Goal: Information Seeking & Learning: Learn about a topic

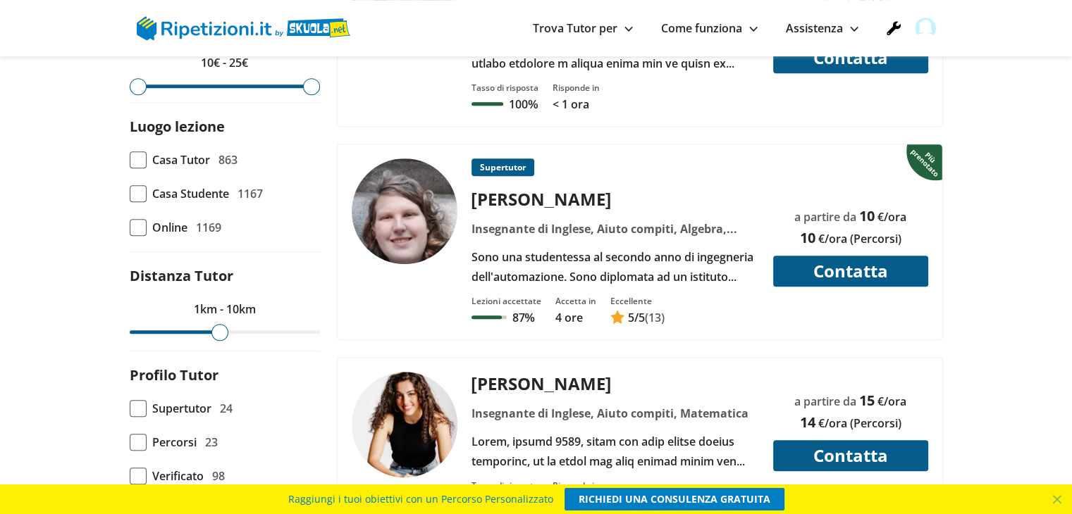
drag, startPoint x: 314, startPoint y: 302, endPoint x: 216, endPoint y: 301, distance: 97.2
type input "10"
click at [216, 330] on input "range" at bounding box center [225, 332] width 190 height 4
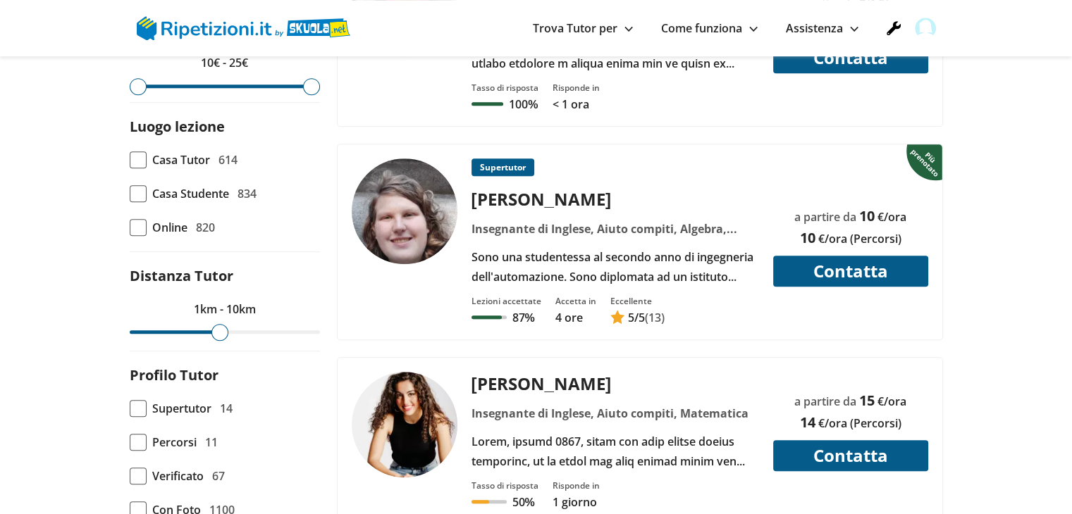
click at [180, 433] on span "Percorsi" at bounding box center [174, 443] width 44 height 20
click at [130, 442] on input "Percorsi 11" at bounding box center [130, 442] width 0 height 0
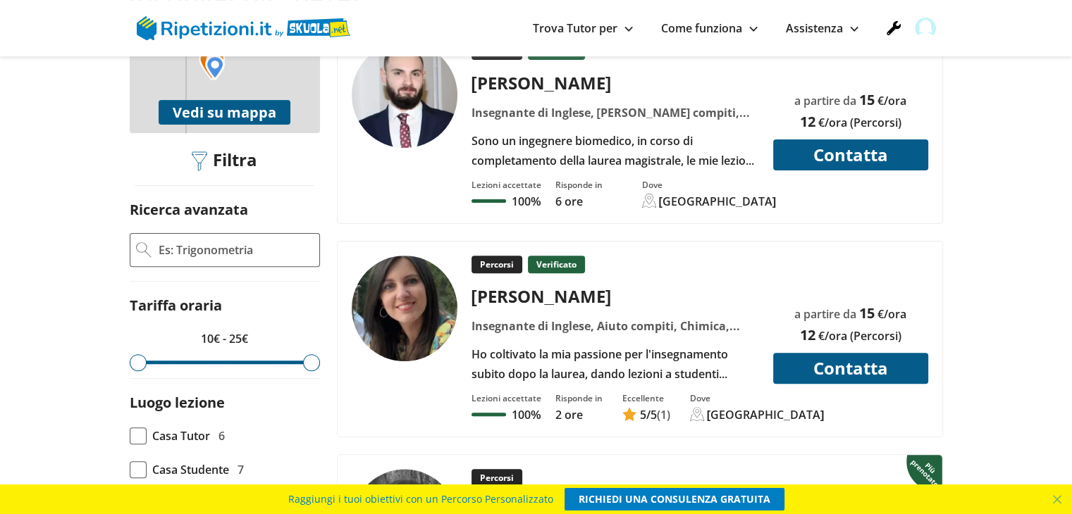
scroll to position [423, 0]
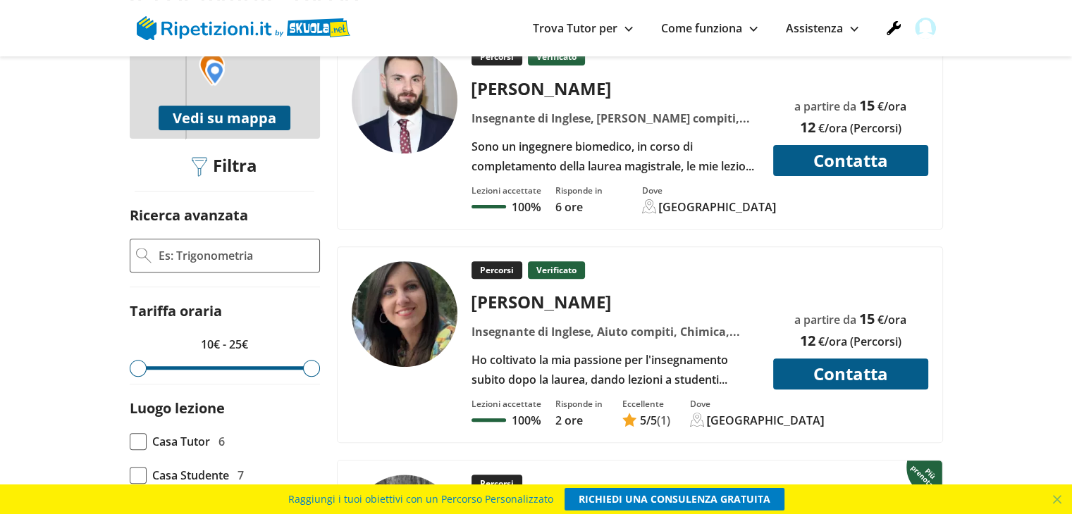
click at [468, 261] on div at bounding box center [412, 314] width 120 height 106
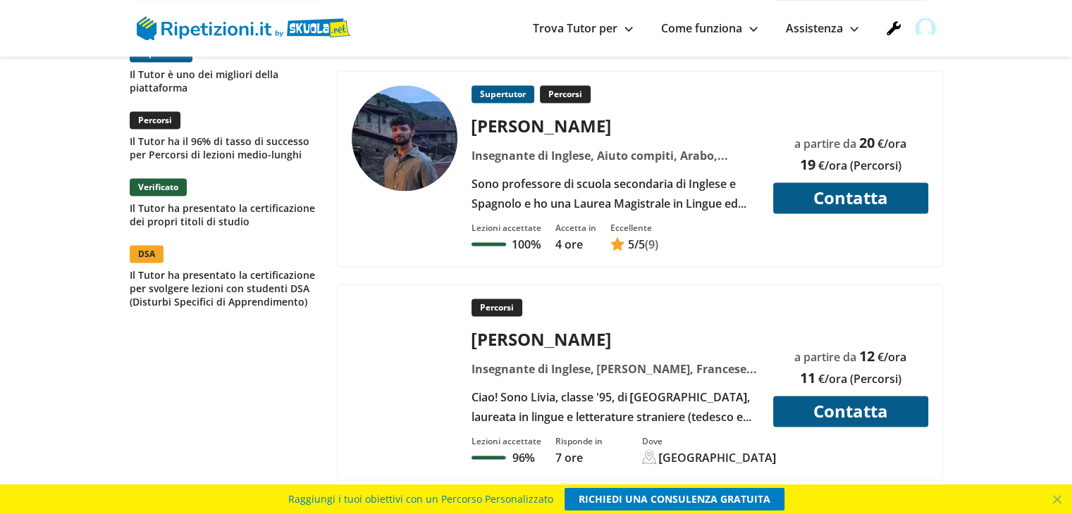
scroll to position [2043, 0]
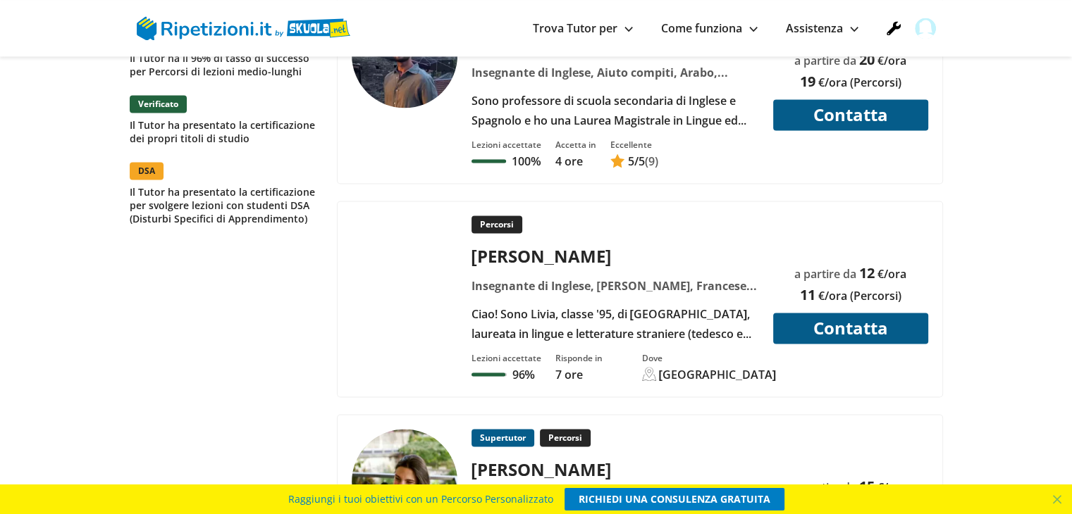
click at [485, 276] on div "Insegnante di Inglese, Aiuto tesina, Francese, Italiano, Italiano per stranieri…" at bounding box center [615, 286] width 298 height 20
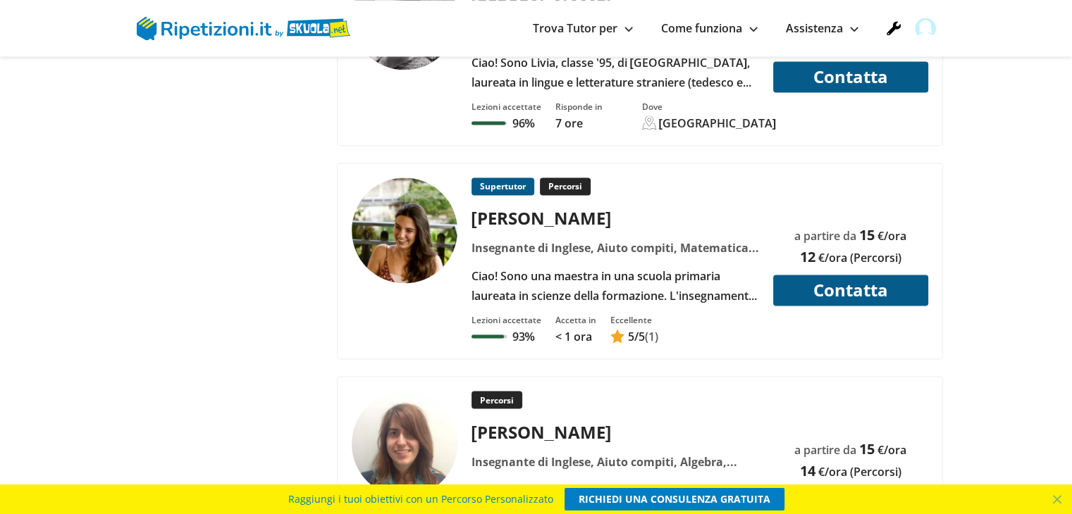
scroll to position [2325, 0]
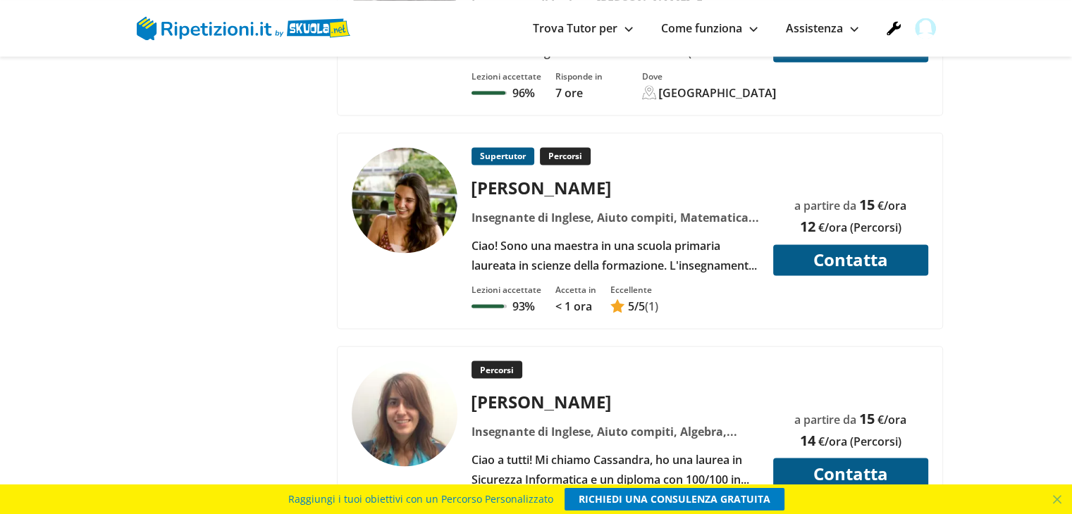
click at [555, 154] on div "Supertutor Percorsi Camilla M. Insegnante di Inglese, Aiuto compiti, Matematica…" at bounding box center [615, 211] width 298 height 128
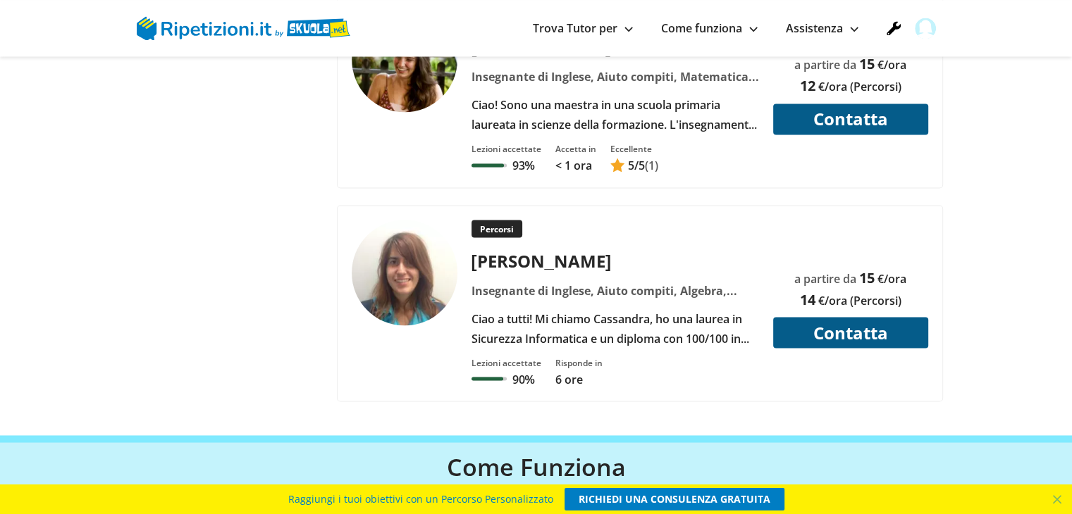
click at [581, 220] on div "Percorsi Cassandra T. Ciao a tutti! Mi chiamo Cassandra, ho una laurea in Sicur…" at bounding box center [615, 284] width 298 height 128
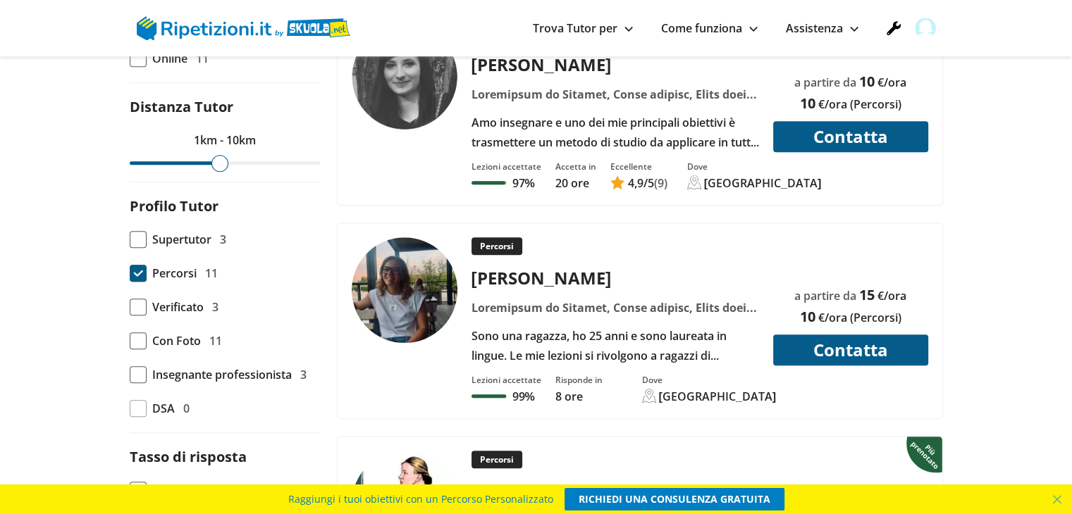
scroll to position [874, 0]
click at [177, 201] on form "Ricerca avanzata Tariffa oraria 10€ - 25€ Luogo lezione Casa Tutor 6 7 11" at bounding box center [225, 253] width 190 height 998
click at [175, 263] on span "Percorsi" at bounding box center [174, 273] width 44 height 20
click at [130, 273] on input "Percorsi 11" at bounding box center [130, 273] width 0 height 0
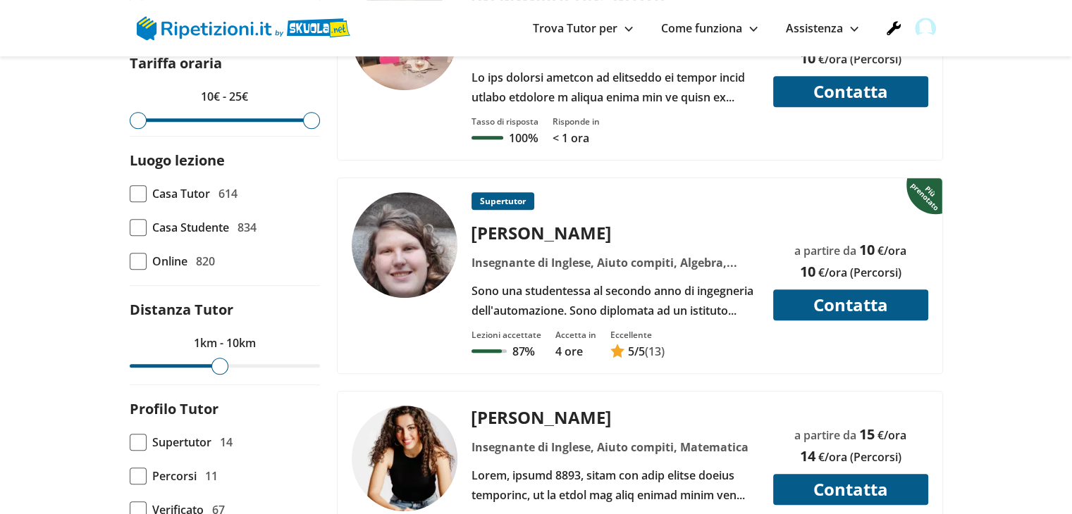
scroll to position [705, 0]
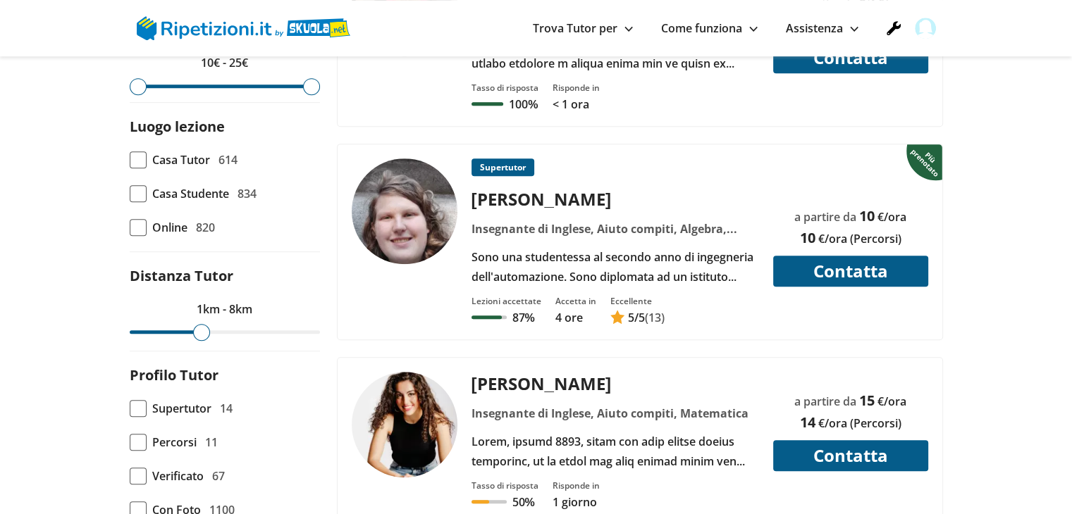
drag, startPoint x: 211, startPoint y: 301, endPoint x: 200, endPoint y: 296, distance: 12.3
type input "8"
click at [200, 330] on input "range" at bounding box center [225, 332] width 190 height 4
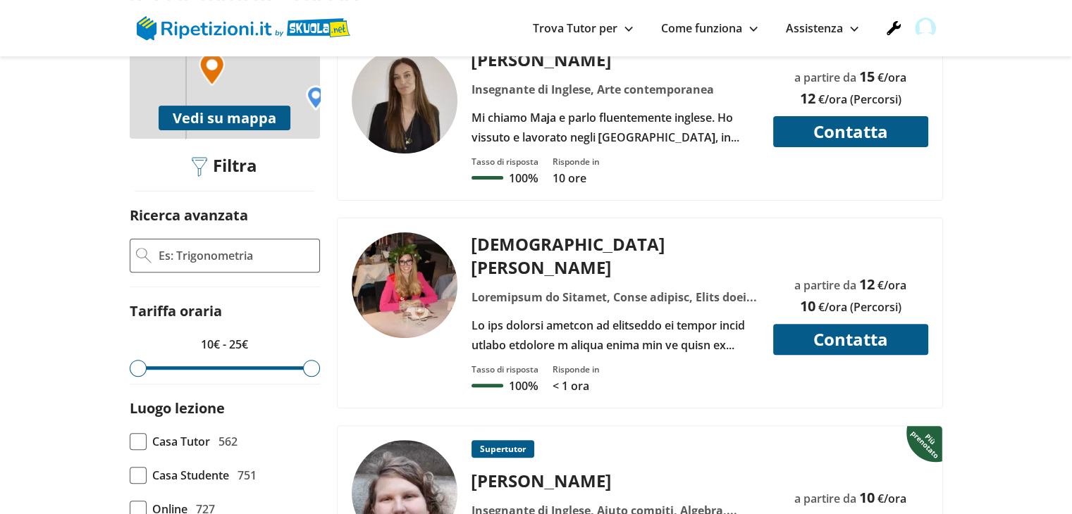
scroll to position [564, 0]
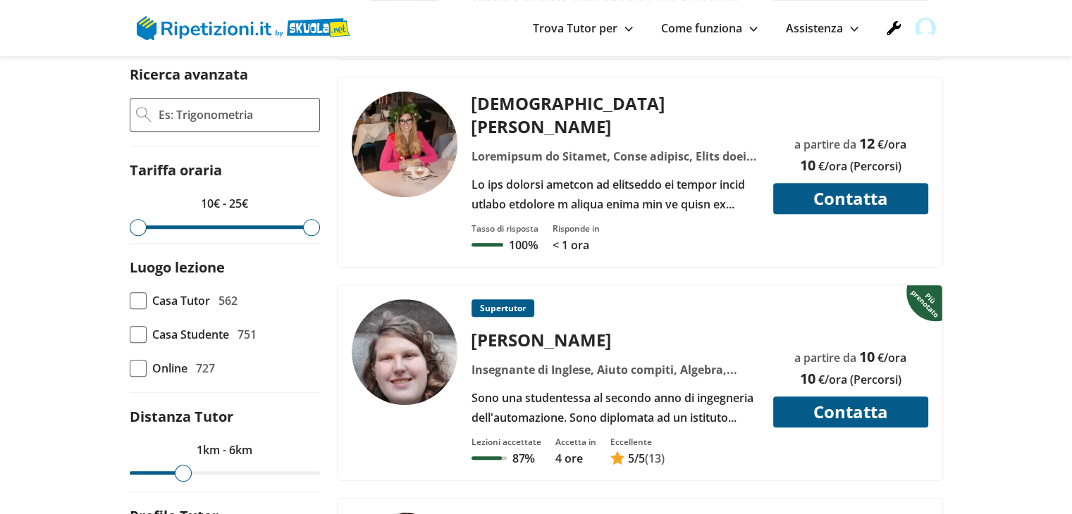
drag, startPoint x: 203, startPoint y: 435, endPoint x: 184, endPoint y: 433, distance: 19.2
type input "6"
click at [184, 471] on input "range" at bounding box center [225, 473] width 190 height 4
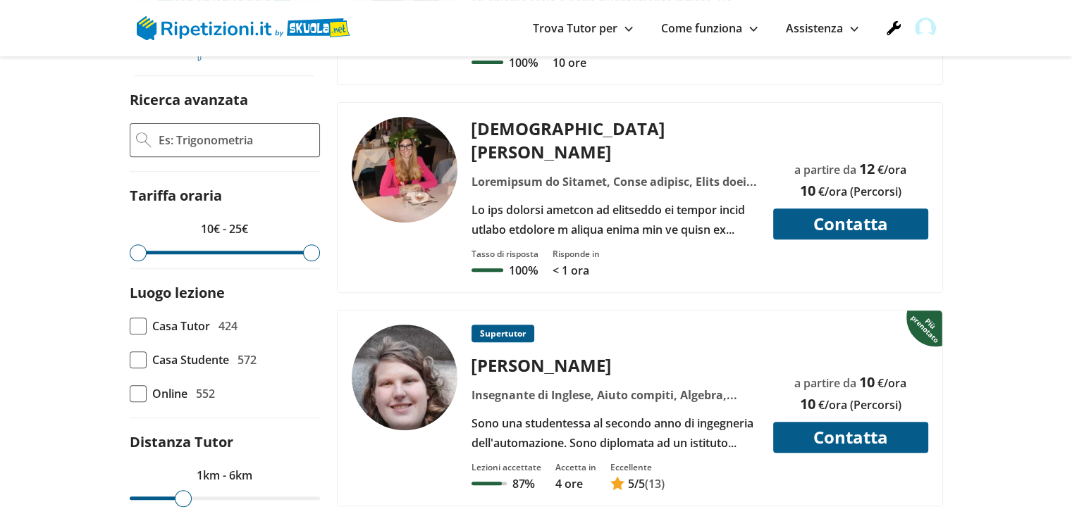
scroll to position [564, 0]
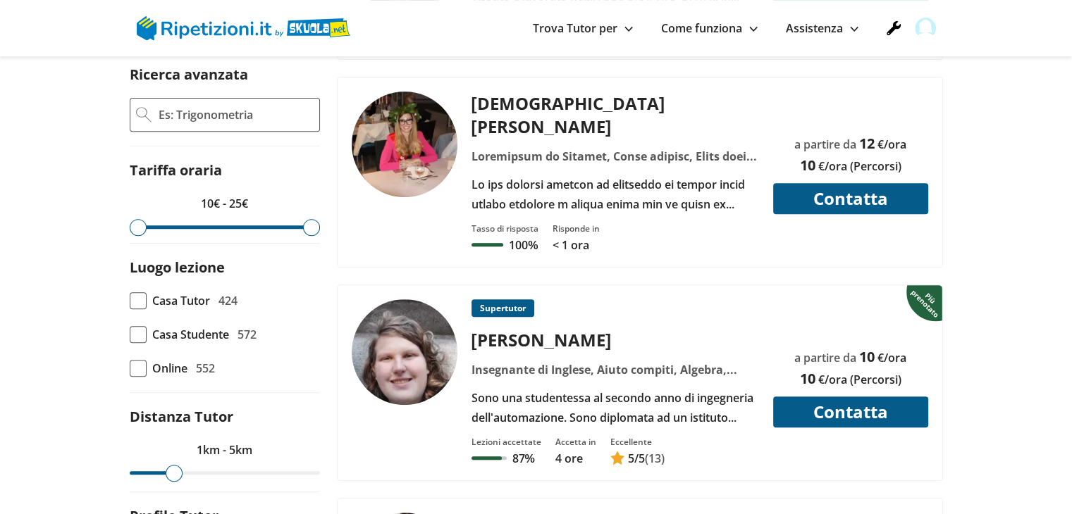
drag, startPoint x: 190, startPoint y: 435, endPoint x: 171, endPoint y: 435, distance: 19.0
type input "5"
click at [171, 471] on input "range" at bounding box center [225, 473] width 190 height 4
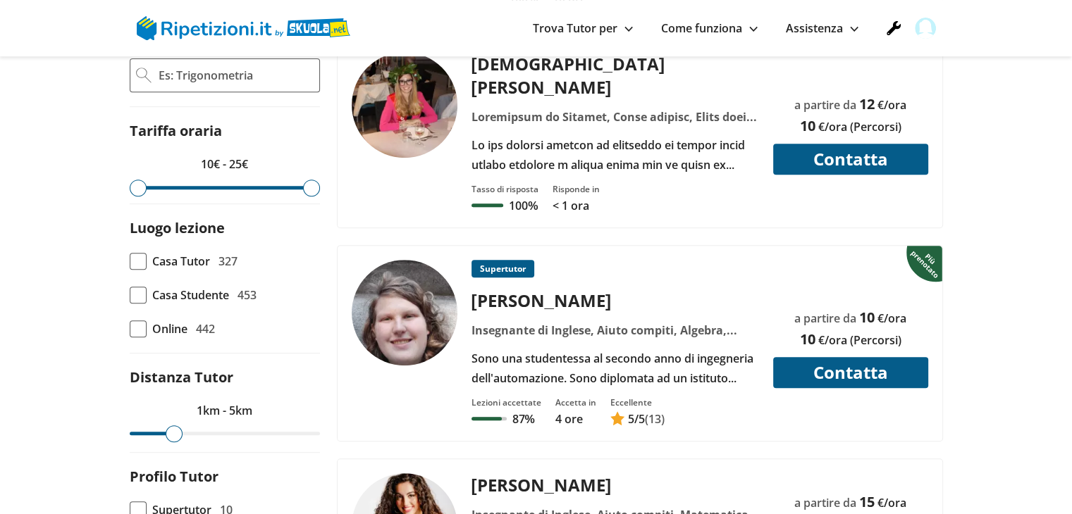
scroll to position [634, 0]
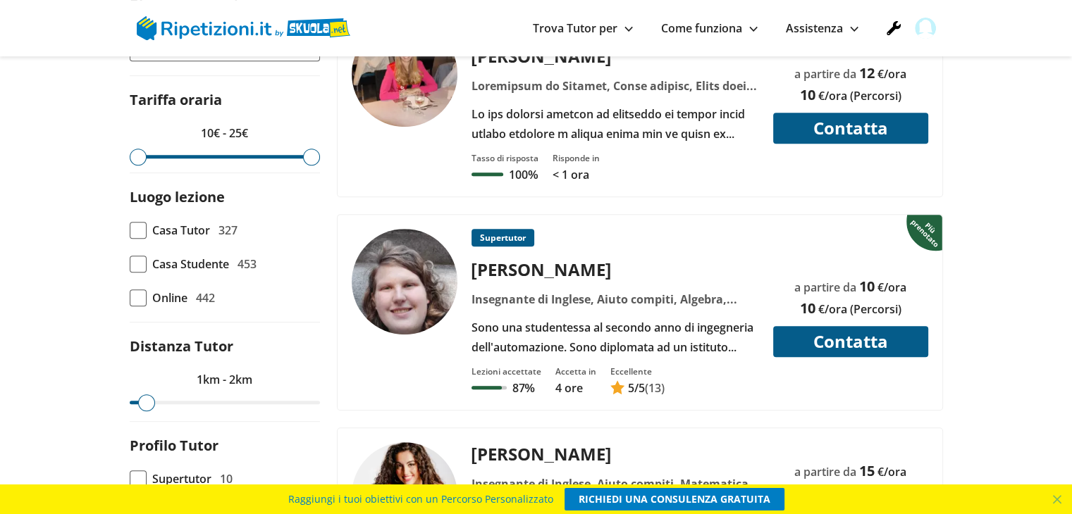
drag, startPoint x: 173, startPoint y: 373, endPoint x: 151, endPoint y: 366, distance: 23.6
type input "2"
click at [151, 401] on input "range" at bounding box center [225, 403] width 190 height 4
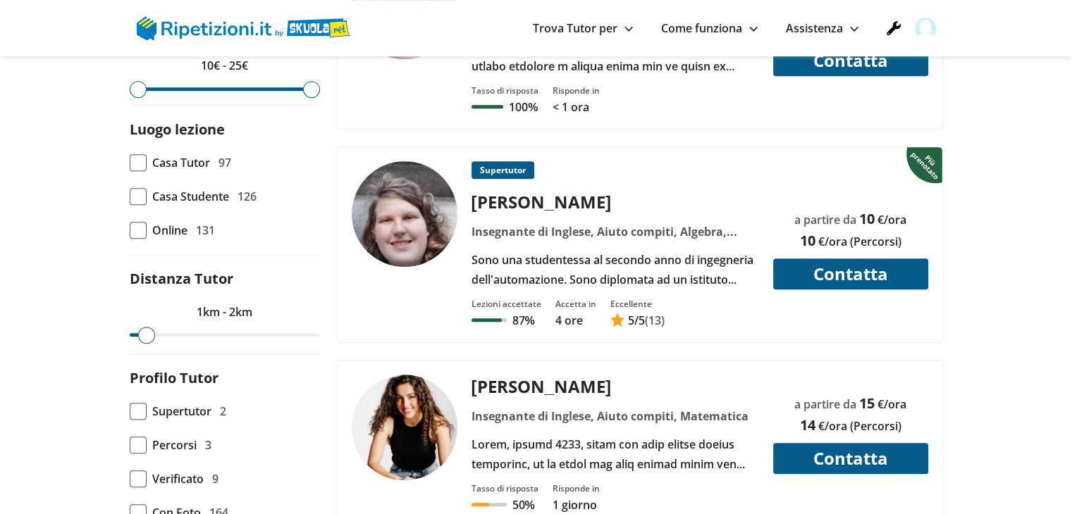
scroll to position [705, 0]
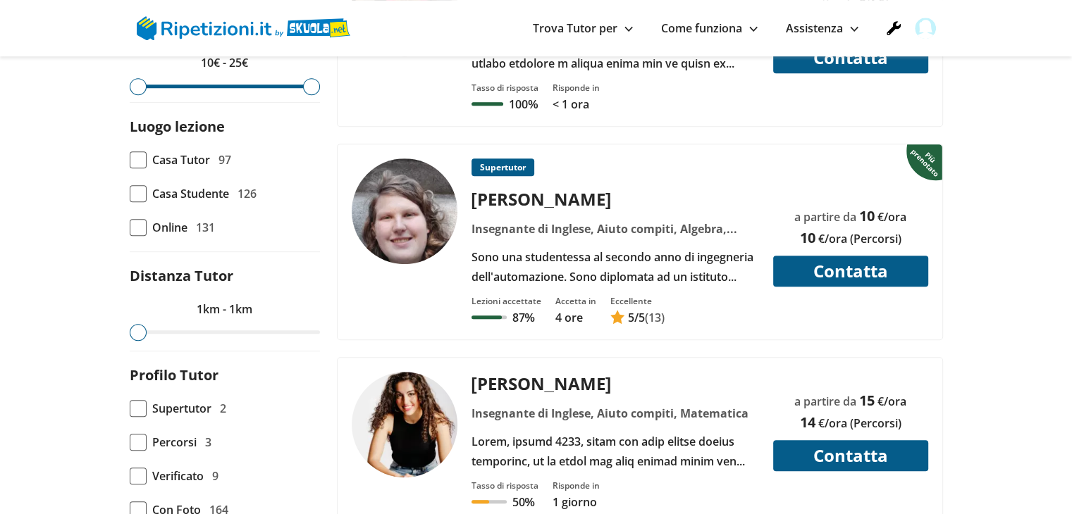
type input "1"
click at [134, 330] on input "range" at bounding box center [225, 332] width 190 height 4
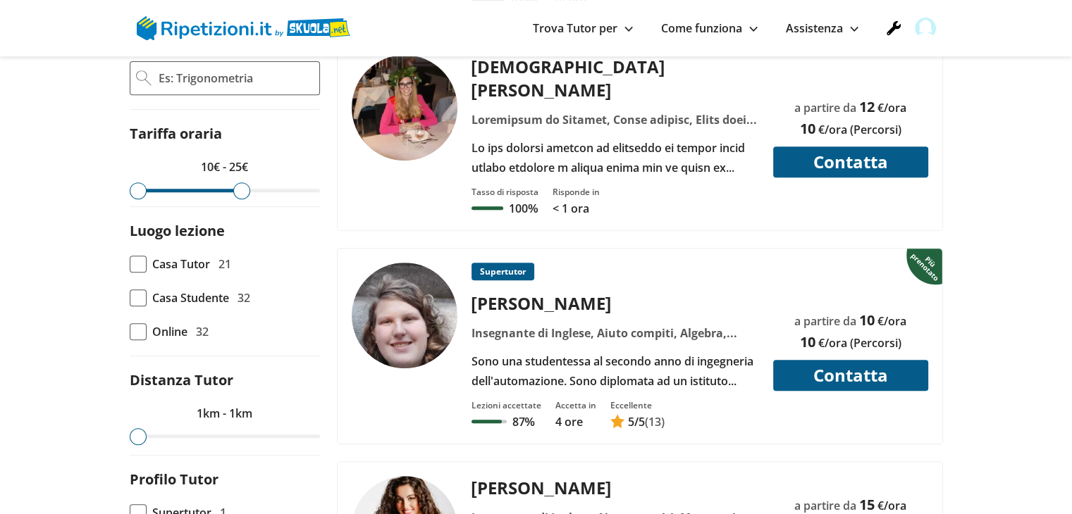
scroll to position [634, 0]
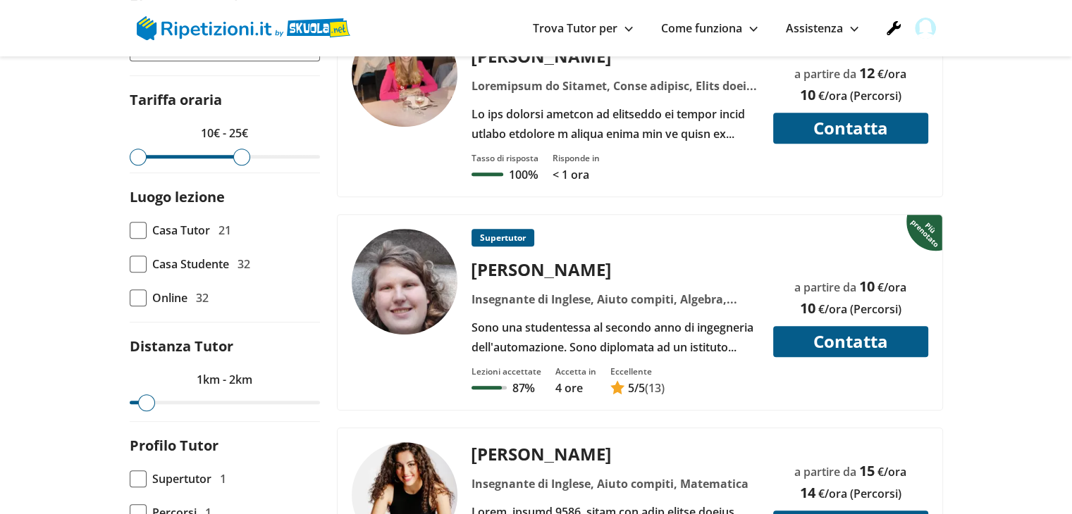
drag, startPoint x: 132, startPoint y: 339, endPoint x: 143, endPoint y: 345, distance: 12.3
type input "2"
click at [143, 401] on input "range" at bounding box center [225, 403] width 190 height 4
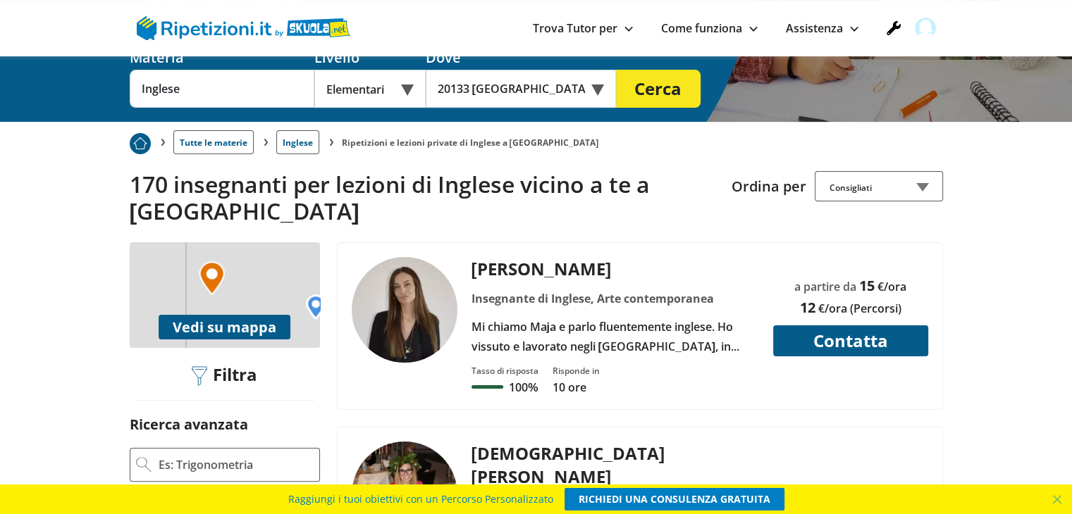
scroll to position [282, 0]
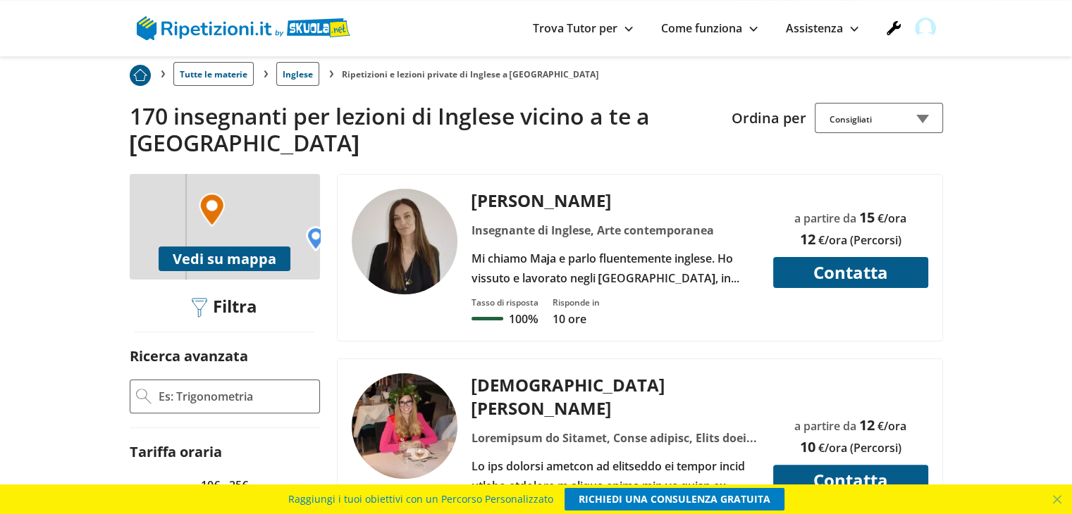
click at [543, 221] on div "Insegnante di Inglese, Arte contemporanea" at bounding box center [615, 231] width 298 height 20
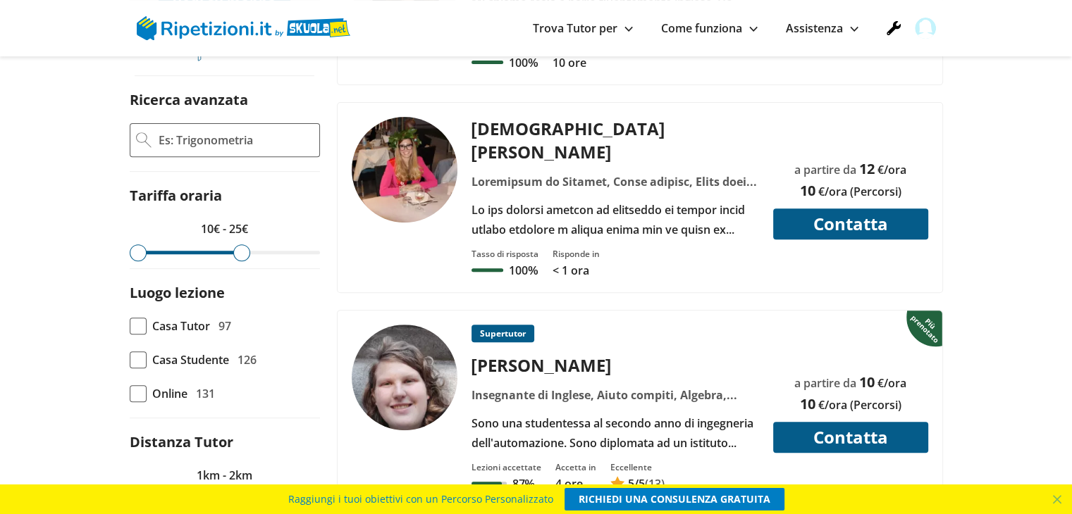
scroll to position [564, 0]
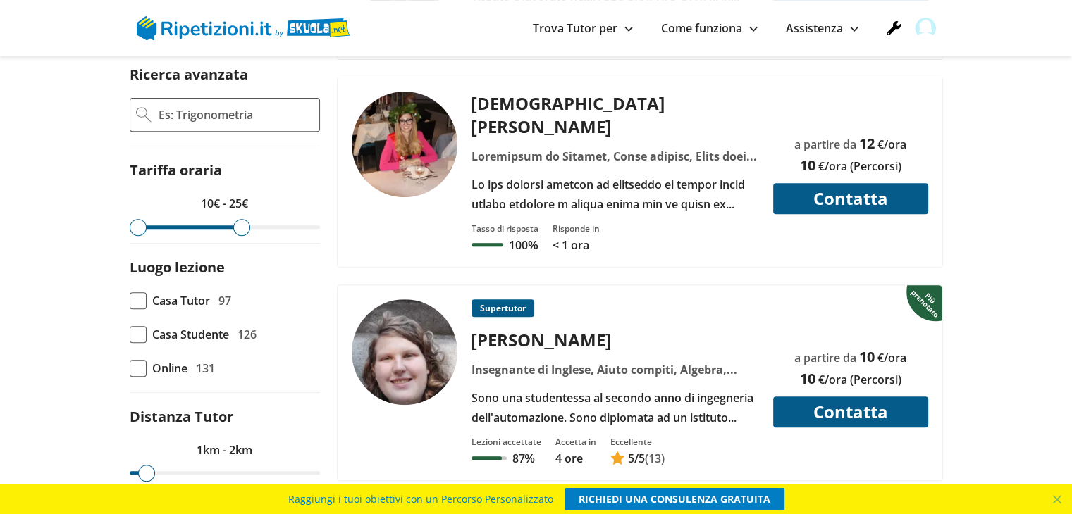
click at [524, 175] on div at bounding box center [615, 194] width 298 height 39
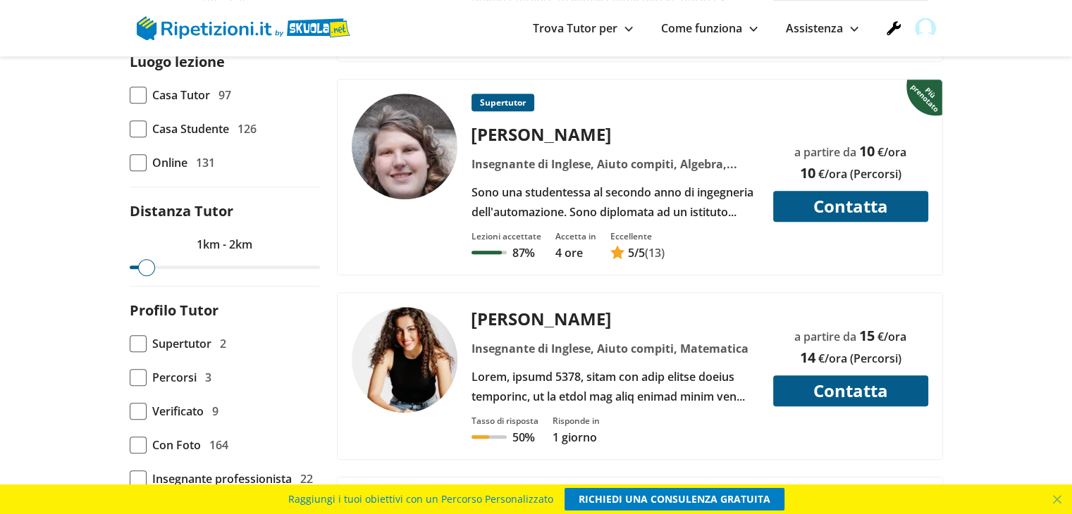
scroll to position [846, 0]
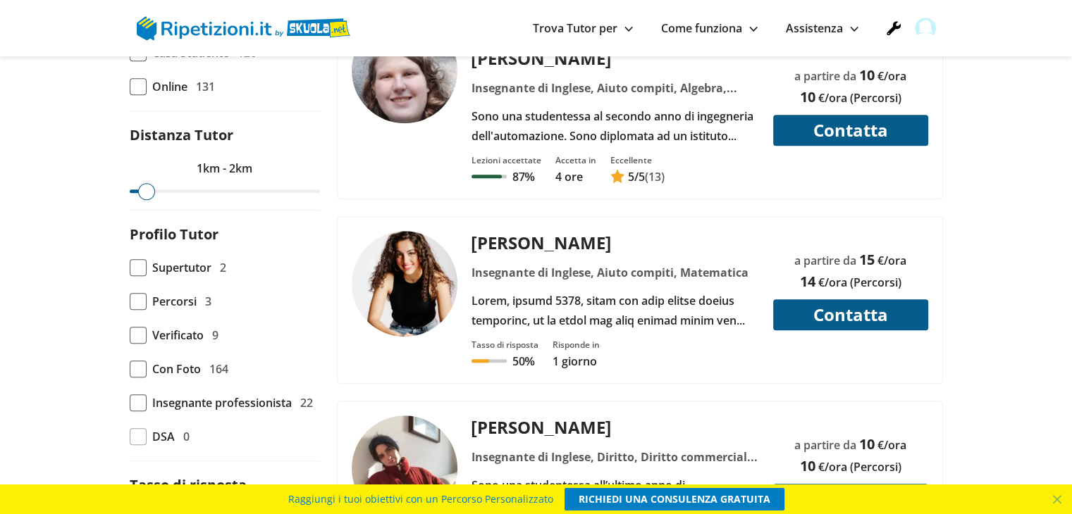
click at [530, 231] on div "Erica A. Insegnante di Inglese, Aiuto compiti, Matematica" at bounding box center [615, 280] width 298 height 99
click at [597, 231] on div "Erica A." at bounding box center [615, 242] width 298 height 23
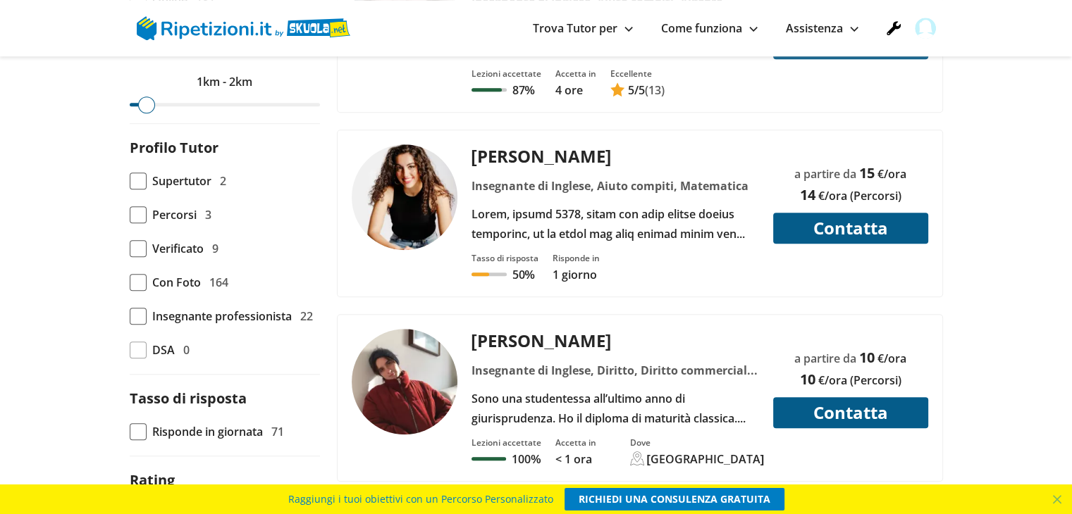
scroll to position [986, 0]
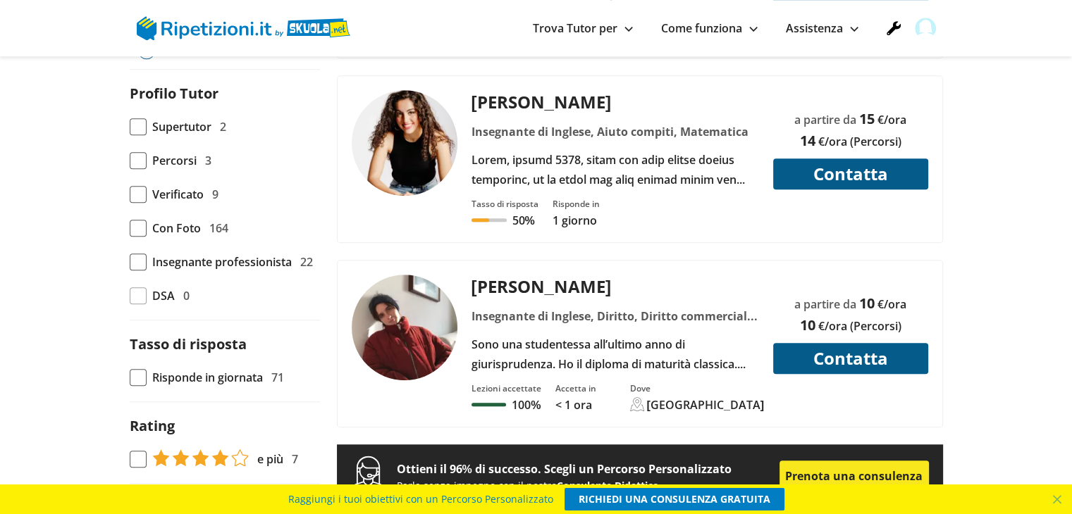
click at [607, 306] on div "Insegnante di Inglese, Diritto, Diritto commerciale, Diritto costituzionale, Di…" at bounding box center [615, 316] width 298 height 20
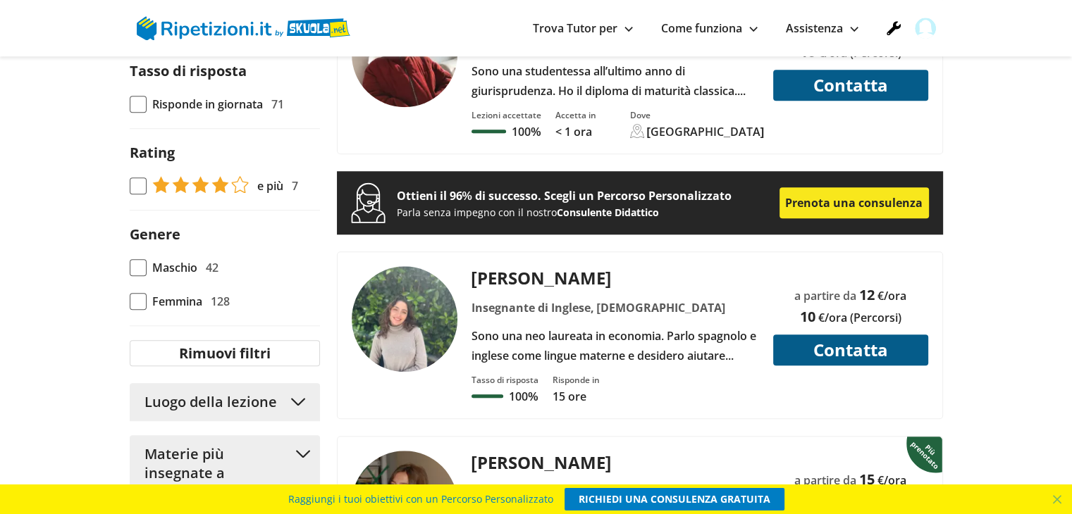
scroll to position [1268, 0]
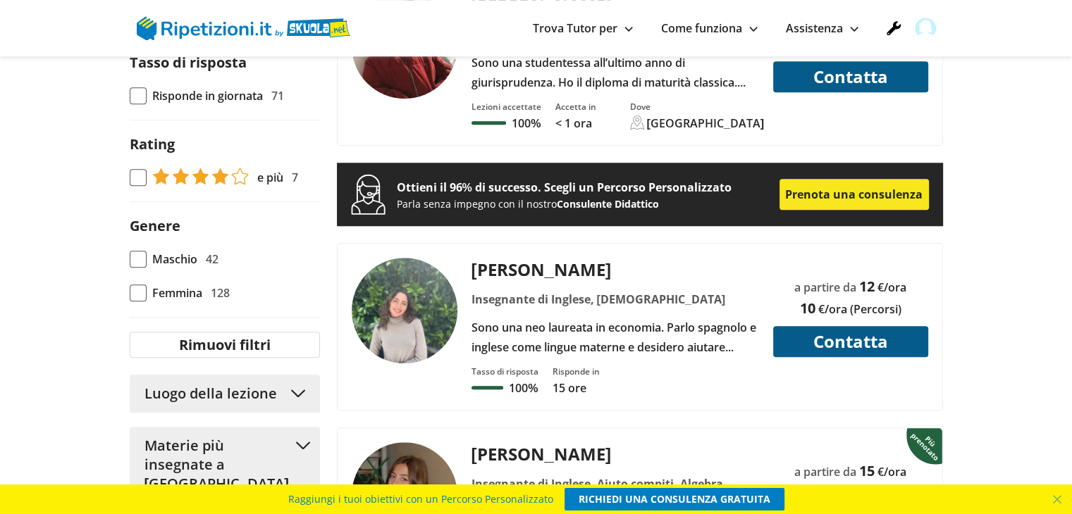
click at [530, 258] on div "Lorenza B. Insegnante di Inglese, Spagnolo Sono una neo laureata in economia. P…" at bounding box center [615, 307] width 298 height 99
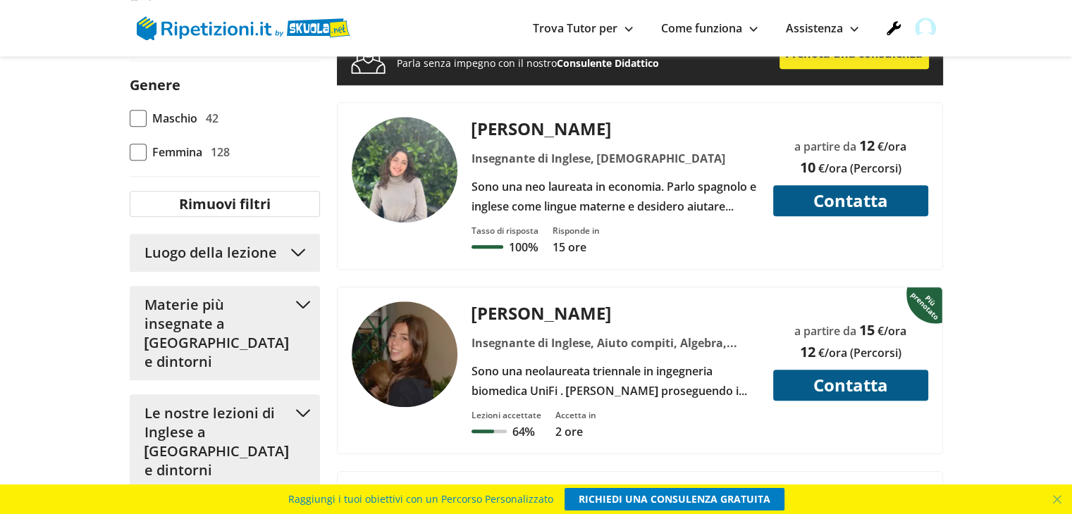
scroll to position [1480, 0]
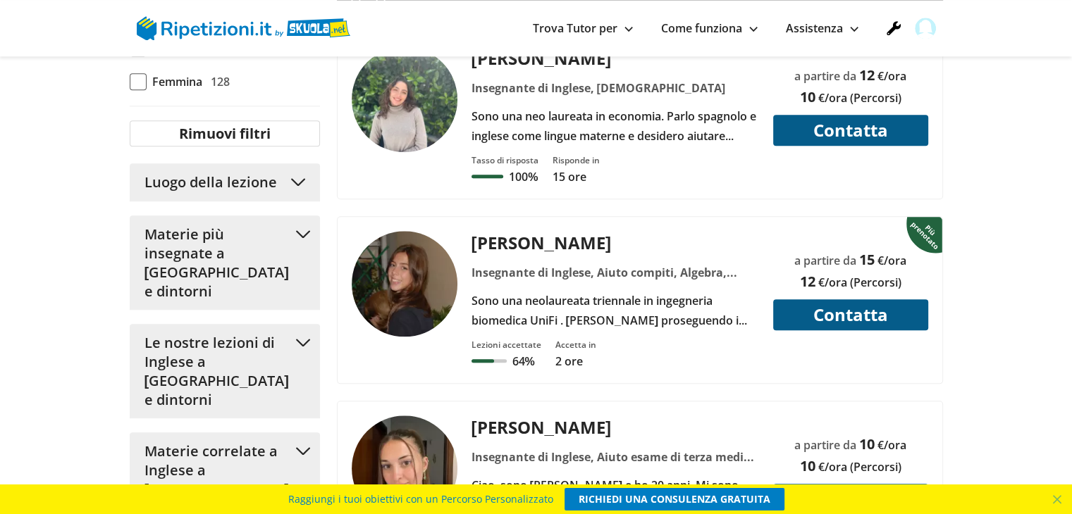
click at [635, 231] on div "Francesca M. Insegnante di Inglese, Aiuto compiti, Algebra, Doposcuola, Geograf…" at bounding box center [615, 280] width 298 height 99
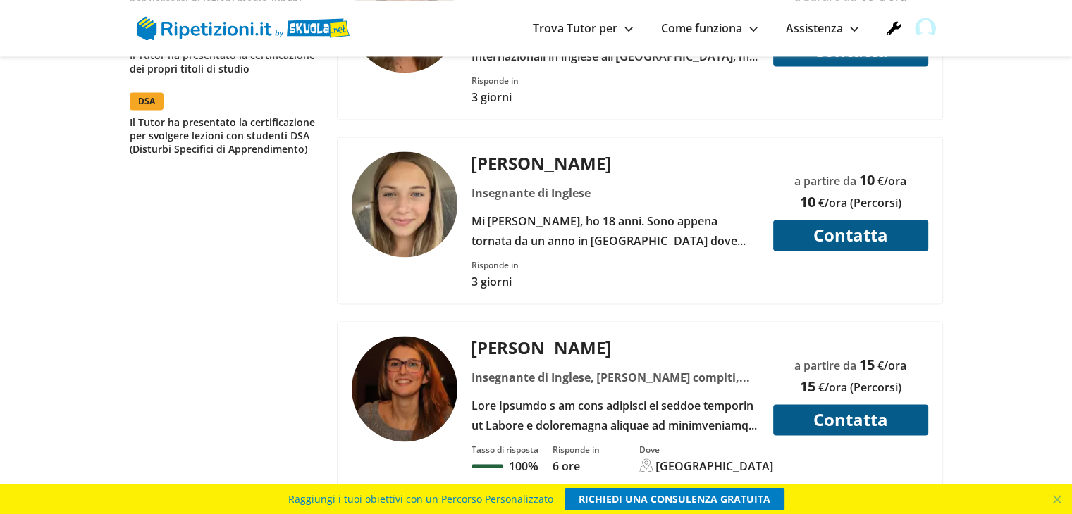
scroll to position [2184, 0]
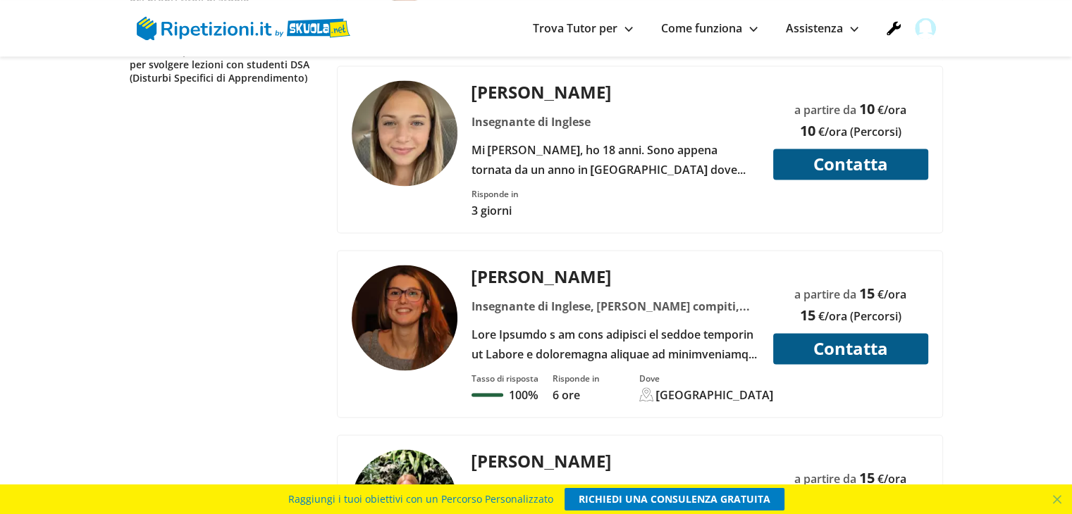
click at [646, 297] on div "Insegnante di Inglese, Aiuto compiti, Francese, Italiano, Letteratura francese,…" at bounding box center [615, 307] width 298 height 20
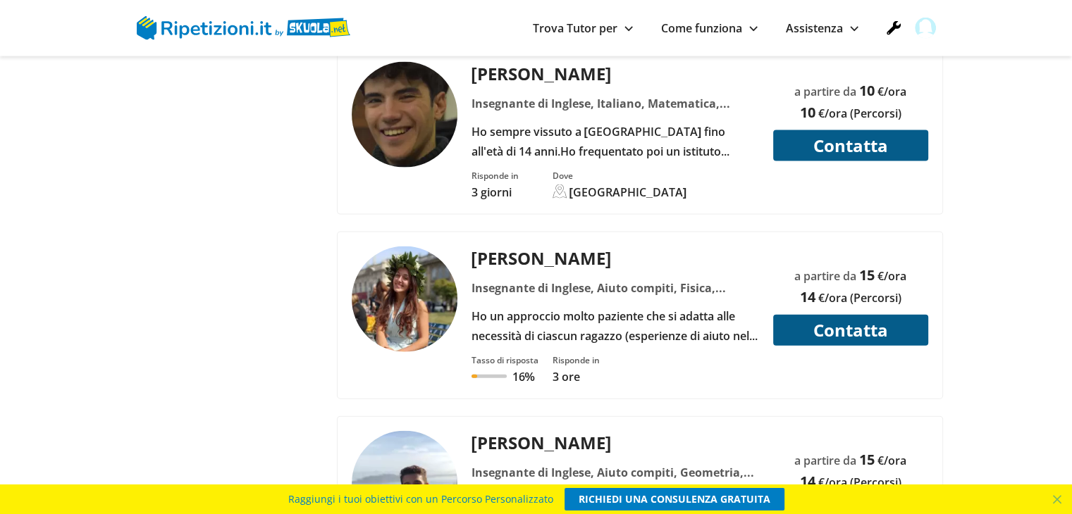
scroll to position [3100, 0]
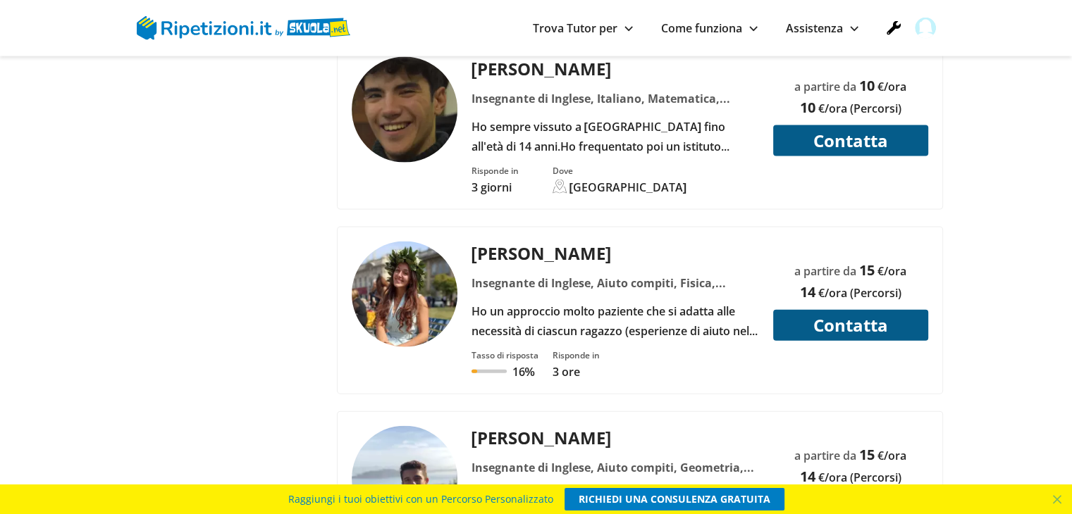
click at [527, 302] on div "Ho un approccio molto paziente che si adatta alle necessità di ciascun ragazzo …" at bounding box center [615, 321] width 298 height 39
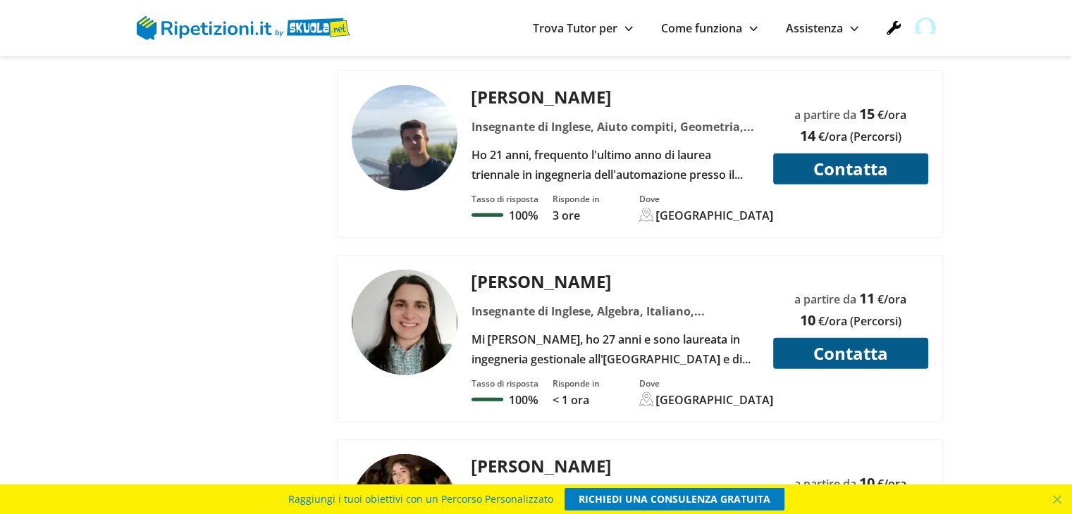
scroll to position [3523, 0]
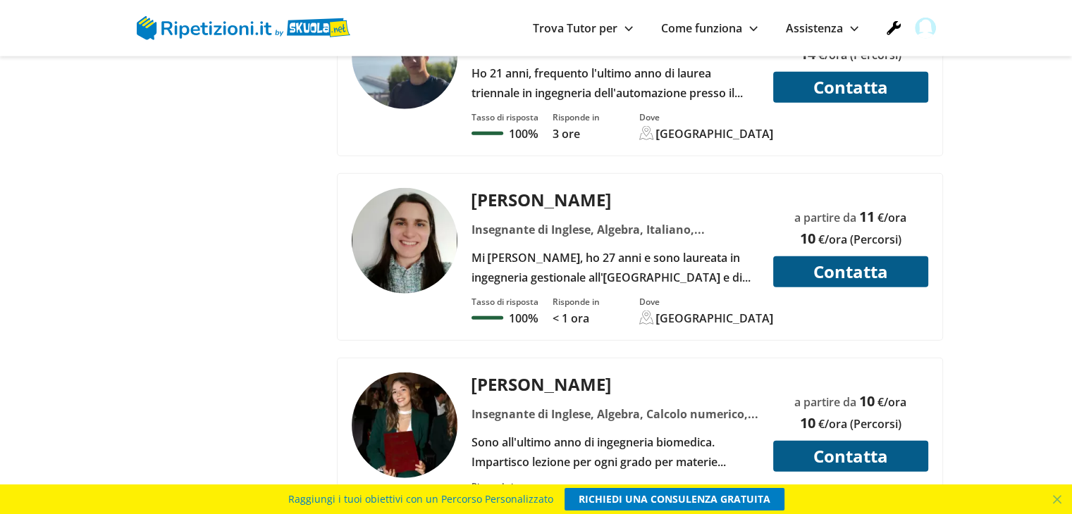
click at [563, 311] on p "< 1 ora" at bounding box center [575, 319] width 47 height 16
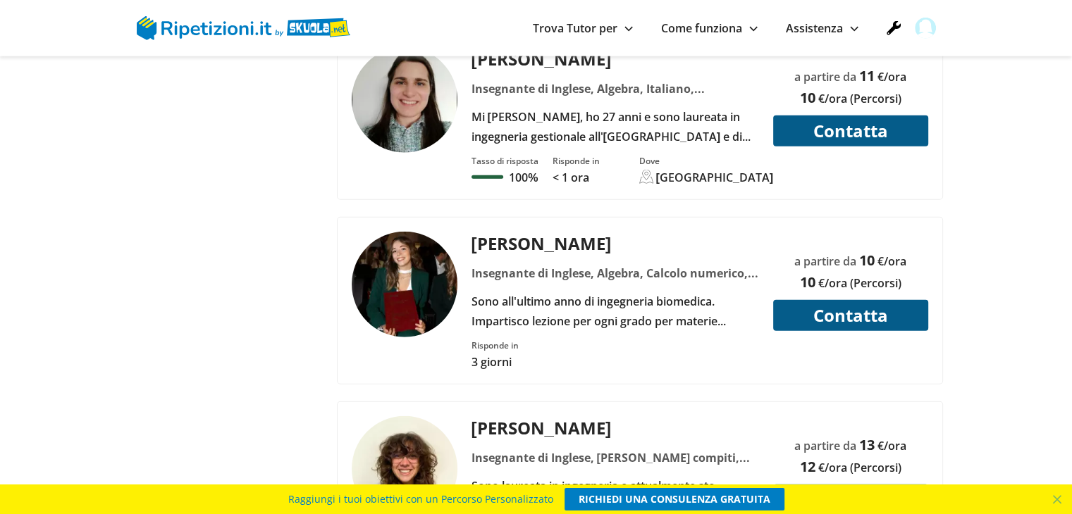
scroll to position [3734, 0]
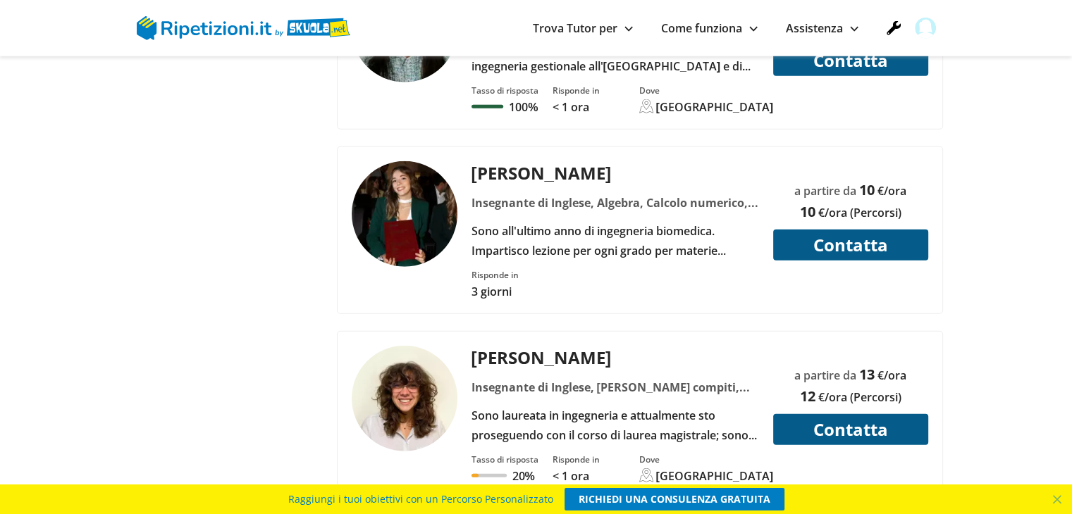
click at [507, 406] on div "Sono laureata in ingegneria e attualmente sto proseguendo con il corso di laure…" at bounding box center [615, 425] width 298 height 39
click at [555, 221] on div "Sono all'ultimo anno di ingegneria biomedica. Impartisco lezione per ogni grado…" at bounding box center [615, 240] width 298 height 39
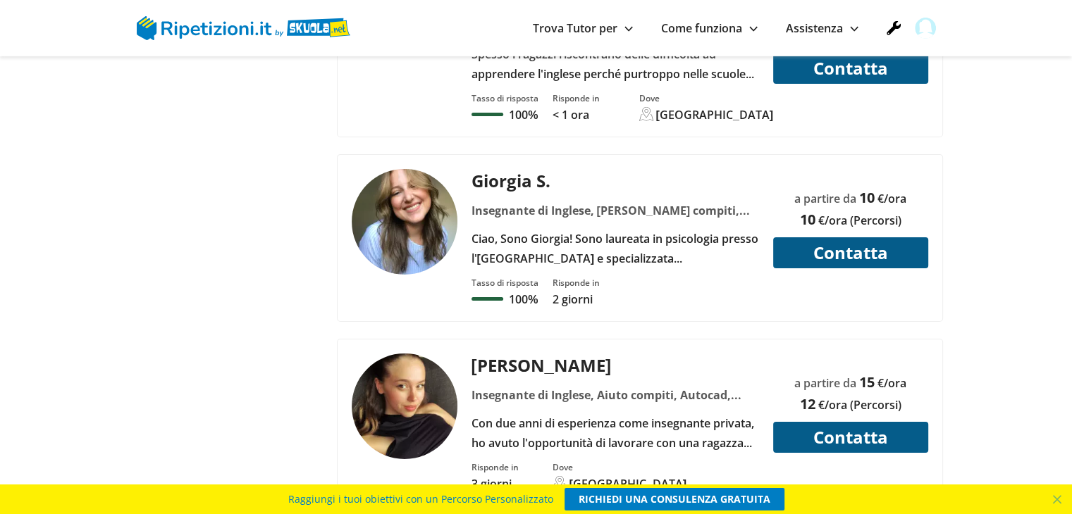
scroll to position [4650, 0]
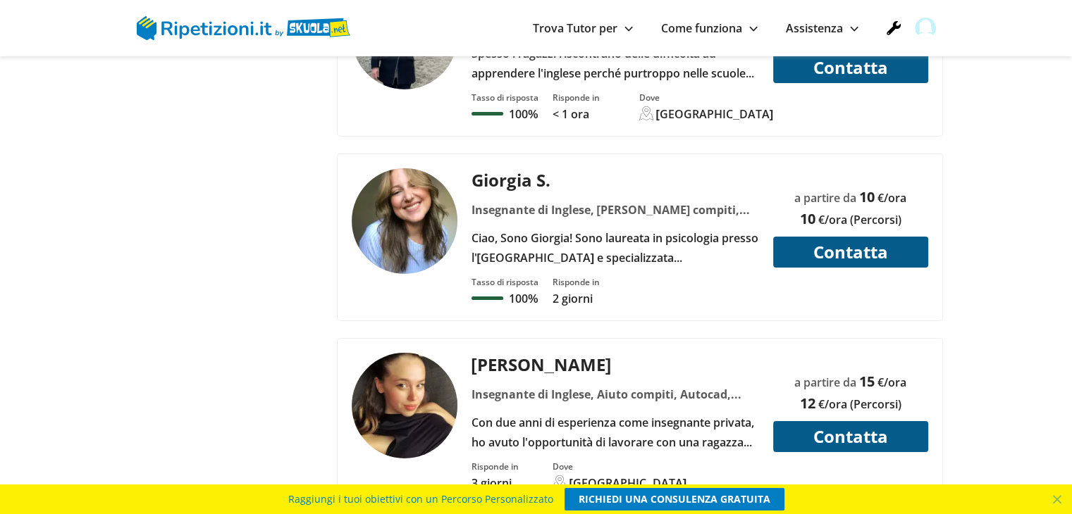
click at [566, 228] on div "Ciao, Sono Giorgia! Sono laureata in psicologia presso l'University College Lon…" at bounding box center [615, 247] width 298 height 39
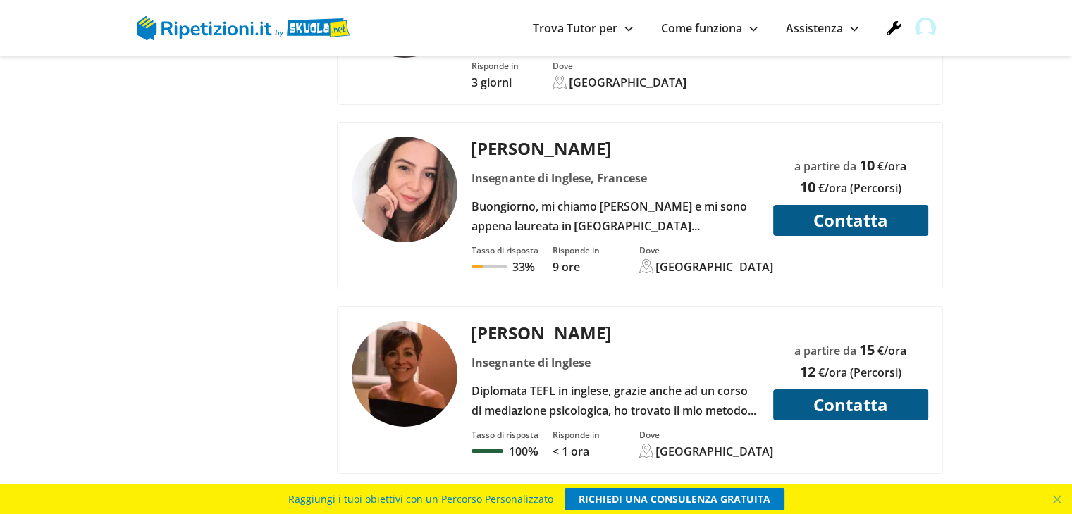
scroll to position [5143, 0]
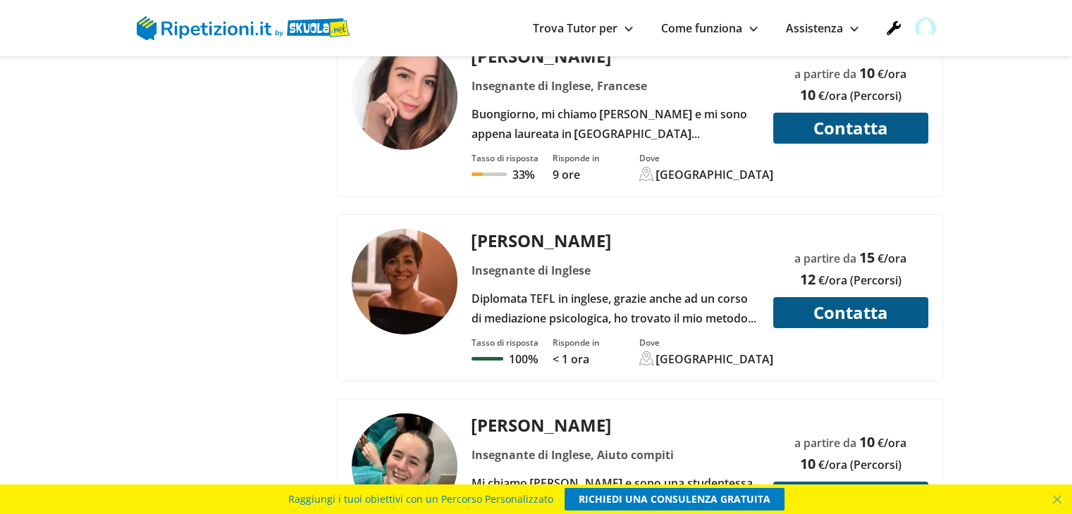
click at [520, 337] on div "Tasso di risposta" at bounding box center [504, 343] width 67 height 12
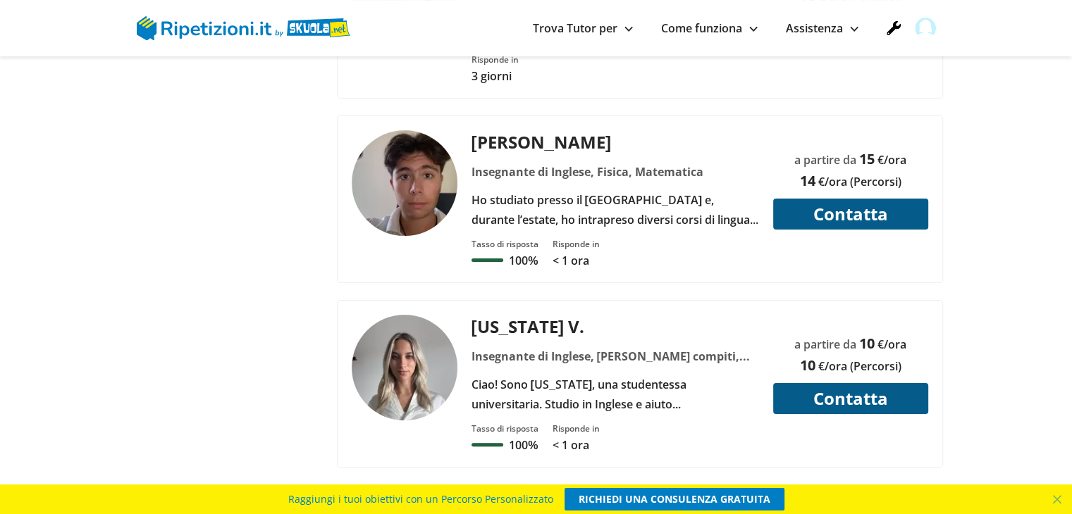
scroll to position [5637, 0]
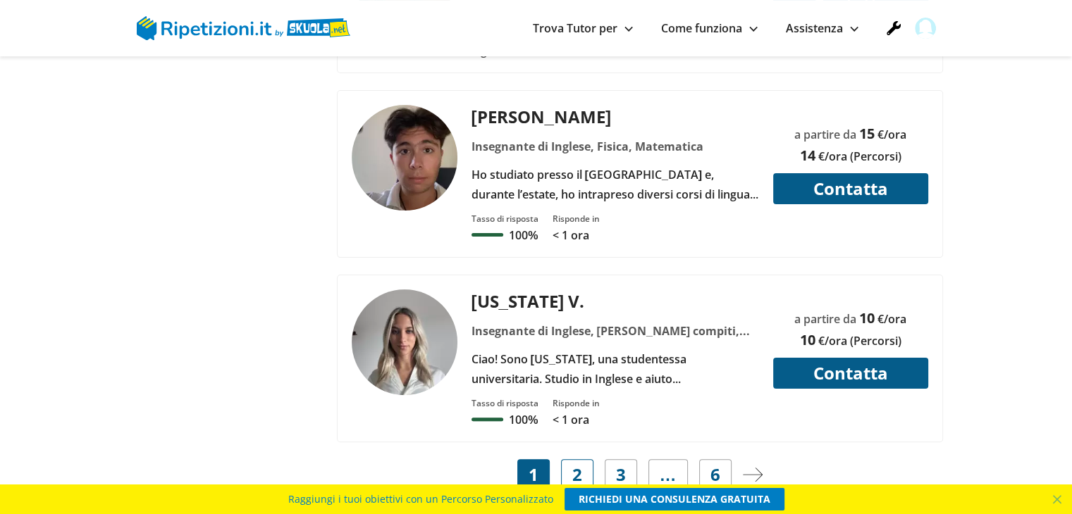
click at [566, 459] on link "2" at bounding box center [577, 474] width 32 height 31
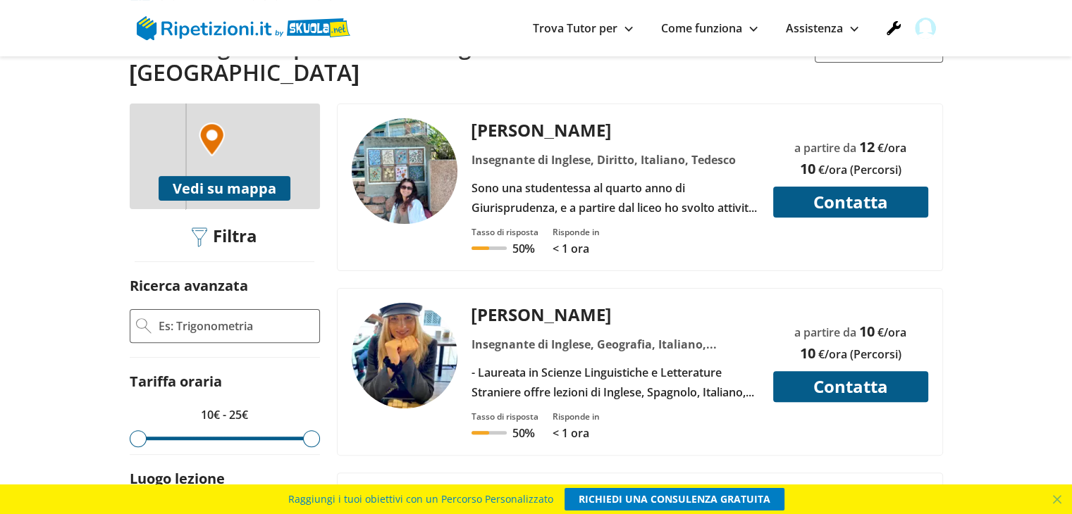
scroll to position [423, 0]
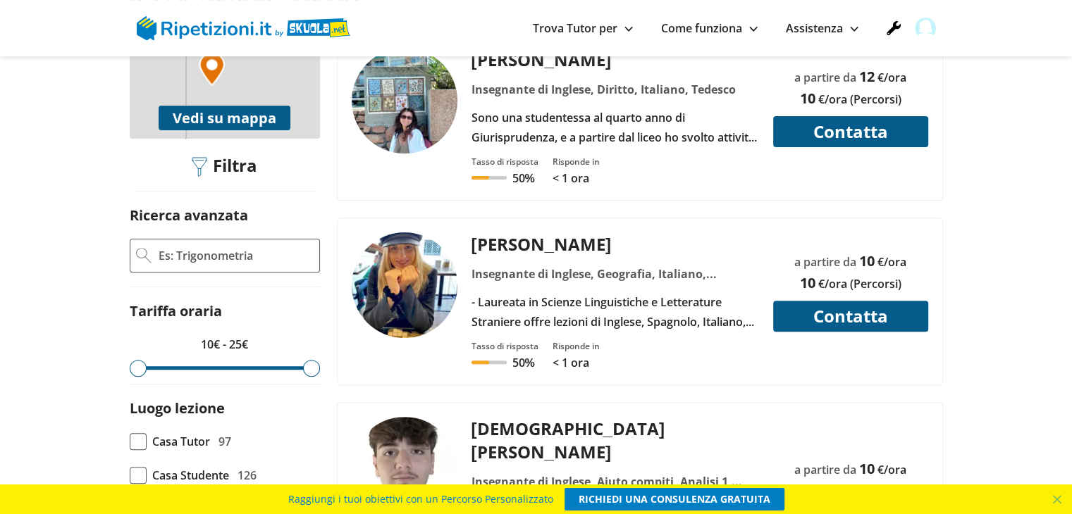
click at [512, 292] on div "- Laureata in Scienze Linguistiche e Letterature Straniere offre lezioni di Ing…" at bounding box center [615, 311] width 298 height 39
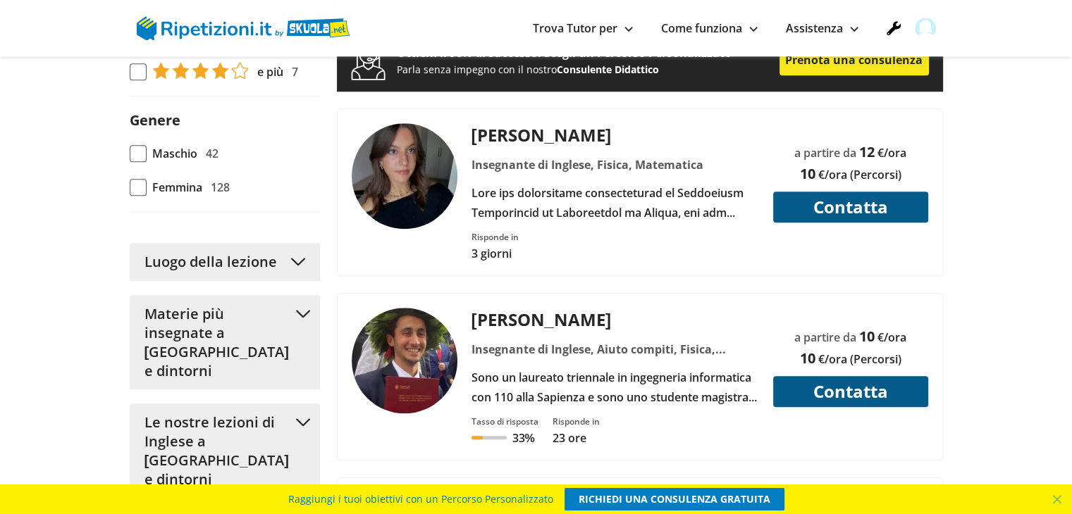
scroll to position [1480, 0]
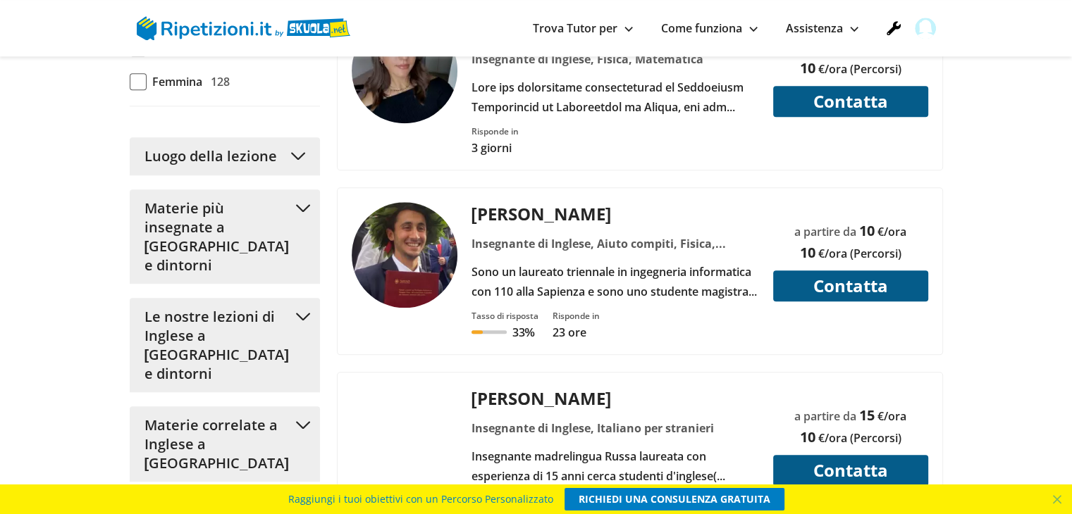
click at [566, 262] on div "Sono un laureato triennale in ingegneria informatica con 110 alla Sapienza e so…" at bounding box center [615, 281] width 298 height 39
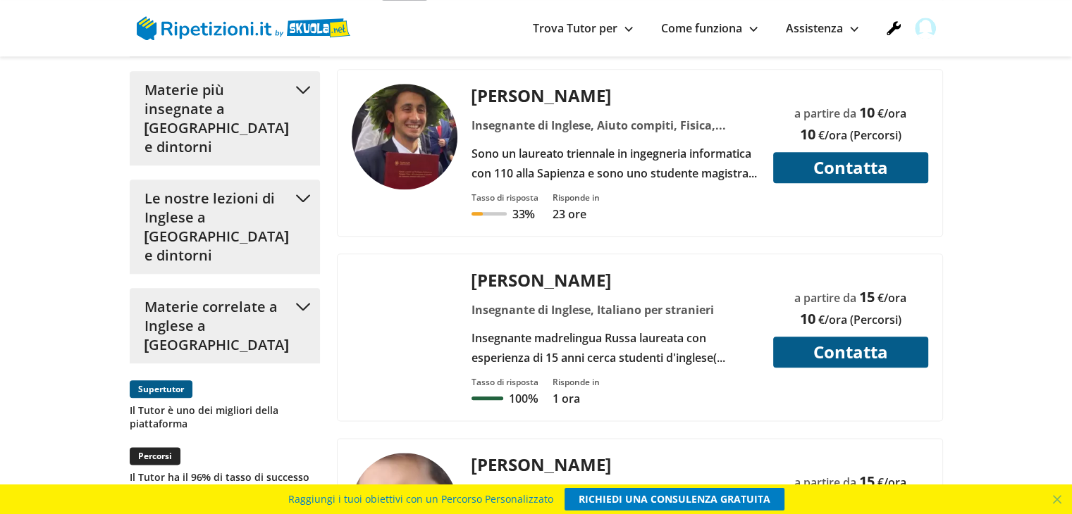
scroll to position [1621, 0]
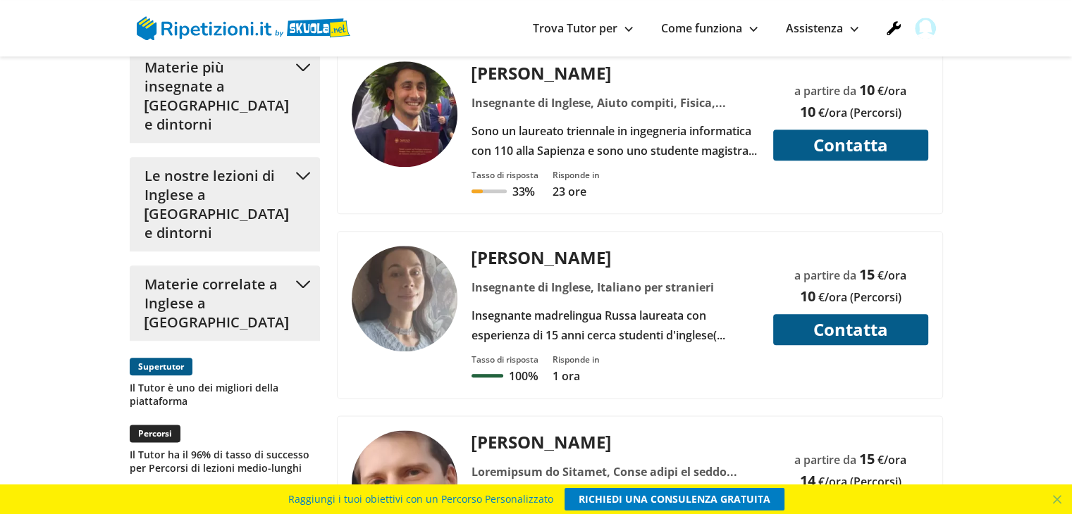
click at [548, 278] on div "Insegnante di Inglese, Italiano per stranieri" at bounding box center [615, 288] width 298 height 20
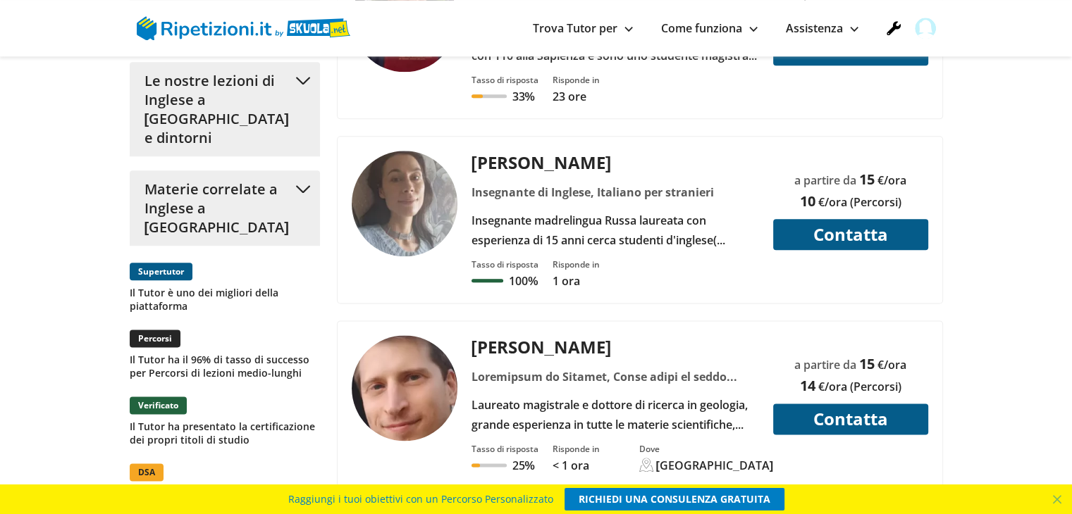
scroll to position [1832, 0]
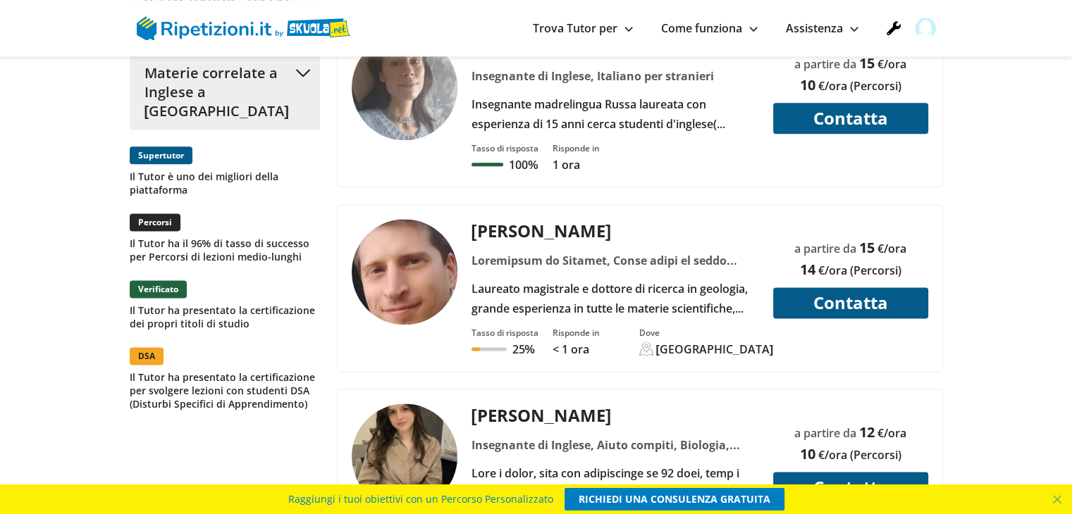
click at [582, 279] on div "Laureato magistrale e dottore di ricerca in geologia, grande esperienza in tutt…" at bounding box center [615, 298] width 298 height 39
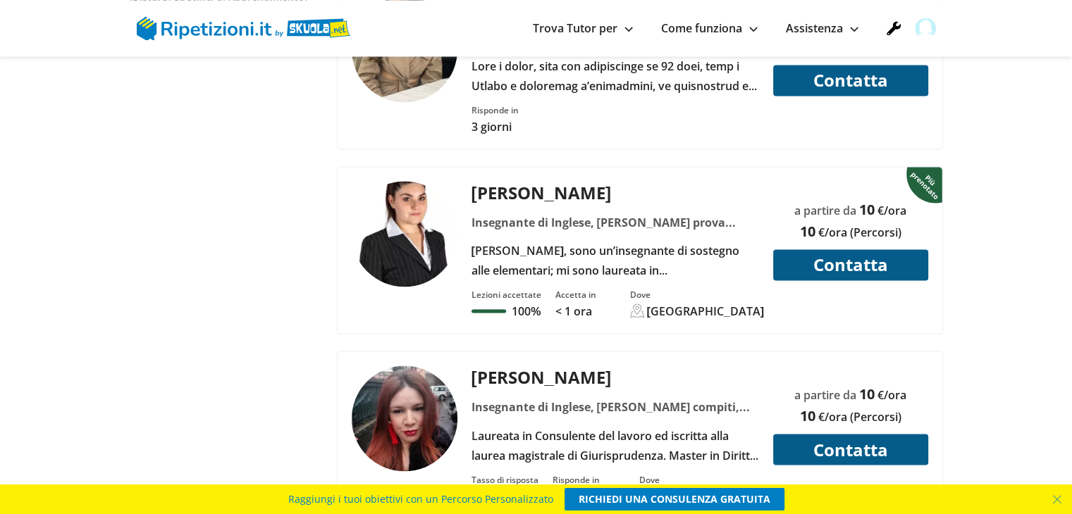
scroll to position [2255, 0]
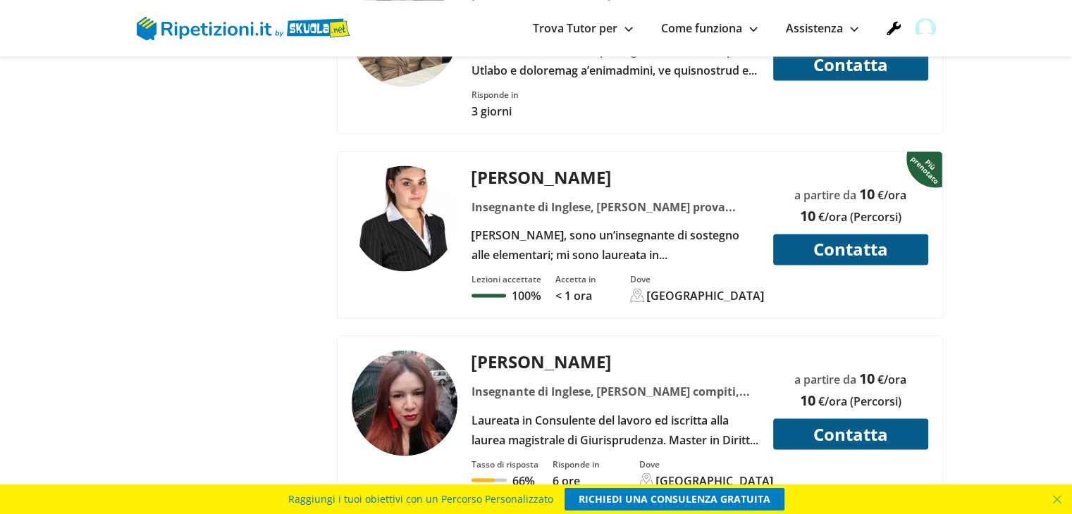
click at [472, 225] on div "Buongiorno, sono un’insegnante di sostegno alle elementari; mi sono laureata in…" at bounding box center [615, 244] width 298 height 39
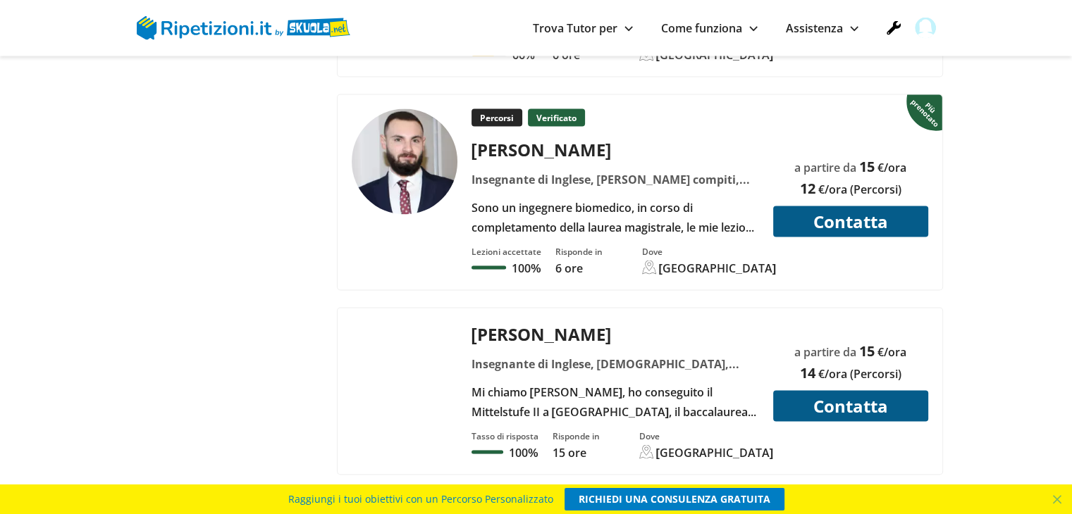
scroll to position [2677, 0]
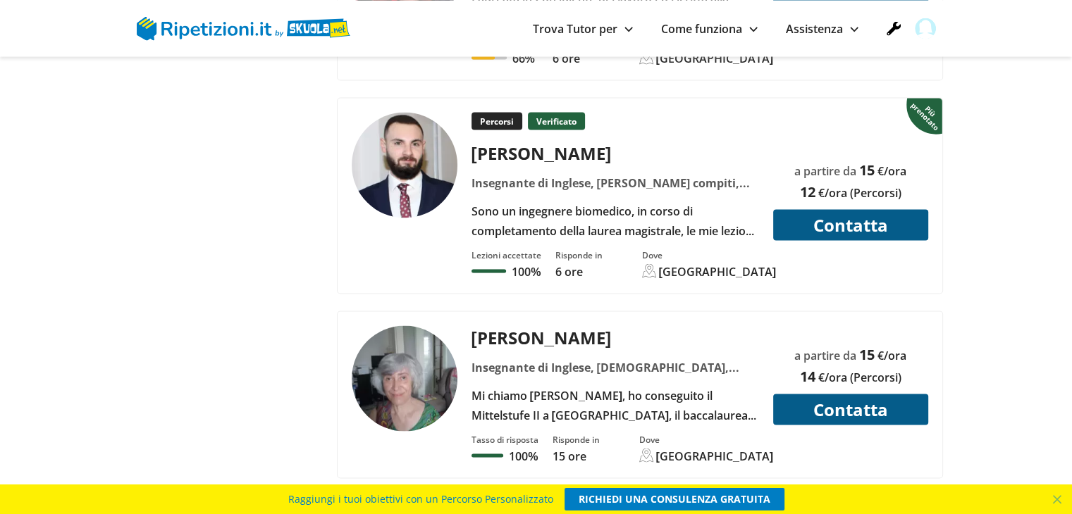
click at [504, 173] on div "Insegnante di Inglese, Aiuto compiti, Aiuto esame di terza media, Aiuto prova i…" at bounding box center [615, 183] width 298 height 20
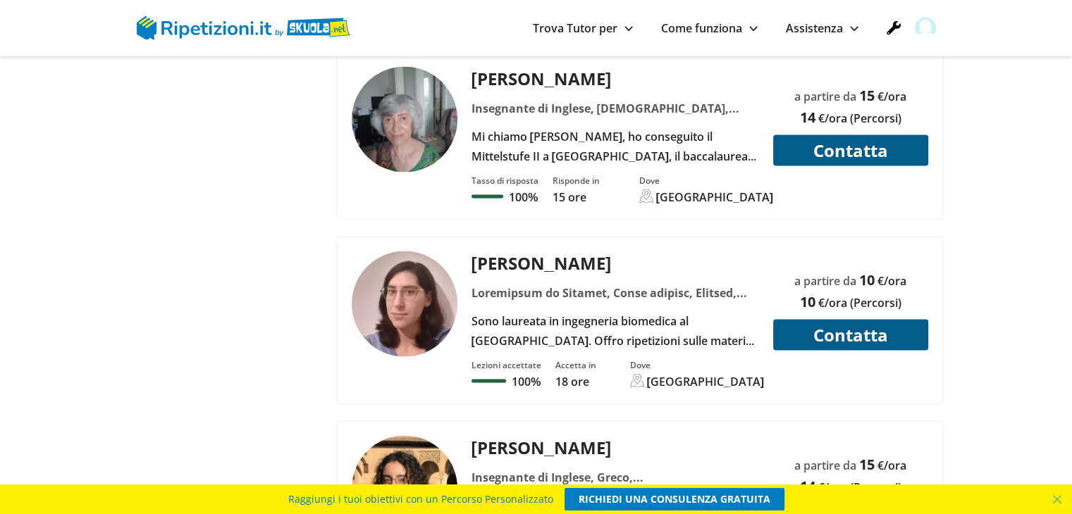
scroll to position [2959, 0]
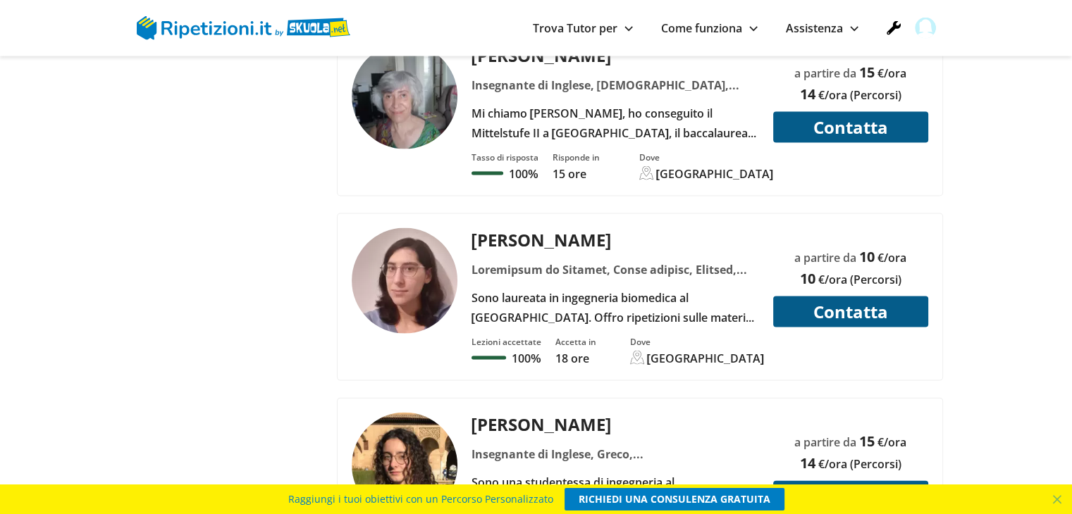
click at [566, 260] on div at bounding box center [615, 270] width 298 height 20
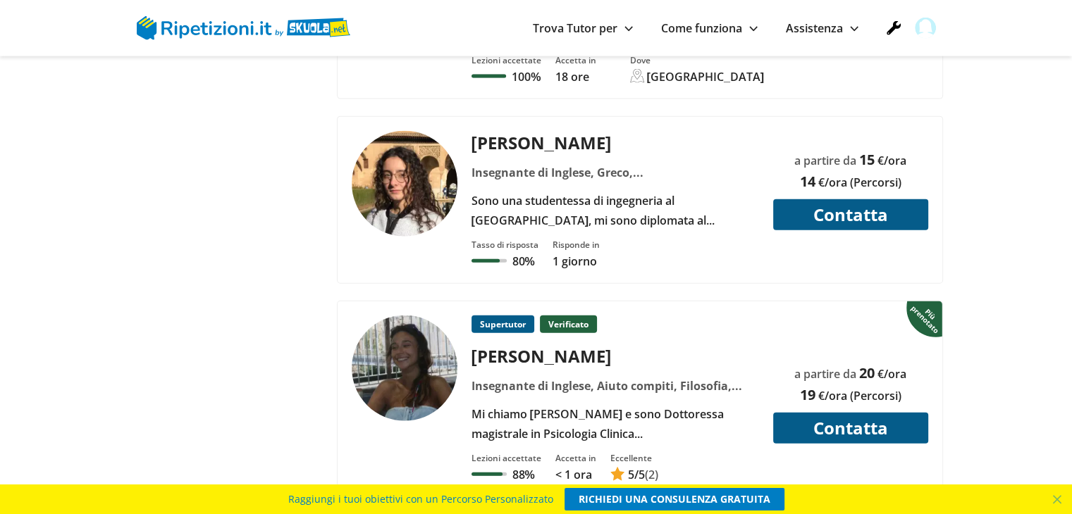
scroll to position [3382, 0]
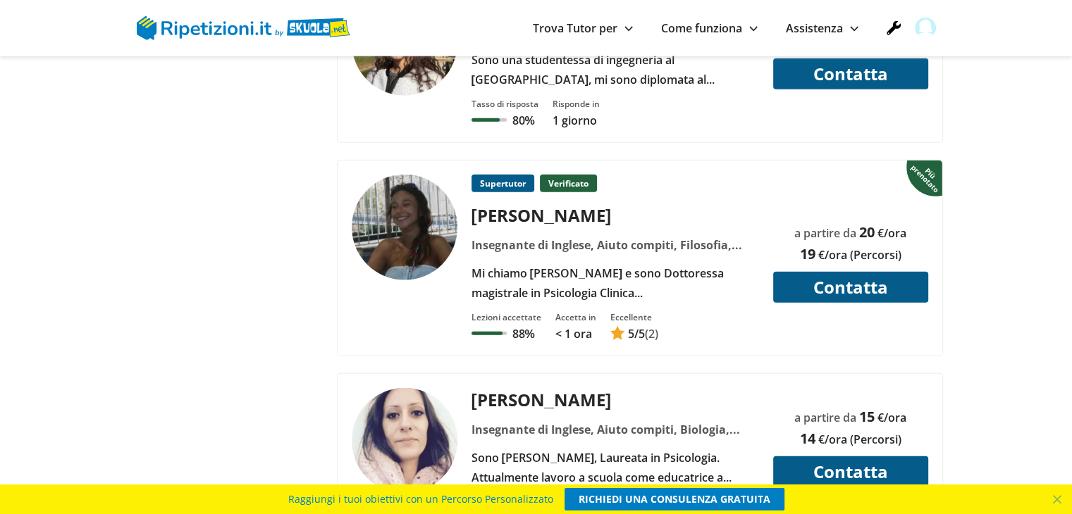
click at [505, 264] on div "Mi chiamo Linda e sono Dottoressa magistrale in Psicologia Clinica all'Universi…" at bounding box center [615, 283] width 298 height 39
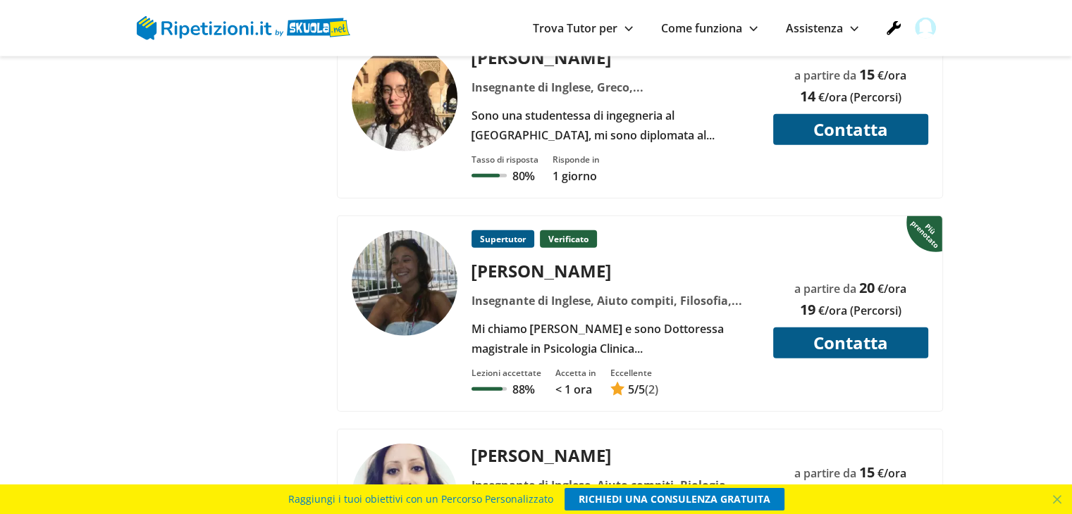
scroll to position [3241, 0]
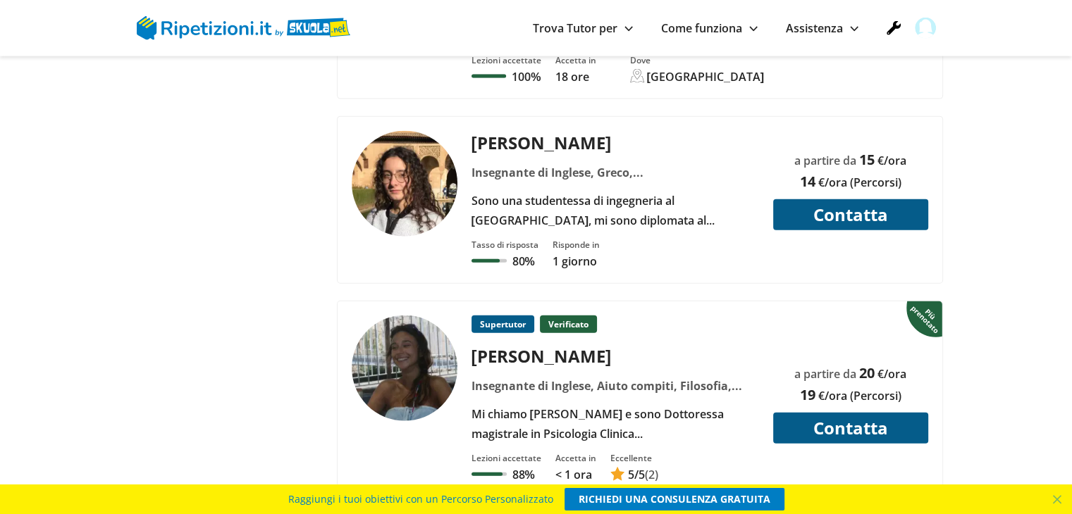
click at [457, 140] on div at bounding box center [412, 200] width 120 height 138
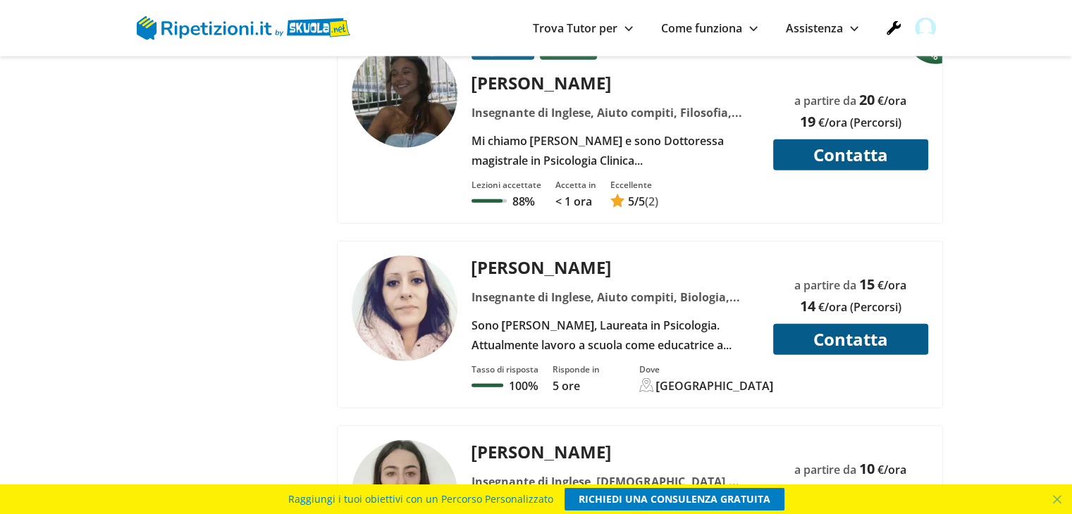
scroll to position [3523, 0]
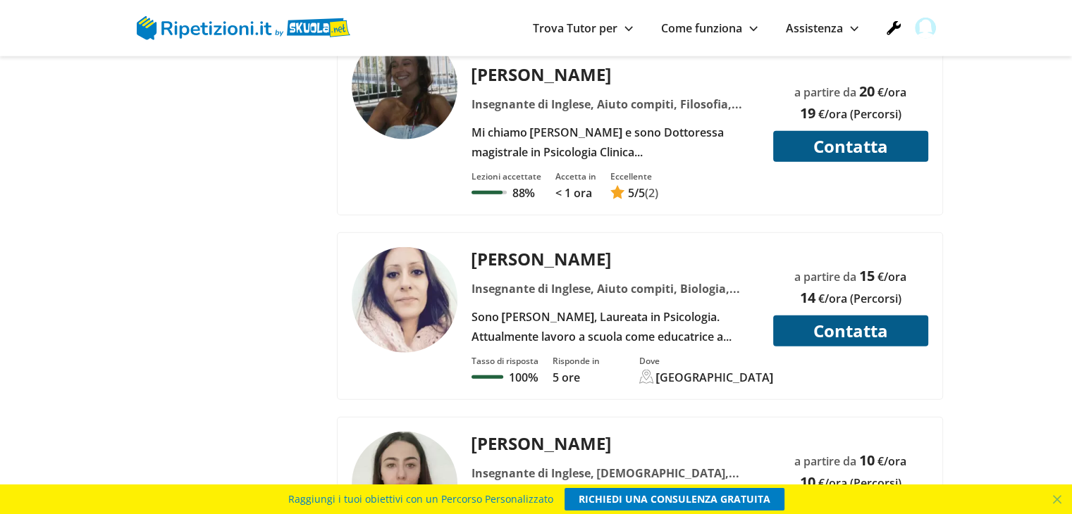
click at [538, 247] on div "Nicoletta C. Insegnante di Inglese, Aiuto compiti, Biologia, Filosofia, Homesch…" at bounding box center [615, 296] width 298 height 99
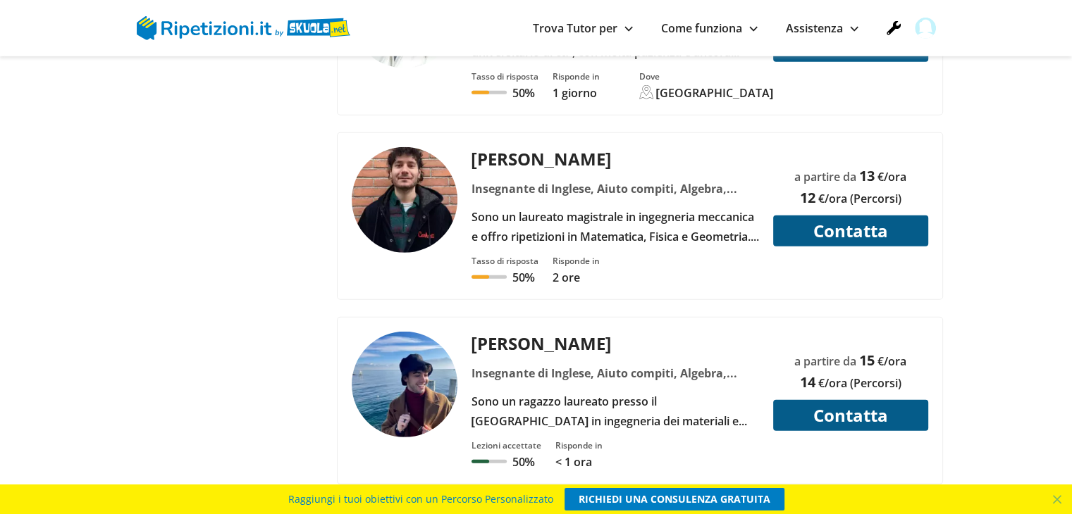
scroll to position [4087, 0]
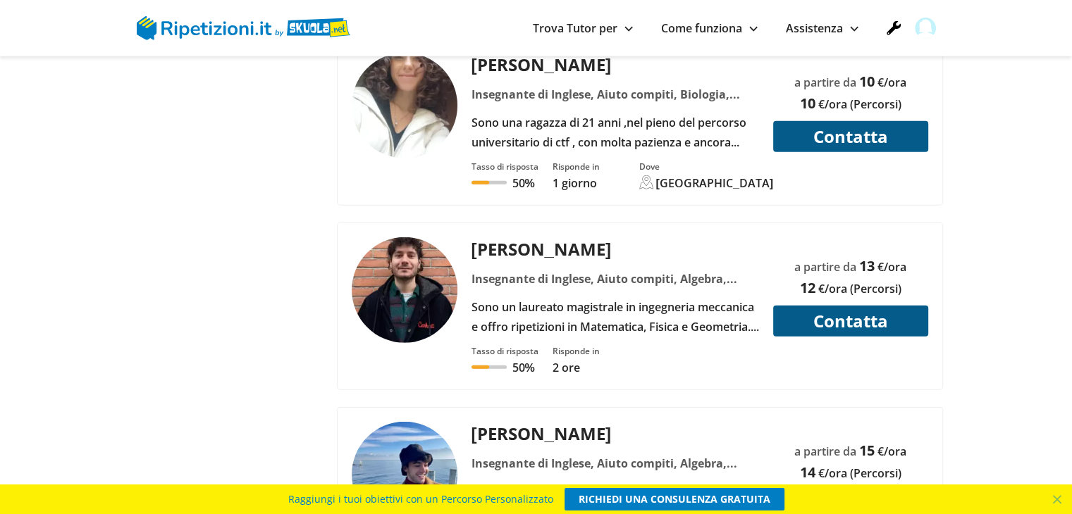
click at [481, 269] on div "Insegnante di Inglese, Aiuto compiti, Algebra, Algebra lineare, Analisi 1, Arit…" at bounding box center [615, 279] width 298 height 20
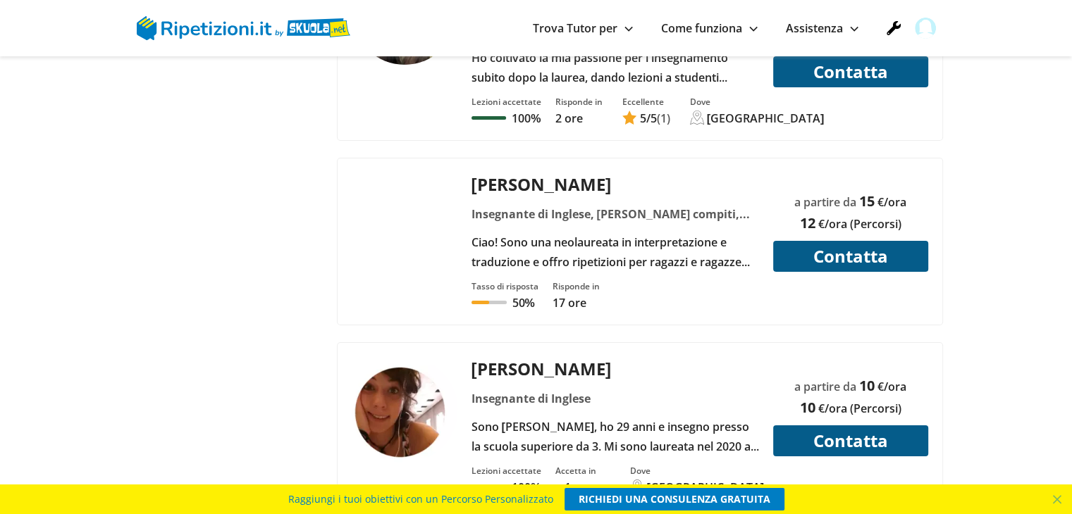
scroll to position [5003, 0]
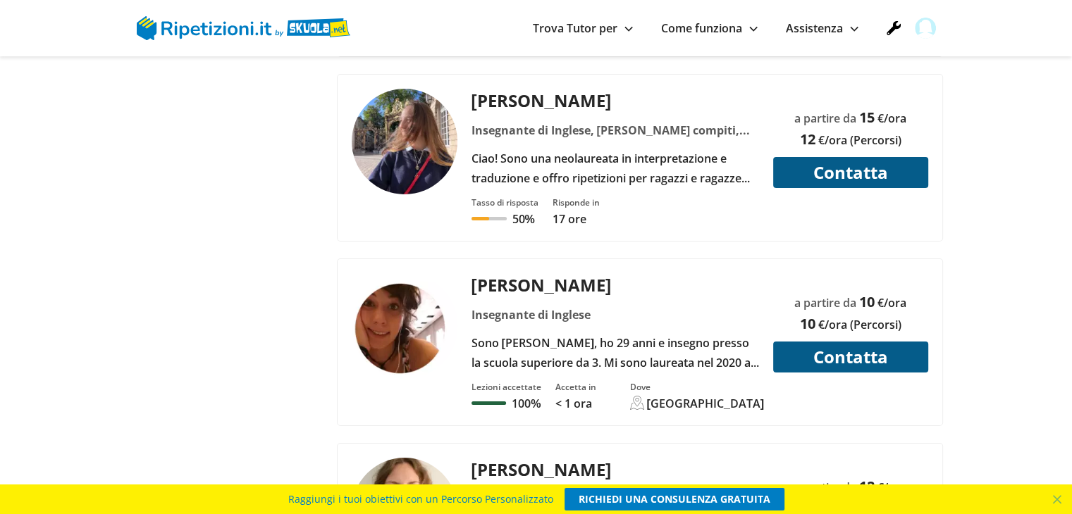
click at [464, 273] on div at bounding box center [412, 342] width 120 height 138
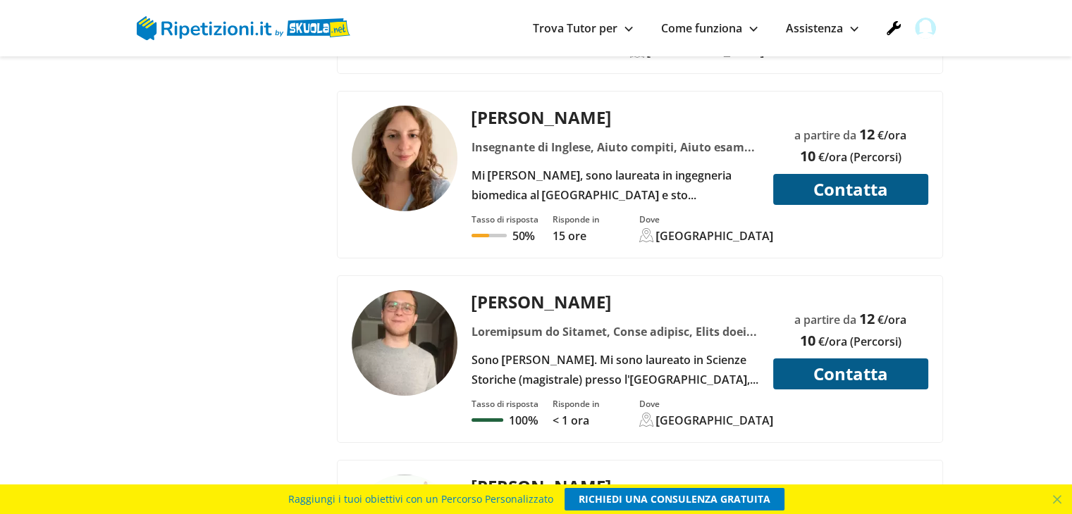
scroll to position [5284, 0]
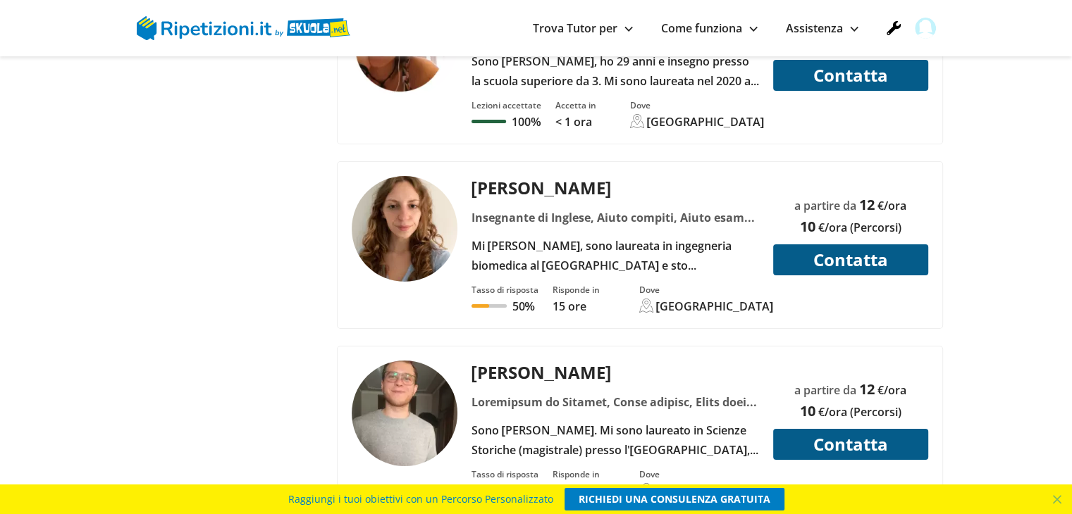
click at [507, 176] on div "Arianna D. Mi chiamo Arianna, sono laureata in ingegneria biomedica al Politecn…" at bounding box center [615, 225] width 298 height 99
click at [578, 392] on div at bounding box center [615, 402] width 298 height 20
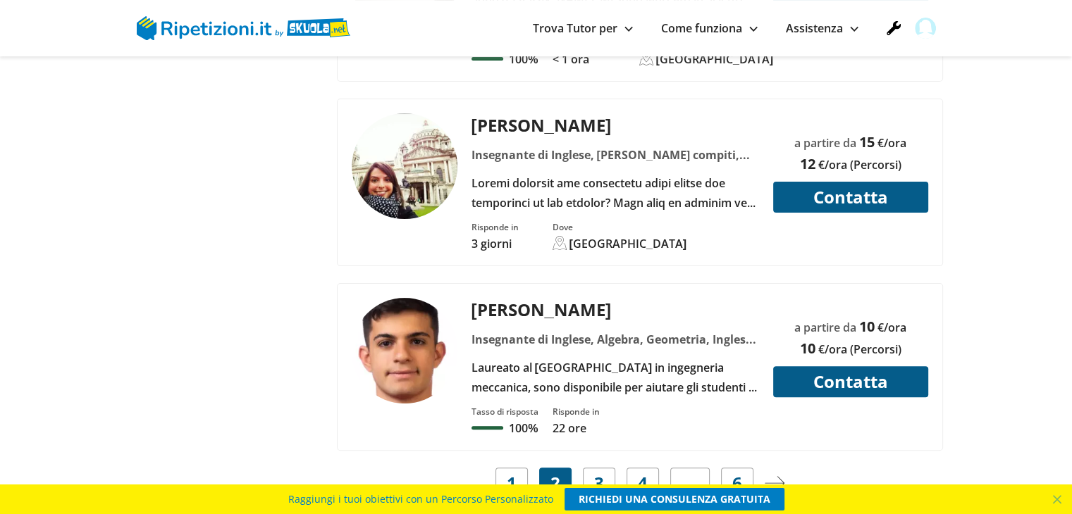
scroll to position [5778, 0]
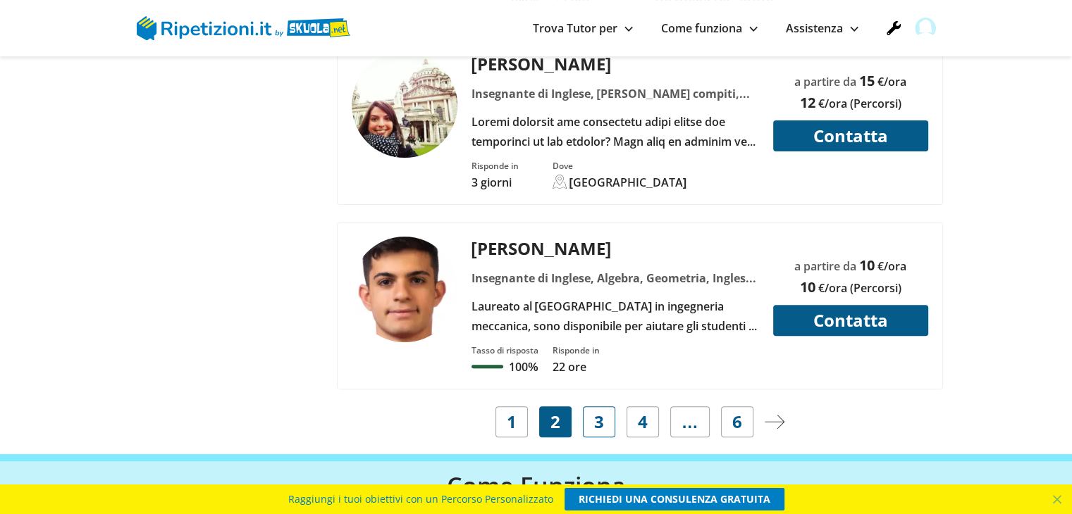
click at [605, 407] on link "3" at bounding box center [599, 422] width 32 height 31
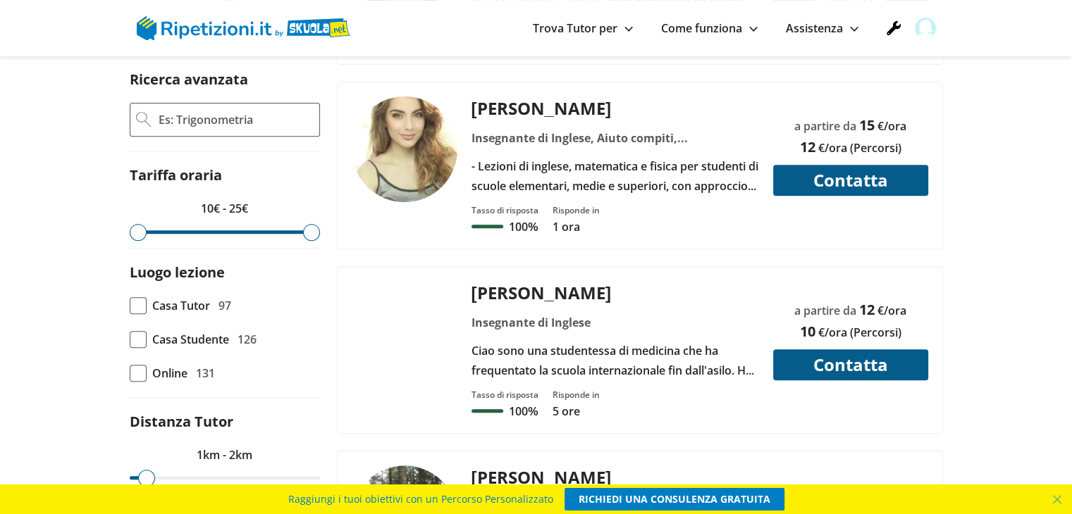
scroll to position [634, 0]
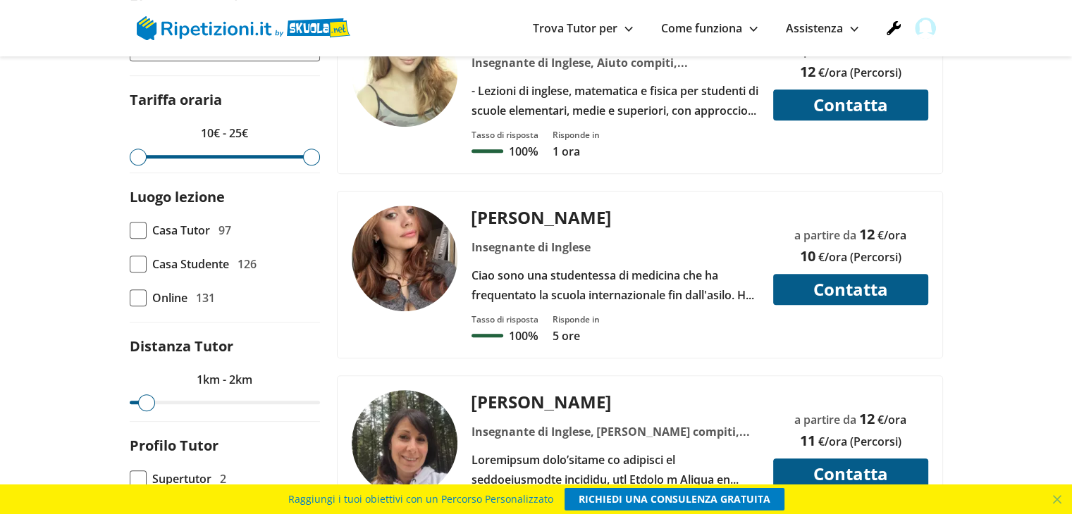
click at [535, 450] on div at bounding box center [615, 469] width 298 height 39
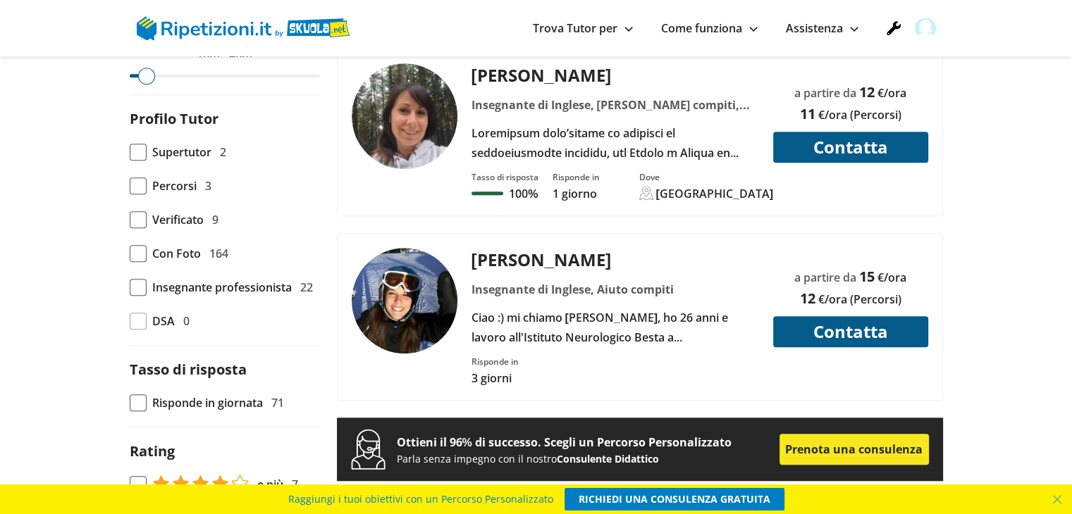
scroll to position [986, 0]
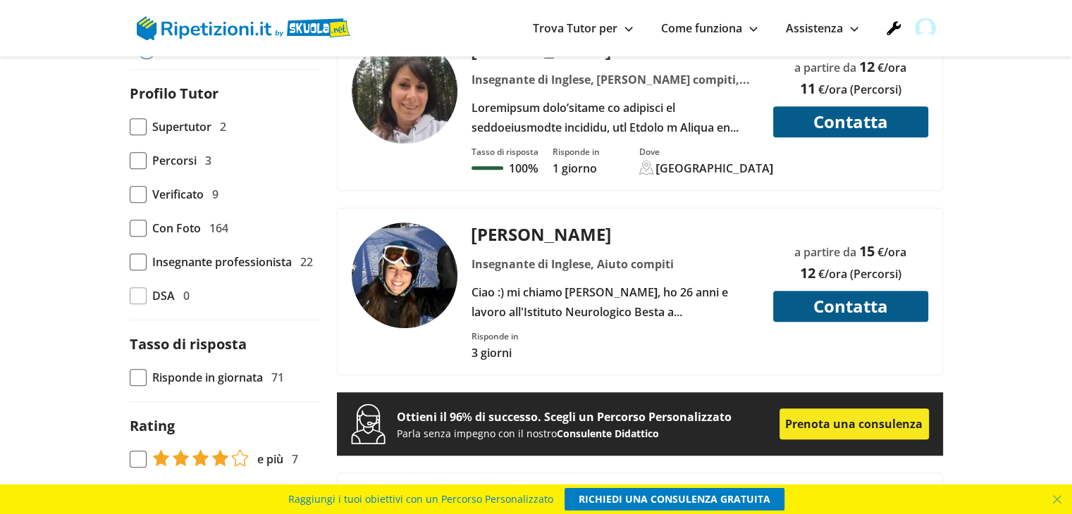
click at [569, 254] on div "Insegnante di Inglese, Aiuto compiti" at bounding box center [615, 264] width 298 height 20
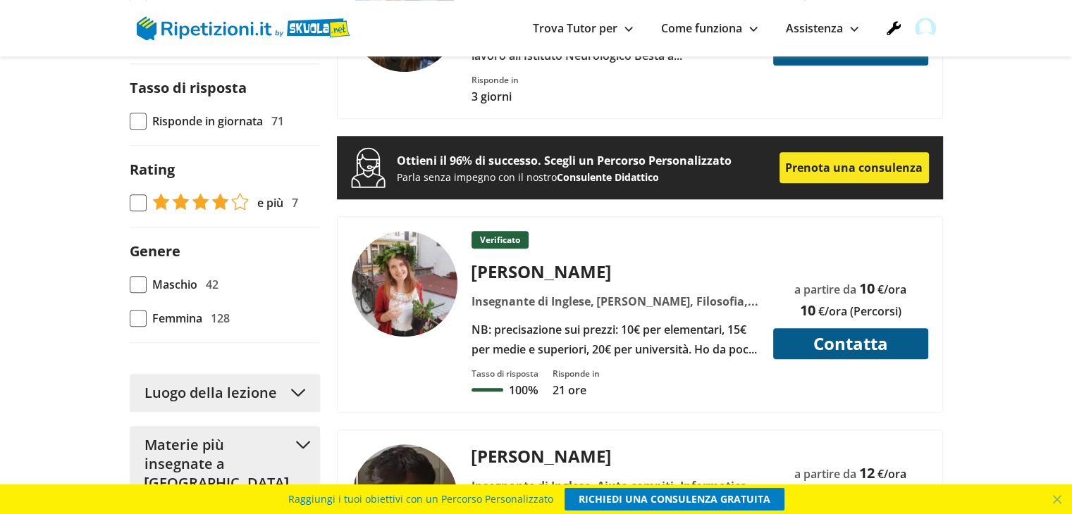
scroll to position [1268, 0]
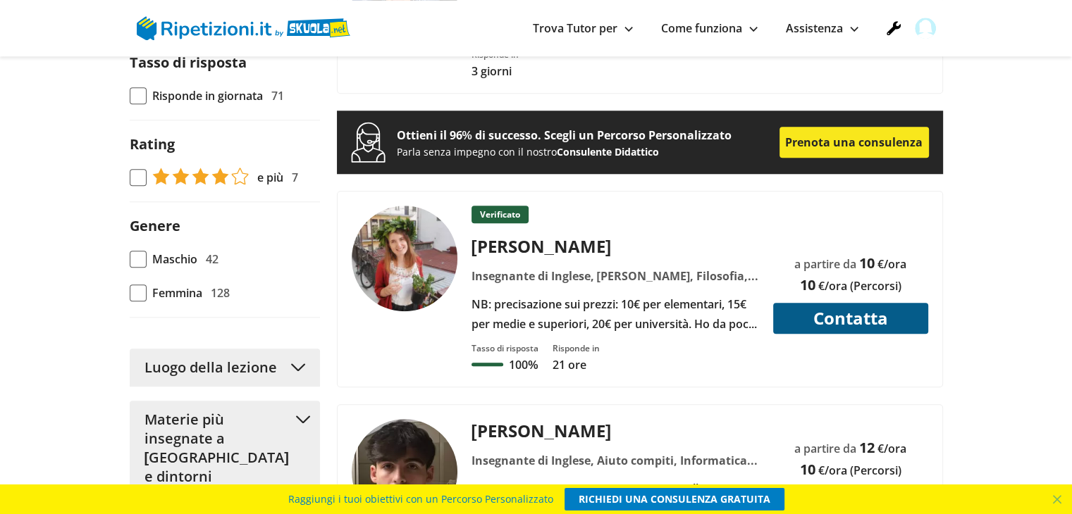
click at [521, 235] on div "Elena R." at bounding box center [615, 246] width 298 height 23
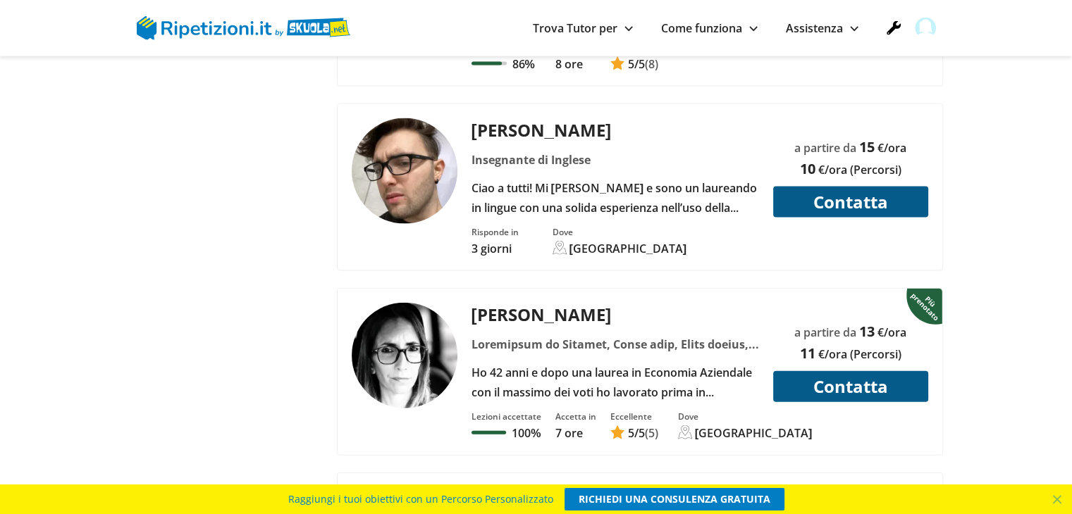
scroll to position [3100, 0]
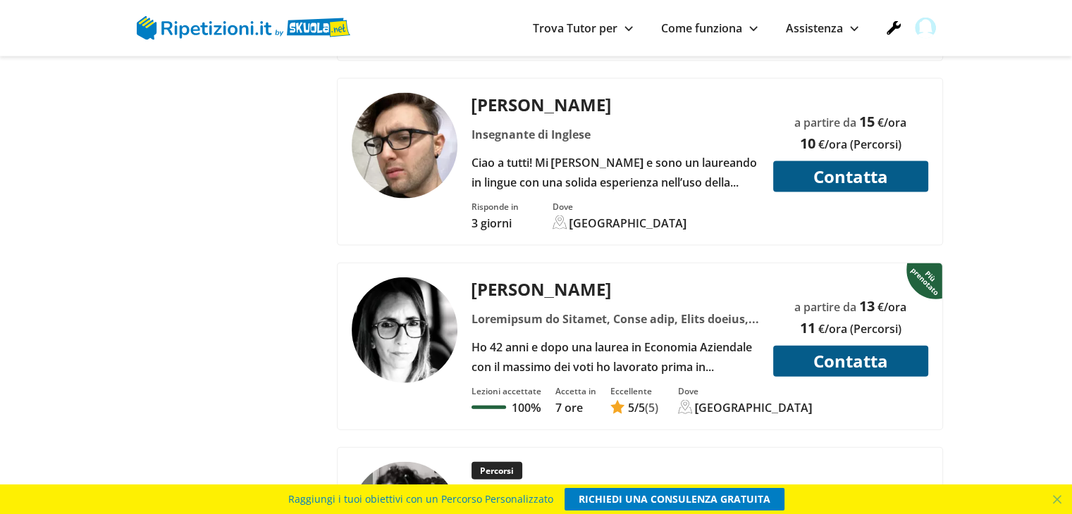
click at [561, 278] on div "Claudia D." at bounding box center [615, 289] width 298 height 23
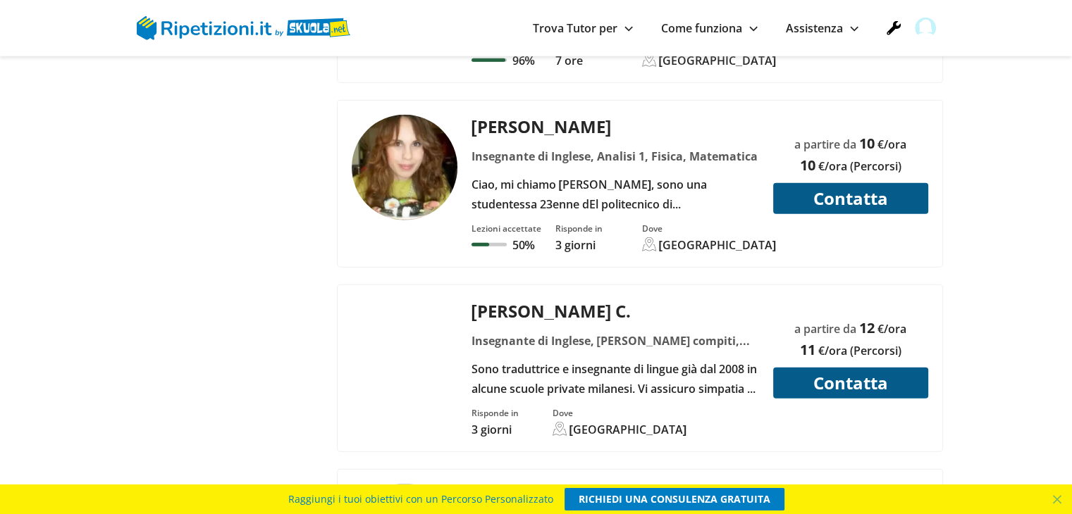
scroll to position [3734, 0]
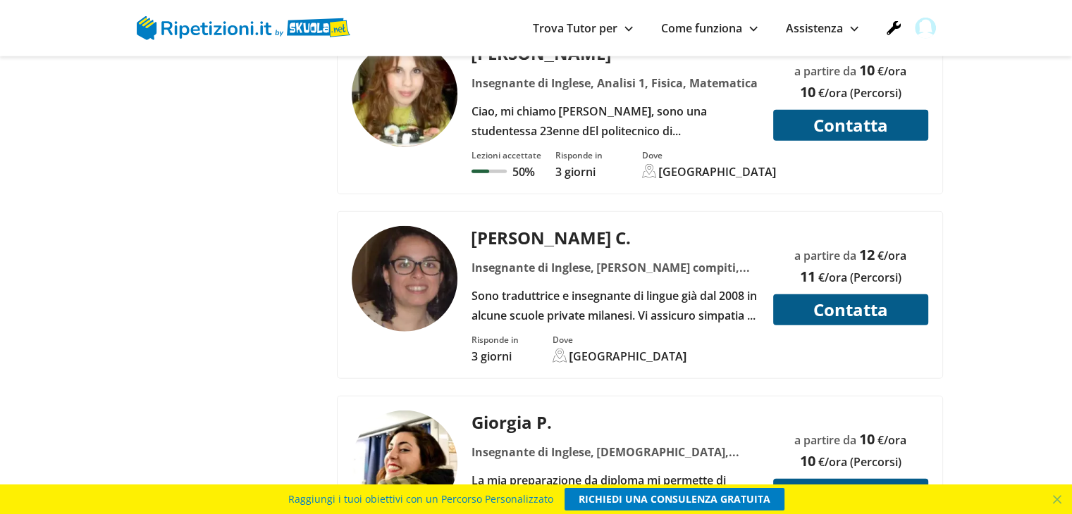
click at [578, 286] on div "Sono traduttrice e insegnante di lingue già dal 2008 in alcune scuole private m…" at bounding box center [615, 305] width 298 height 39
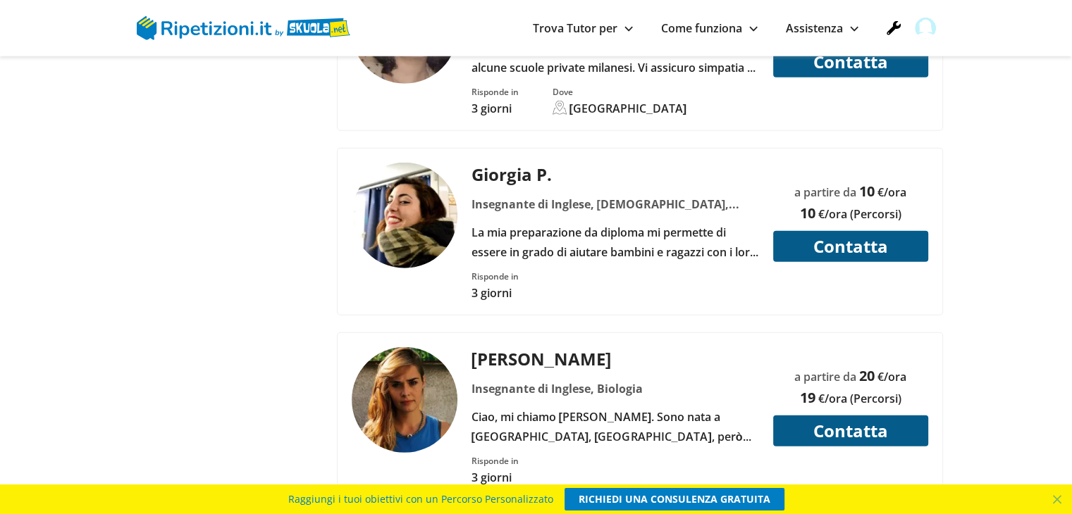
scroll to position [4016, 0]
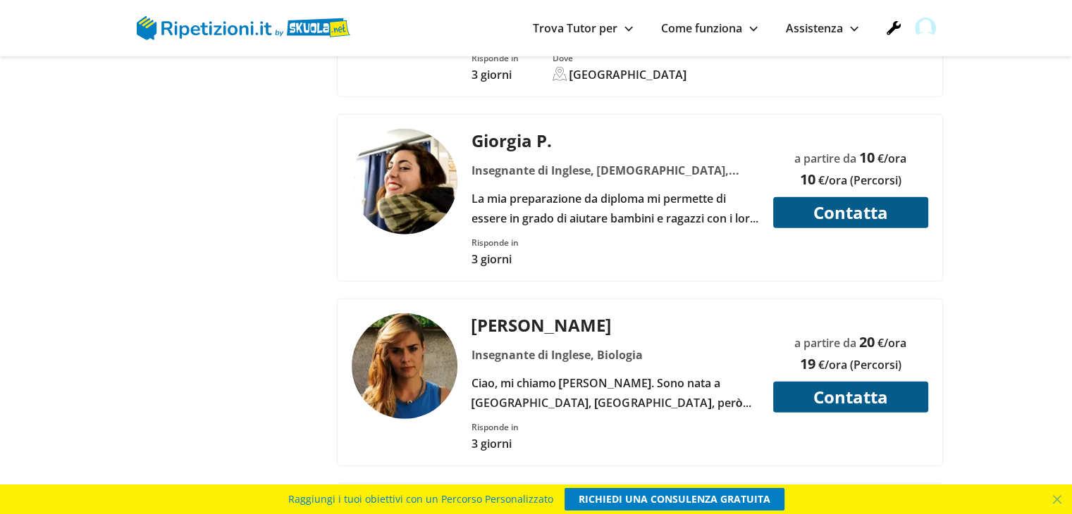
click at [500, 373] on div "Ciao, mi chiamo Nina. Sono nata a Belgrado, Serbia, però maggior parte della mi…" at bounding box center [615, 392] width 298 height 39
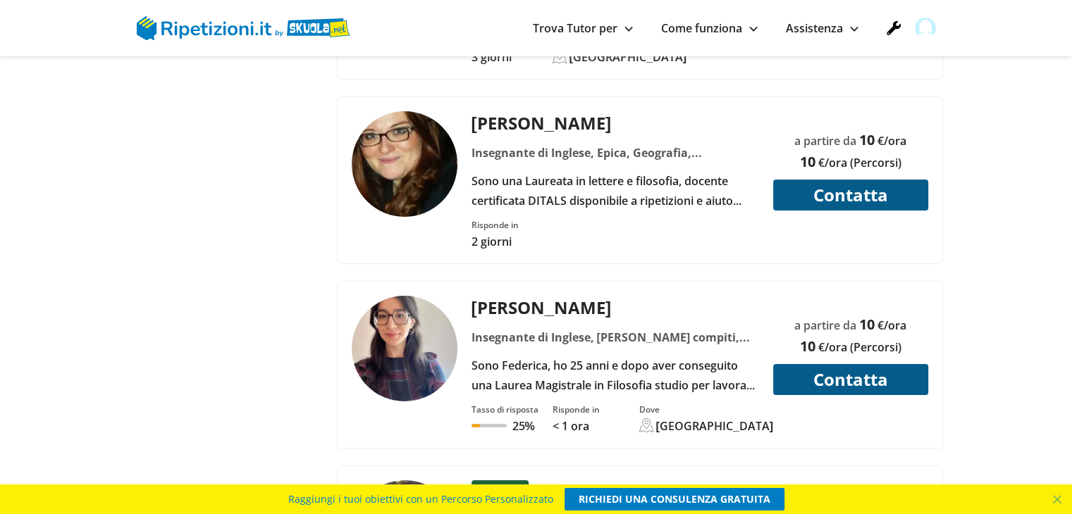
scroll to position [5143, 0]
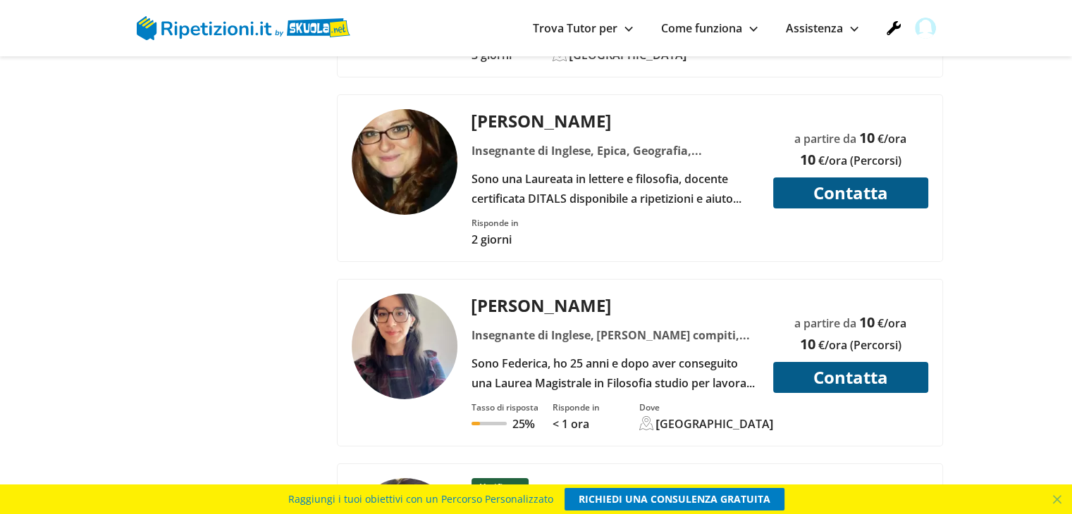
click at [558, 280] on div "Federica M. Insegnante di Inglese, Aiuto compiti, Aiuto esame di terza media, A…" at bounding box center [639, 363] width 605 height 166
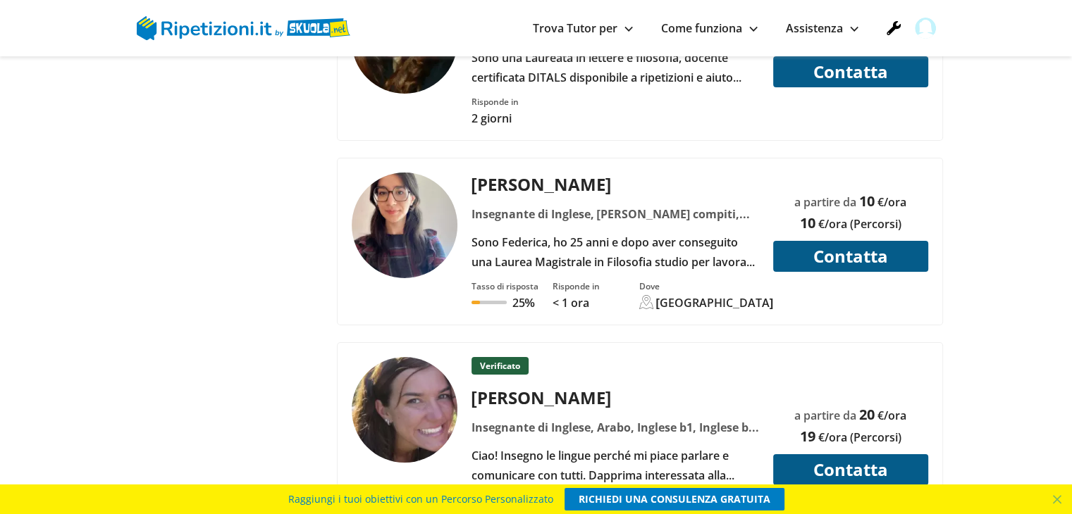
scroll to position [5355, 0]
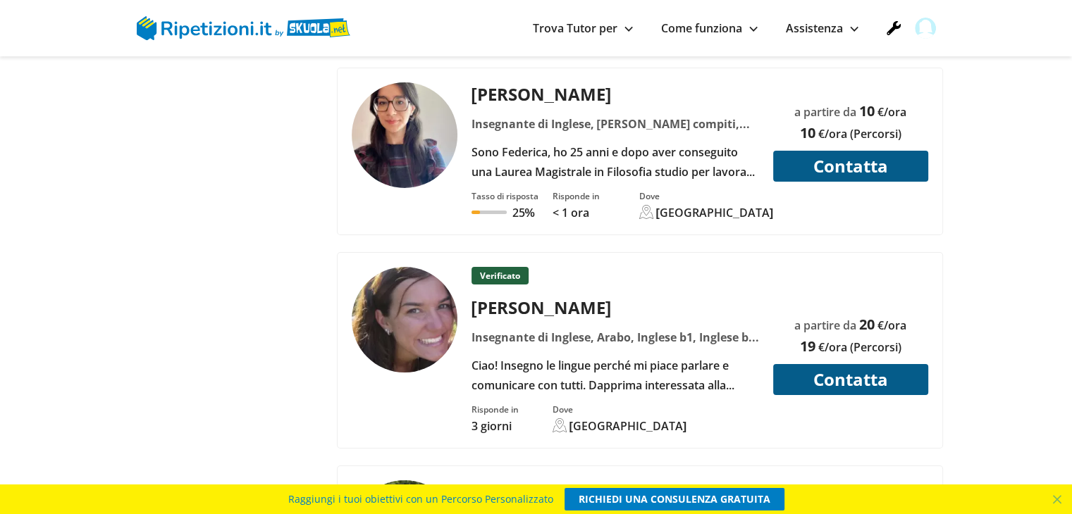
click at [499, 275] on div "Verificato Chiara T. Insegnante di Inglese, Arabo, Inglese b1, Inglese b2, Ingl…" at bounding box center [615, 331] width 298 height 128
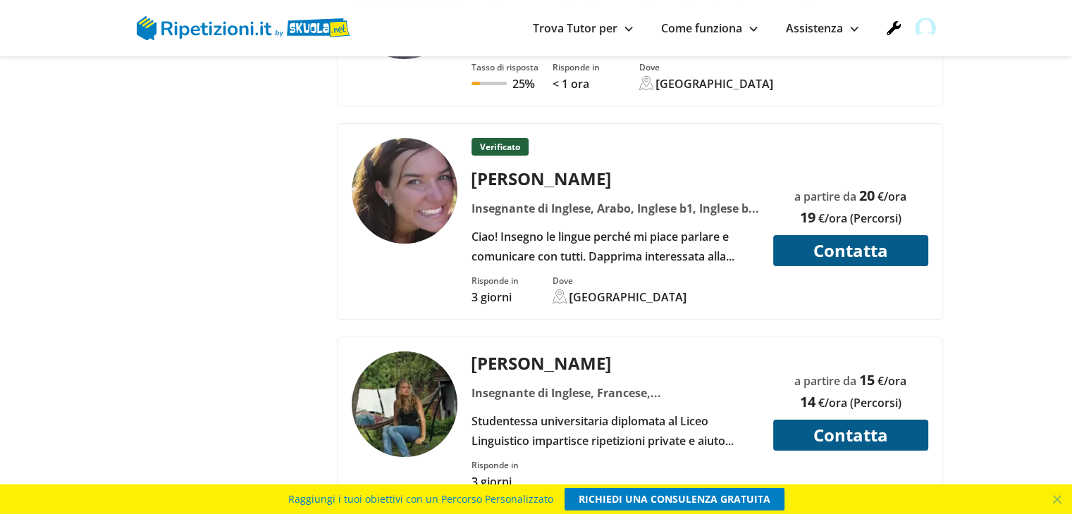
scroll to position [5707, 0]
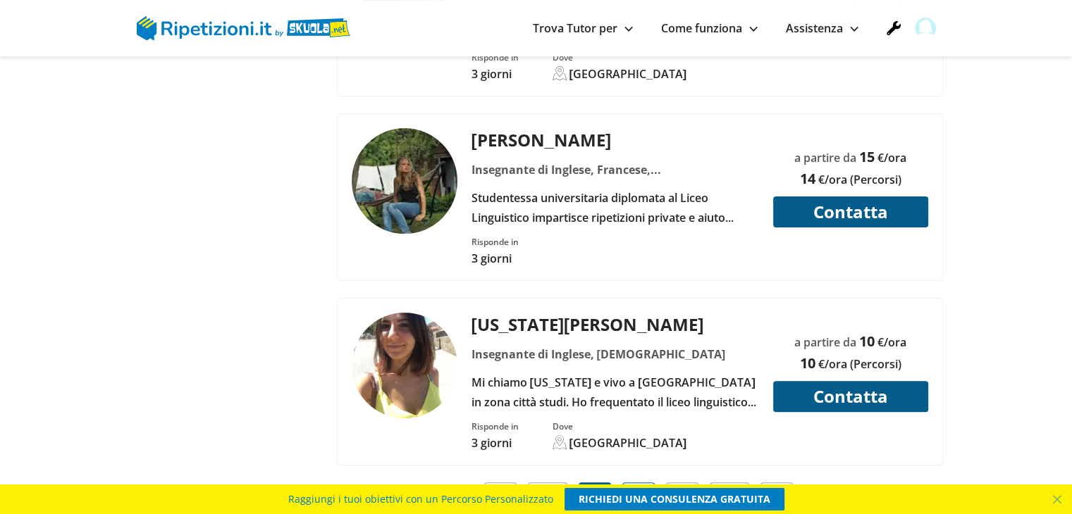
click at [645, 483] on link "4" at bounding box center [638, 498] width 32 height 31
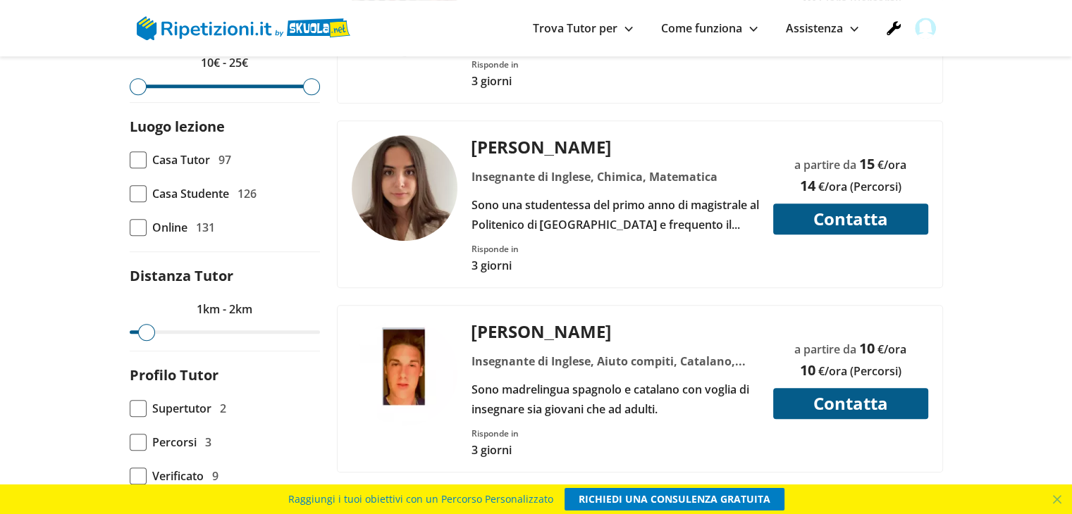
scroll to position [775, 0]
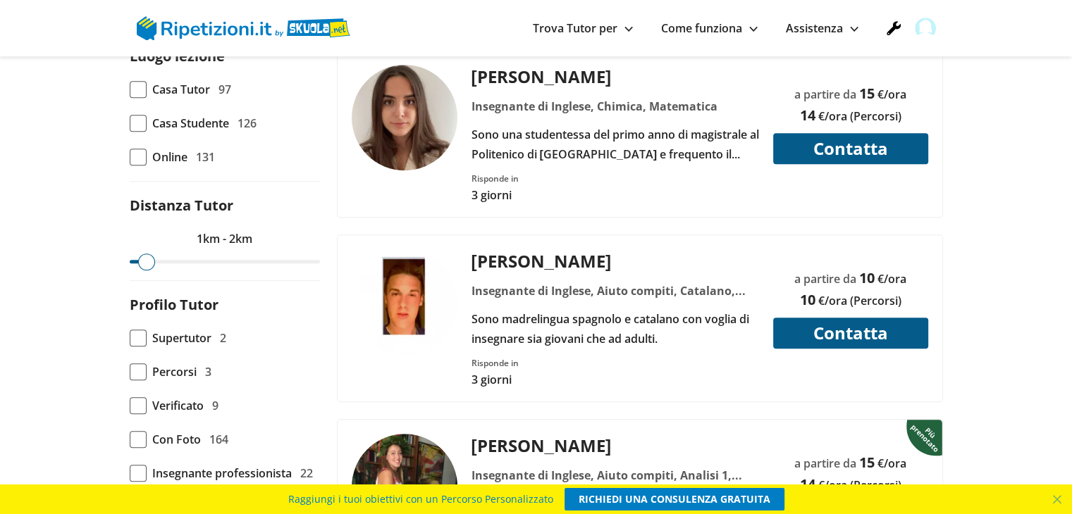
click at [596, 164] on div "Risponde in 3 giorni" at bounding box center [699, 183] width 467 height 39
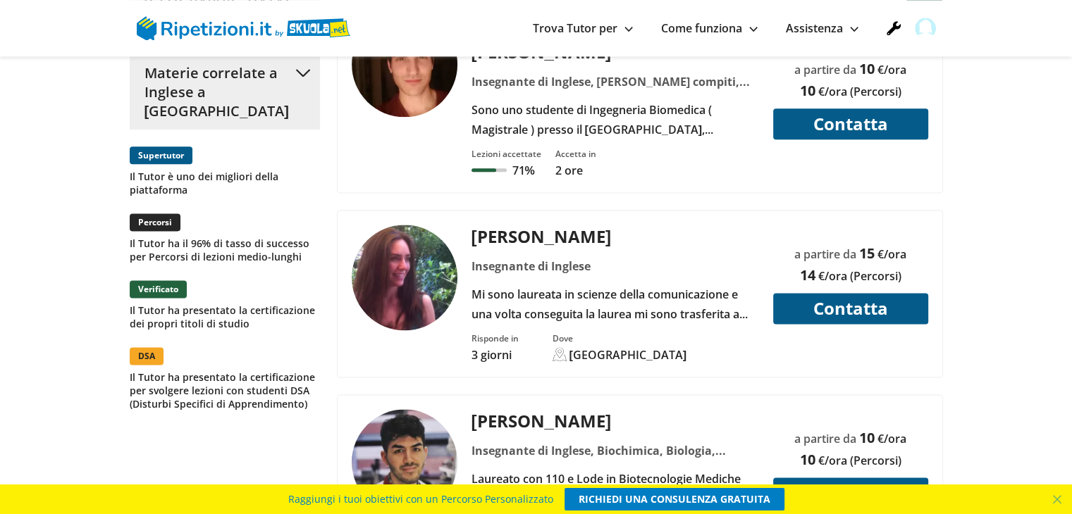
scroll to position [1902, 0]
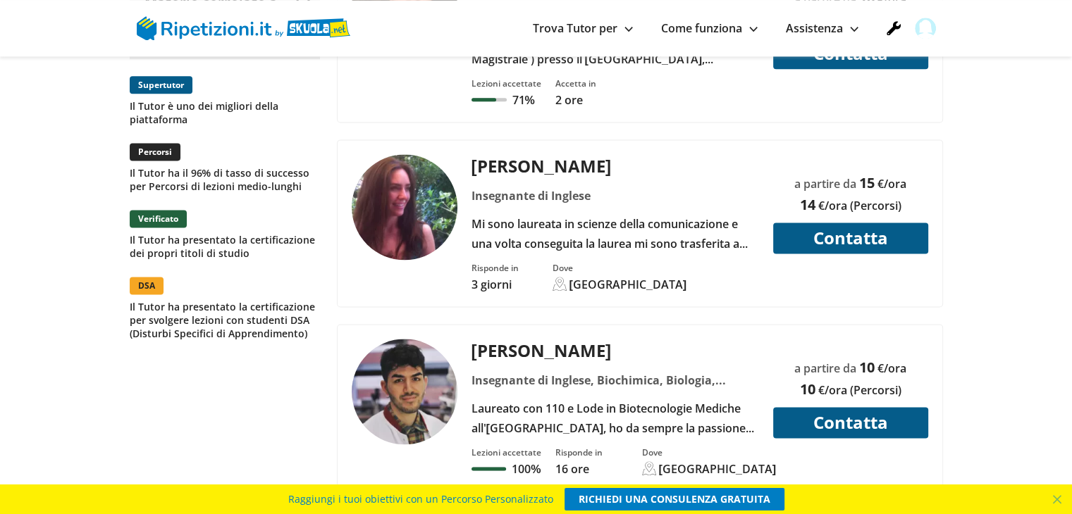
click at [547, 339] on div "[PERSON_NAME] Insegnante di Inglese, Biochimica, Biologia, Biologia molecolare,…" at bounding box center [615, 388] width 298 height 99
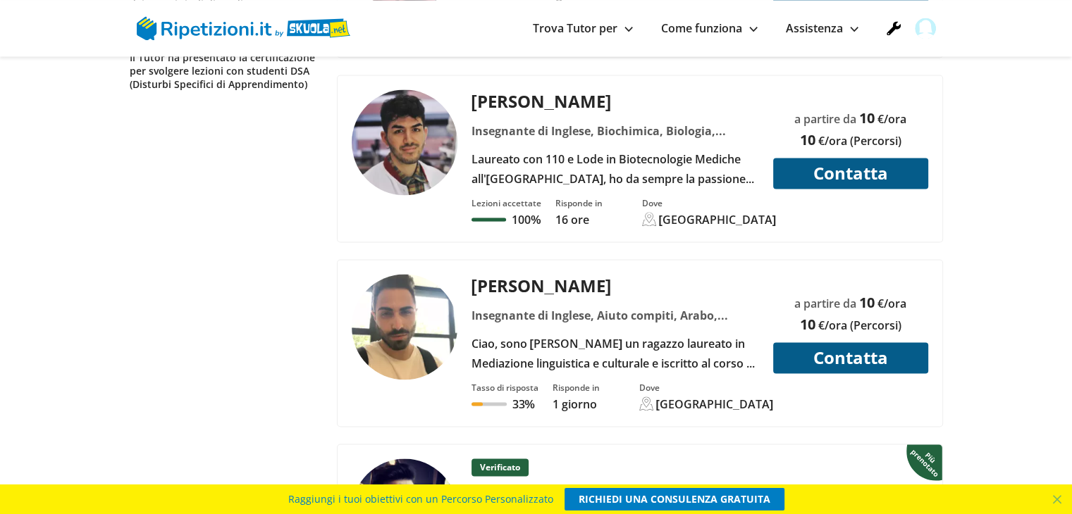
scroll to position [2184, 0]
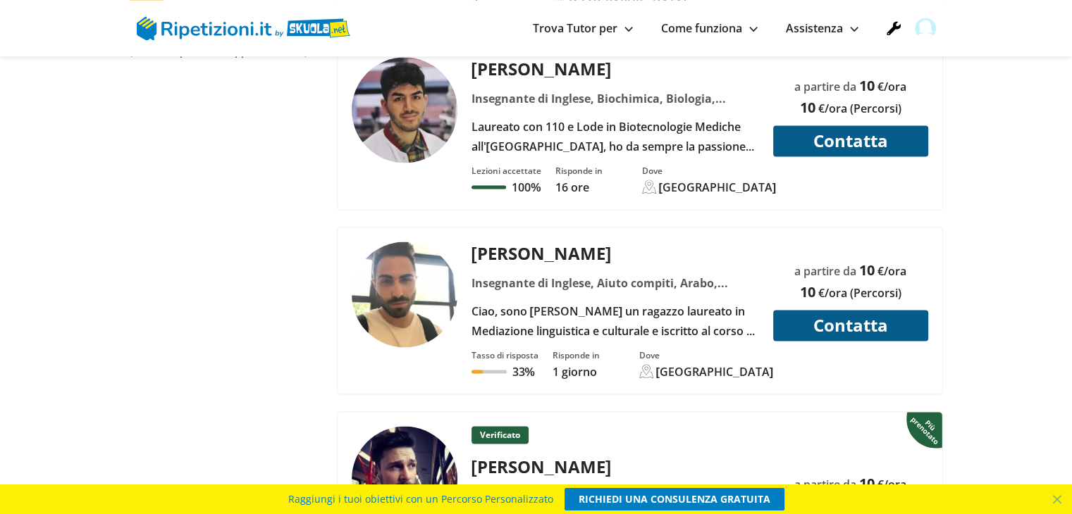
click at [531, 242] on div "[PERSON_NAME] Insegnante di Inglese, Aiuto compiti, Arabo, Diritto, Economia az…" at bounding box center [615, 291] width 298 height 99
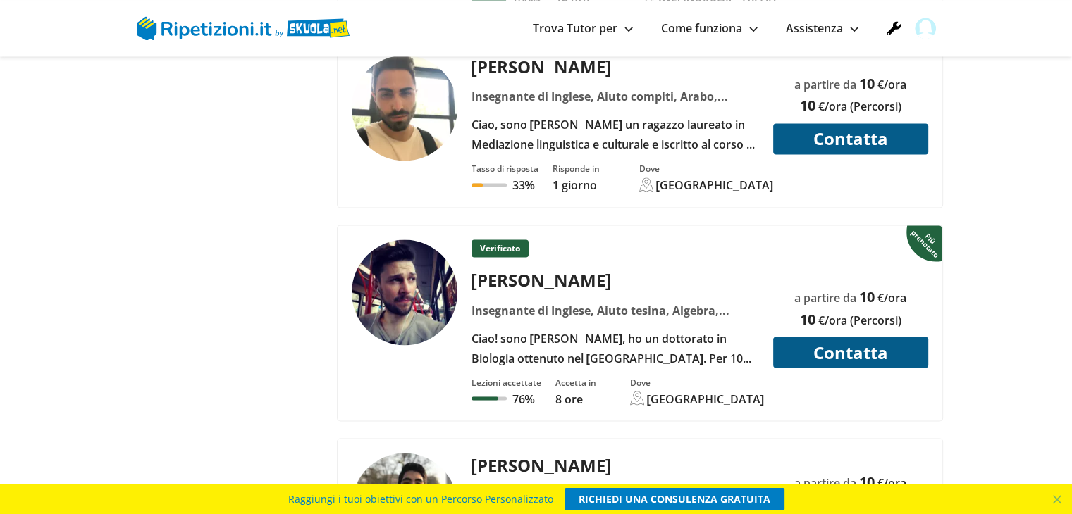
scroll to position [2396, 0]
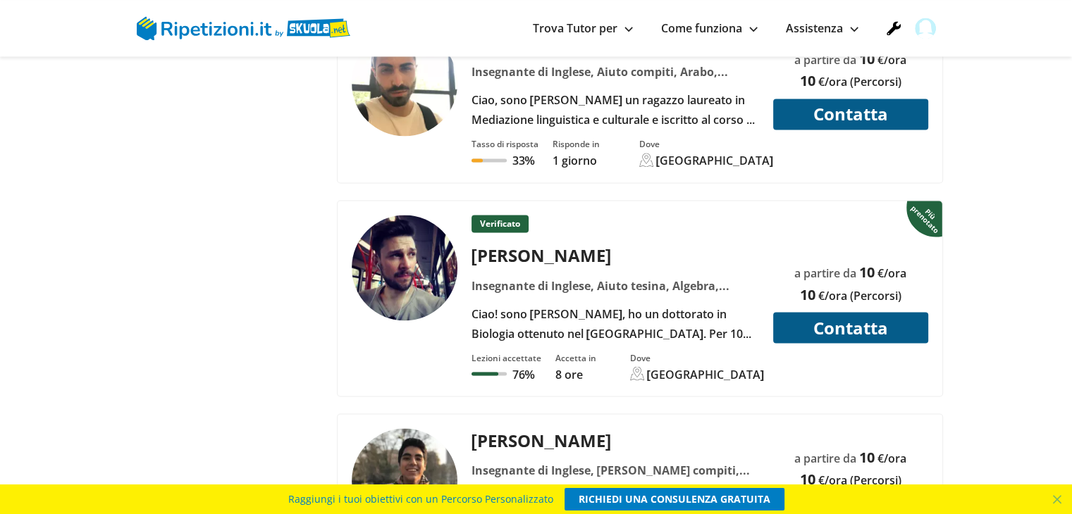
click at [543, 275] on div "Insegnante di Inglese, Aiuto tesina, Algebra, Biochimica, Biologia, Biologia mo…" at bounding box center [615, 285] width 298 height 20
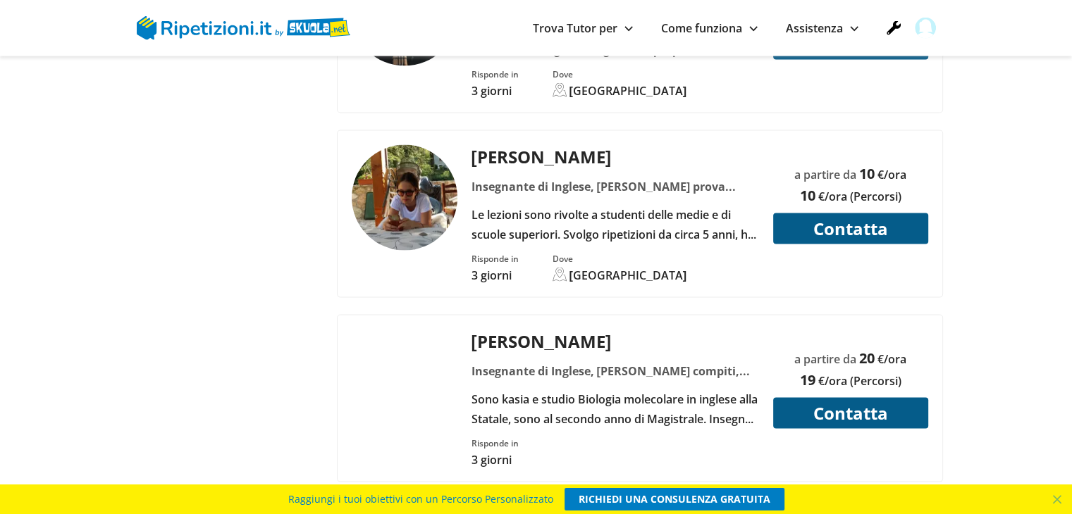
scroll to position [2889, 0]
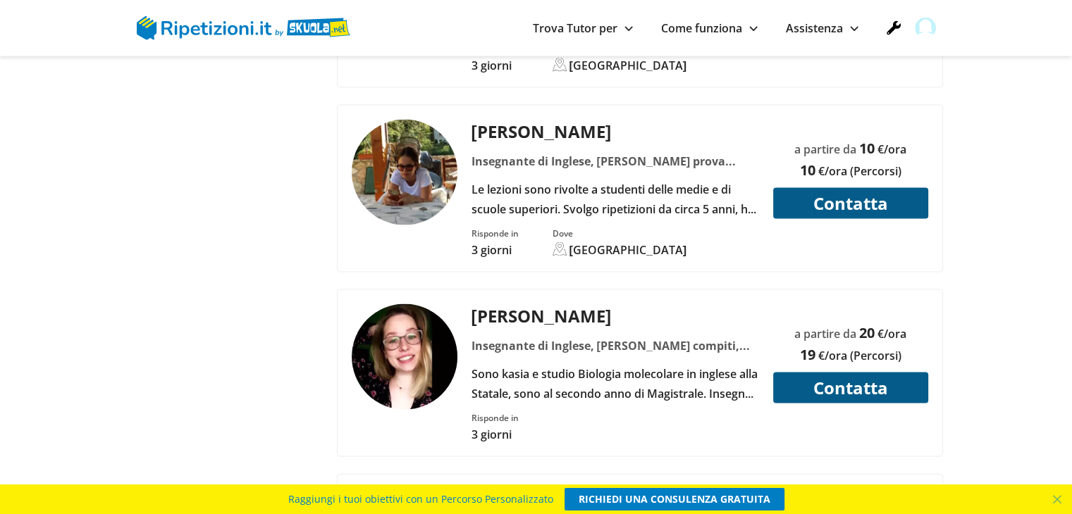
click at [533, 336] on div "Insegnante di Inglese, [PERSON_NAME] compiti, Aiuto tesi, Algebra, Biochimica, …" at bounding box center [615, 346] width 298 height 20
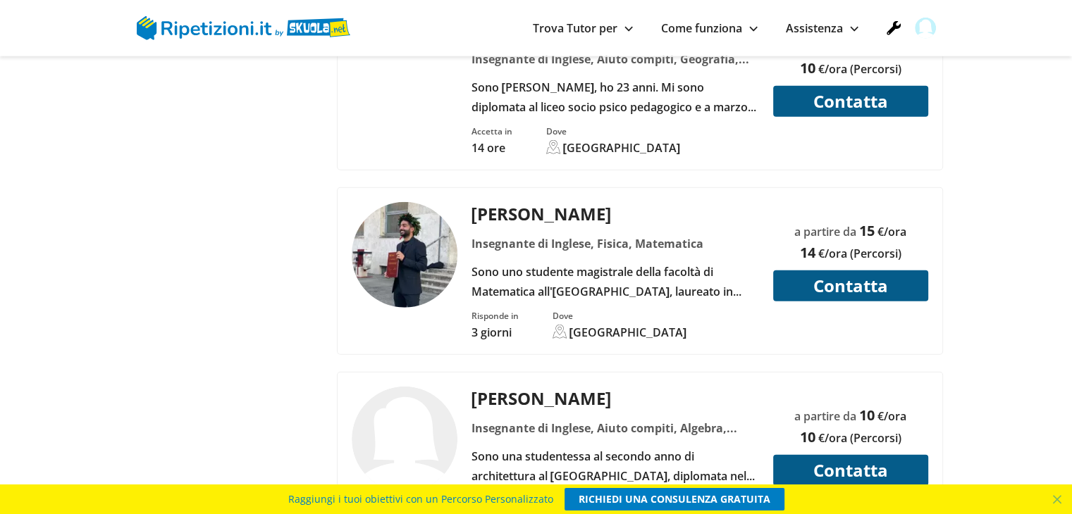
scroll to position [3593, 0]
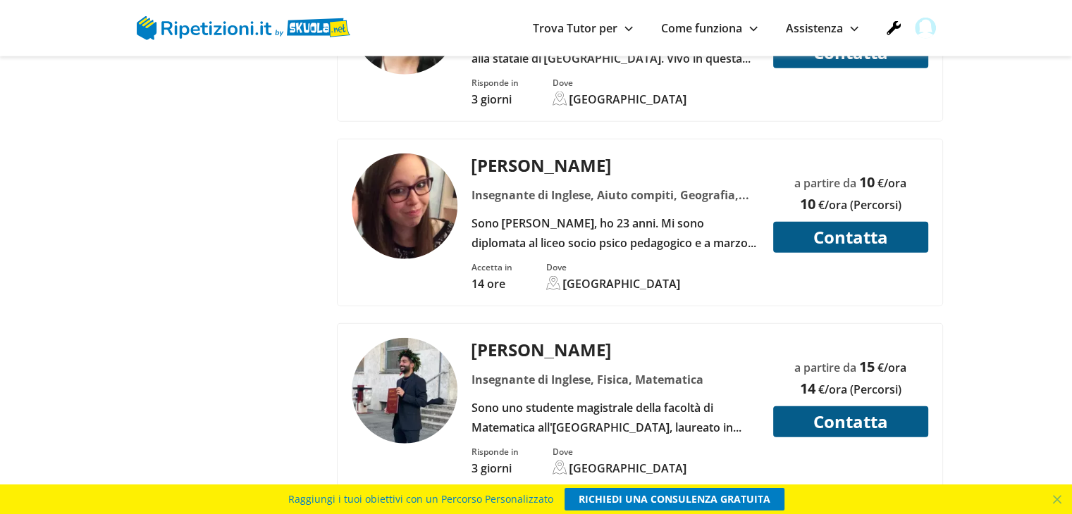
click at [511, 338] on div "[PERSON_NAME] Insegnante di Inglese, Fisica, Matematica Sono uno studente magis…" at bounding box center [615, 387] width 298 height 99
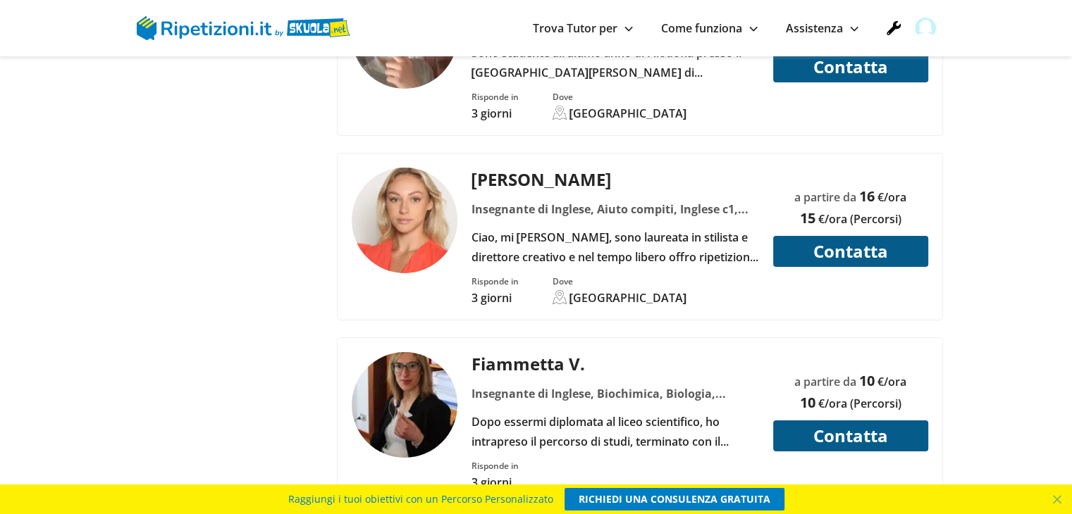
scroll to position [5143, 0]
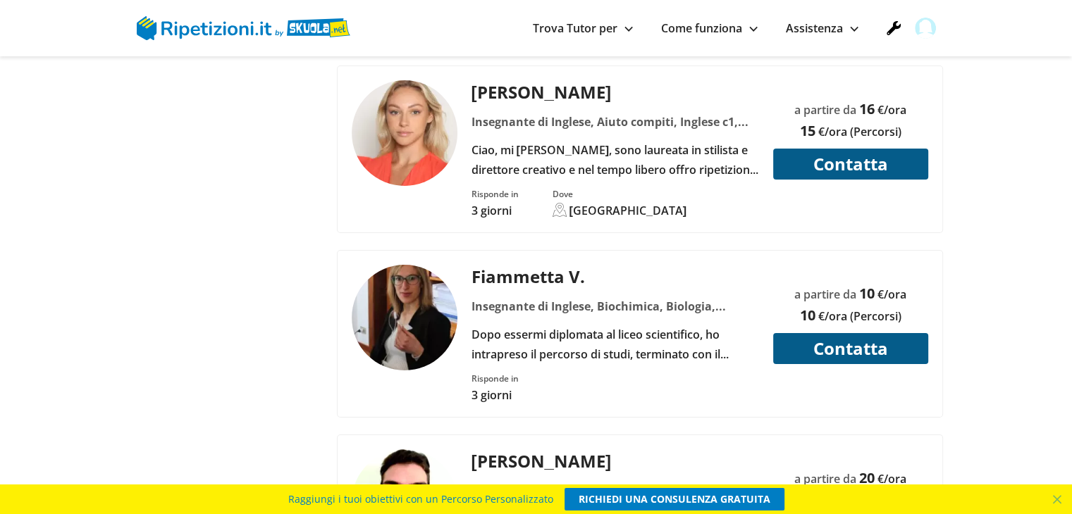
click at [490, 265] on div "Fiammetta V. Insegnante di Inglese, Biochimica, Biologia, Chimica, Chimica farm…" at bounding box center [615, 314] width 298 height 99
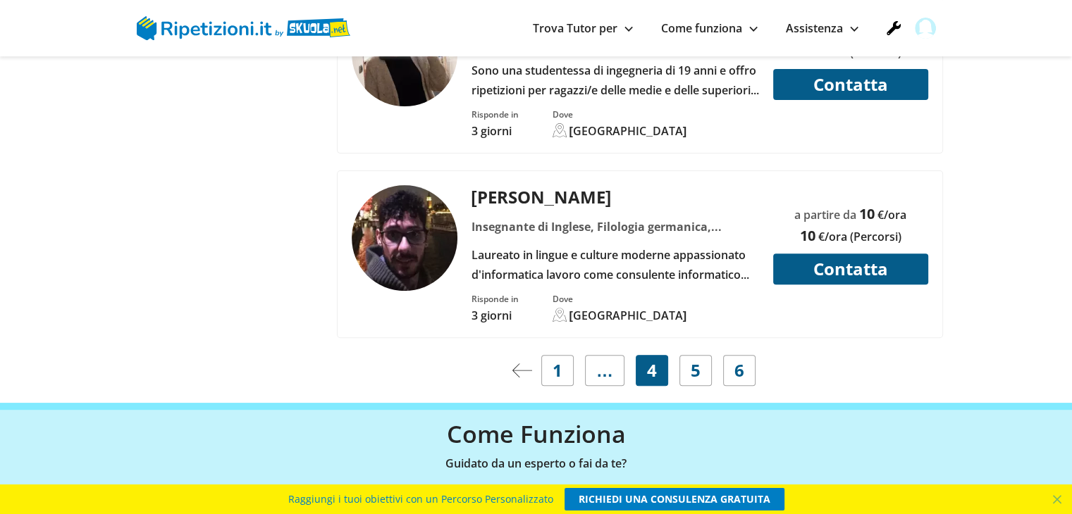
scroll to position [5778, 0]
click at [699, 354] on link "5" at bounding box center [695, 369] width 32 height 31
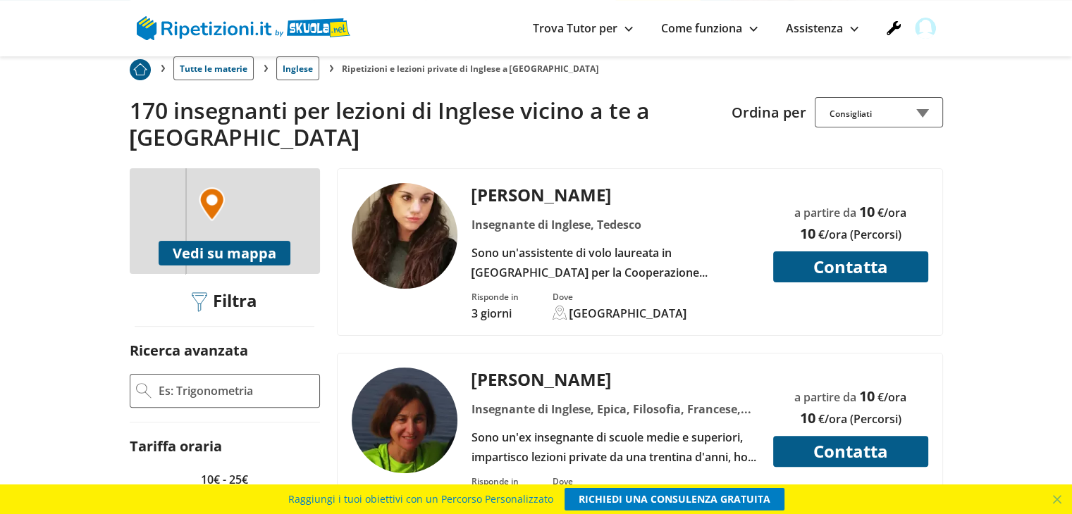
scroll to position [282, 0]
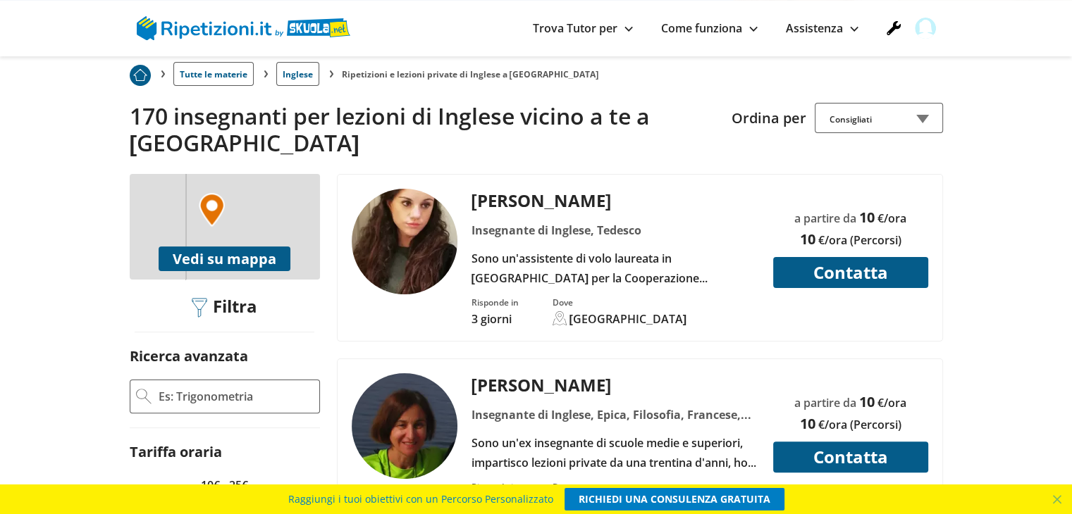
click at [512, 221] on div "Insegnante di Inglese, Tedesco" at bounding box center [615, 231] width 298 height 20
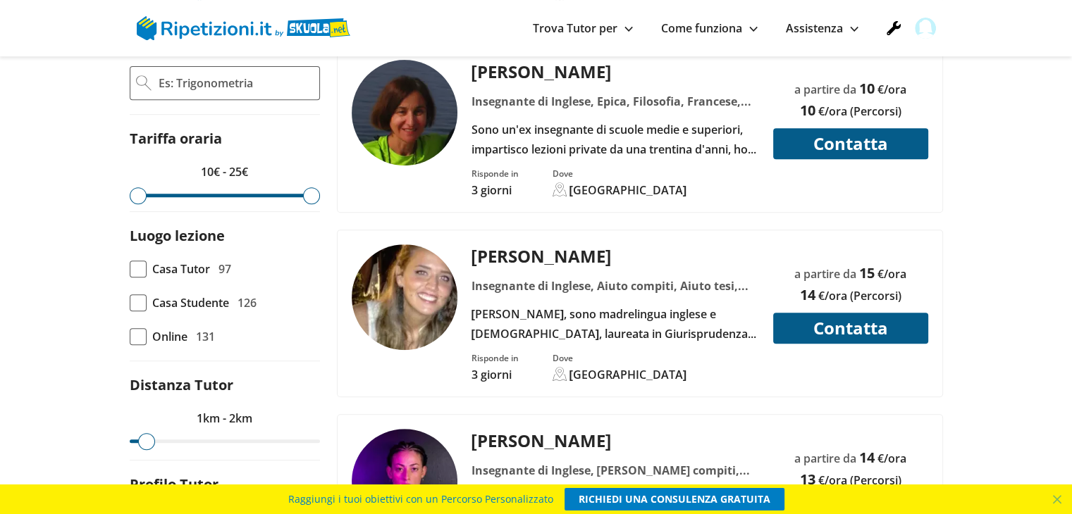
scroll to position [493, 0]
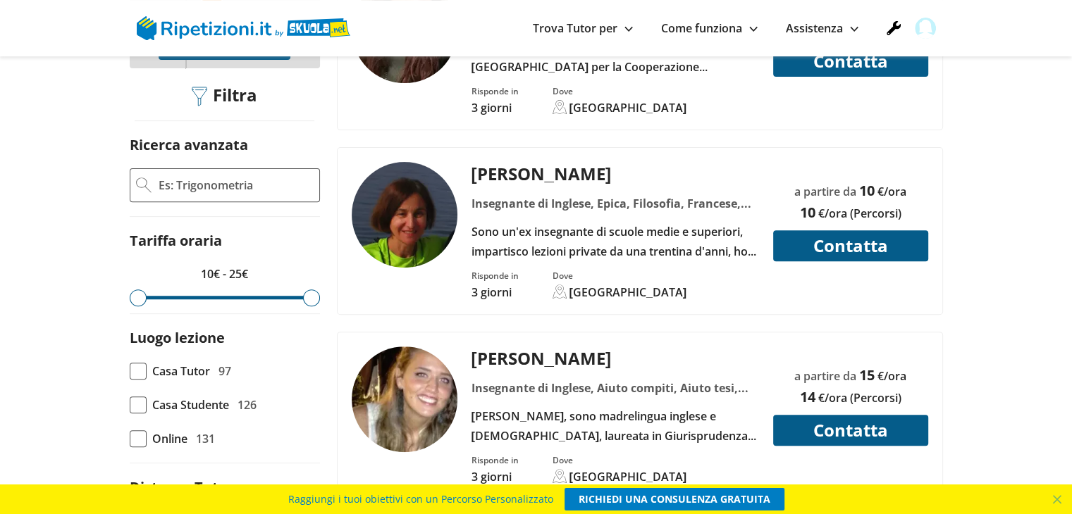
click at [634, 261] on div "Risponde in 3 giorni Dove Milano" at bounding box center [699, 280] width 467 height 39
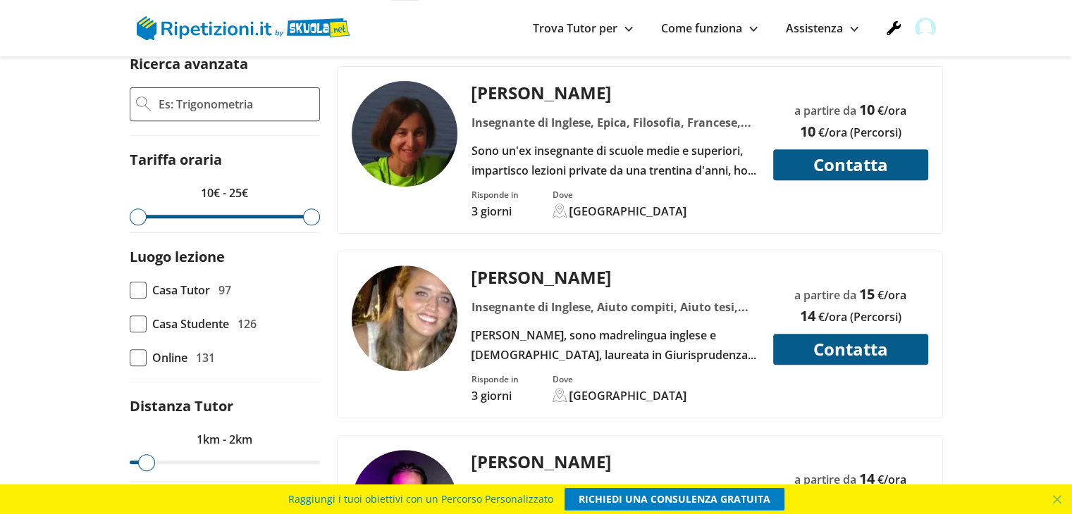
scroll to position [634, 0]
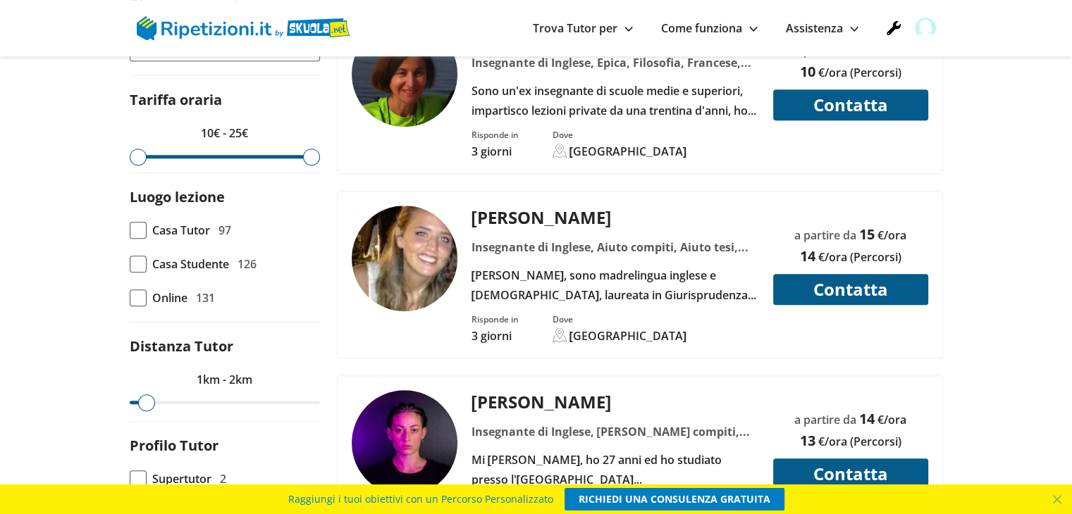
click at [545, 237] on div "Insegnante di Inglese, Aiuto compiti, Aiuto tesi, Diritto civile, Diritto comme…" at bounding box center [615, 247] width 298 height 20
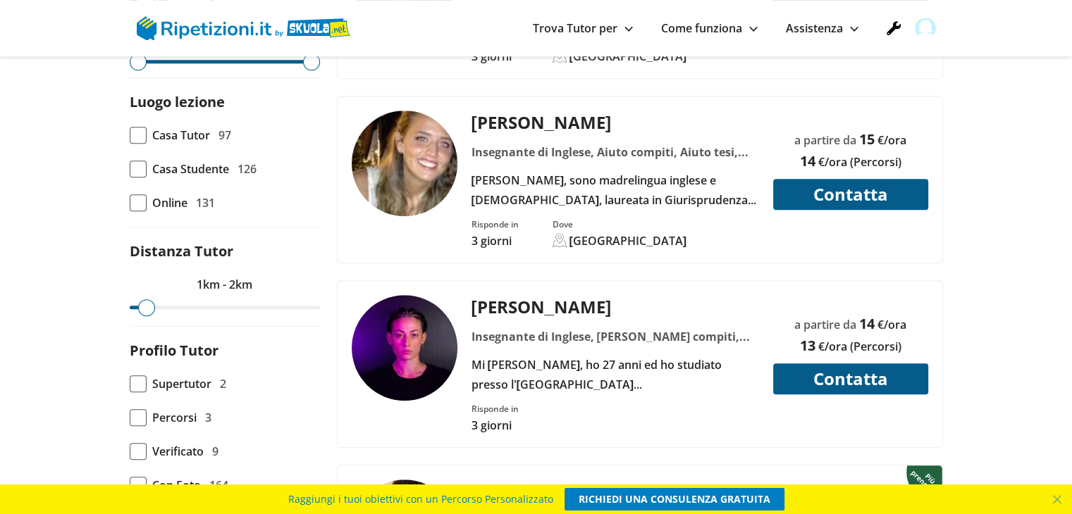
scroll to position [916, 0]
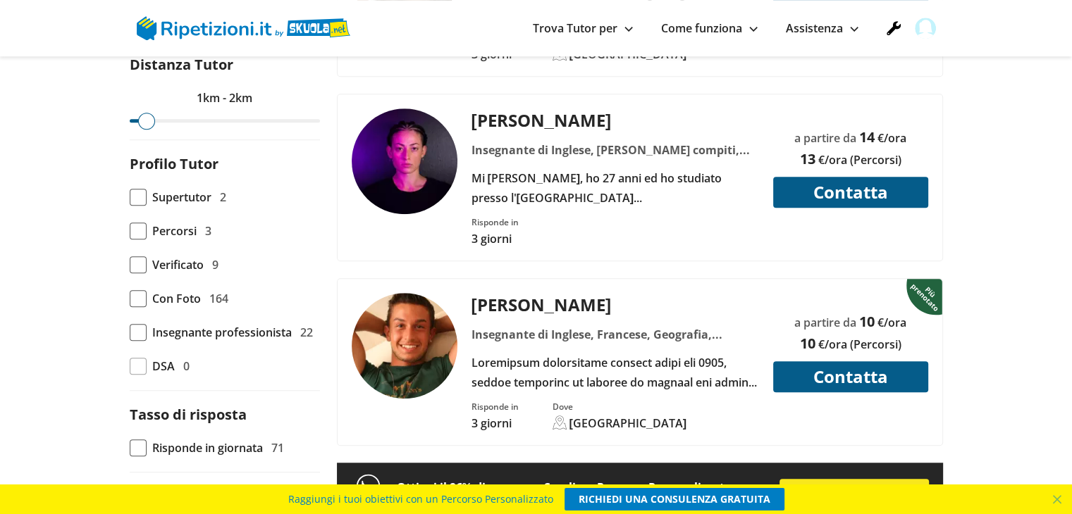
click at [599, 216] on div "Risponde in 3 giorni" at bounding box center [699, 231] width 467 height 30
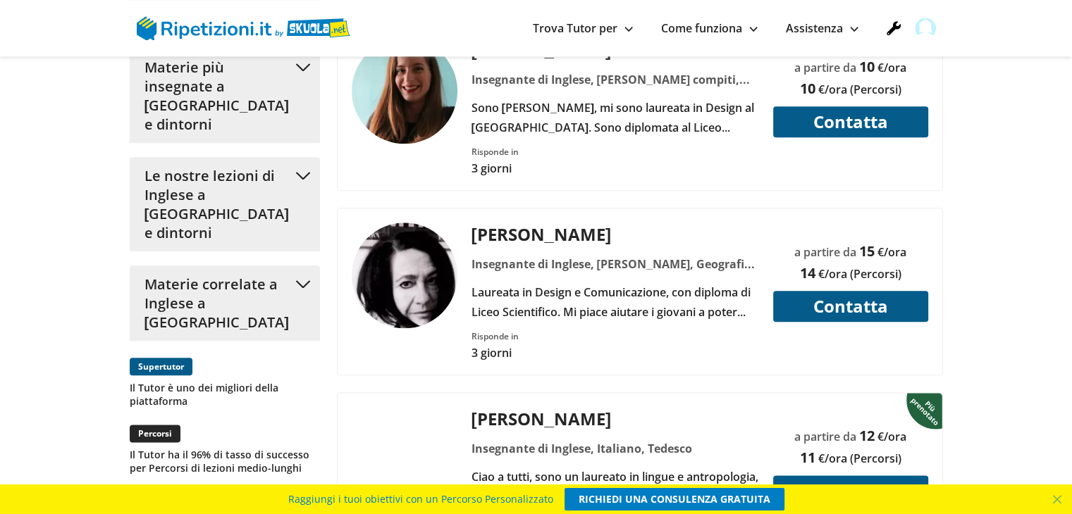
scroll to position [1550, 0]
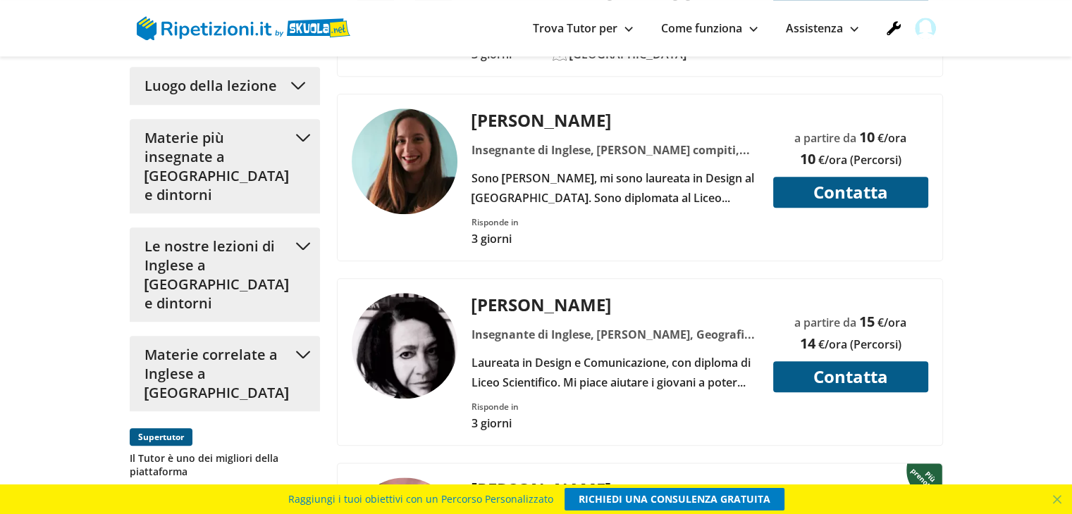
click at [543, 216] on div at bounding box center [543, 231] width 20 height 30
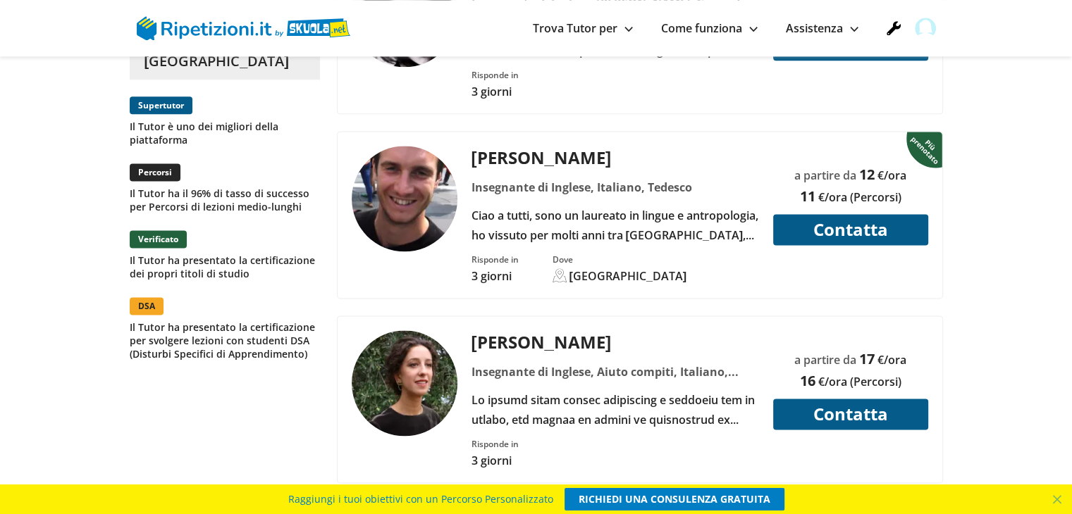
scroll to position [1902, 0]
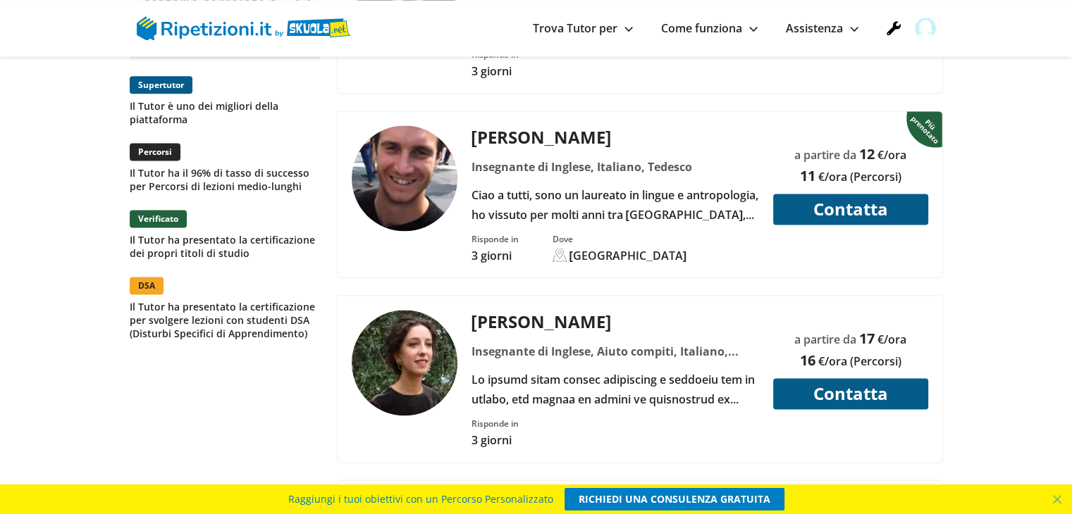
click at [575, 185] on div "Ciao a tutti, sono un laureato in lingue e antropologia, ho vissuto per molti a…" at bounding box center [615, 204] width 298 height 39
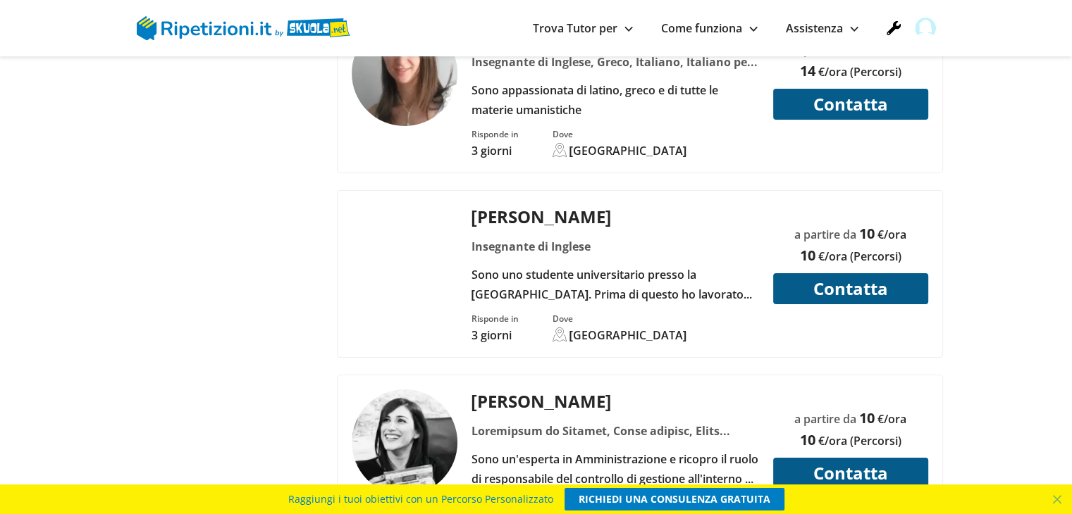
scroll to position [5637, 0]
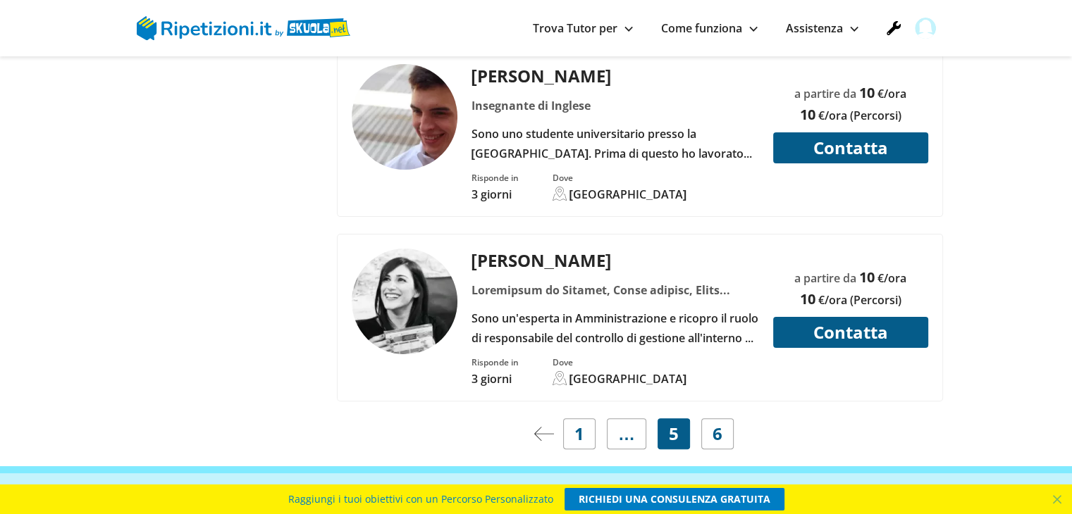
click at [657, 249] on div "Erika F. Sono un'esperta in Amministrazione e ricopro il ruolo di responsabile …" at bounding box center [615, 298] width 298 height 99
click at [714, 424] on span "6" at bounding box center [717, 434] width 10 height 20
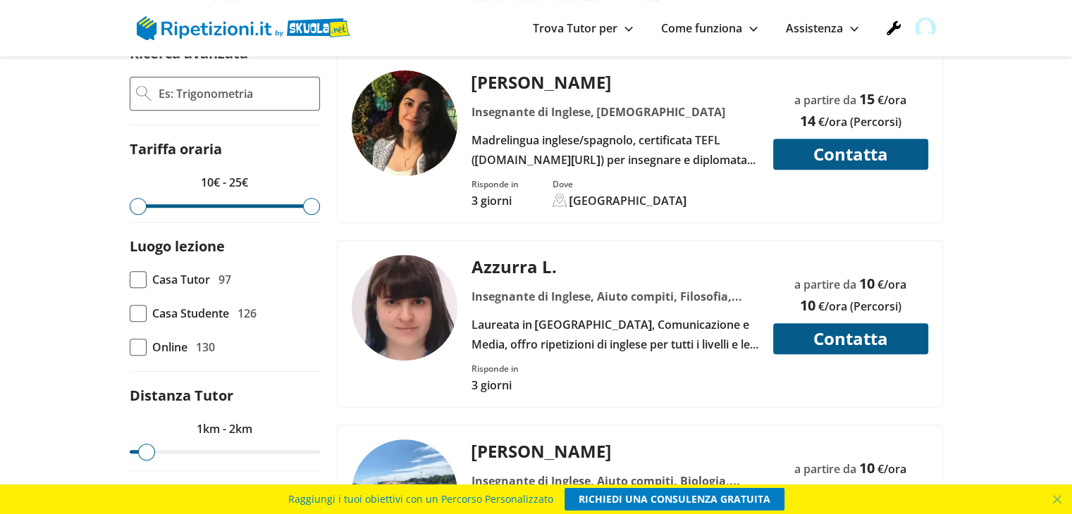
scroll to position [564, 0]
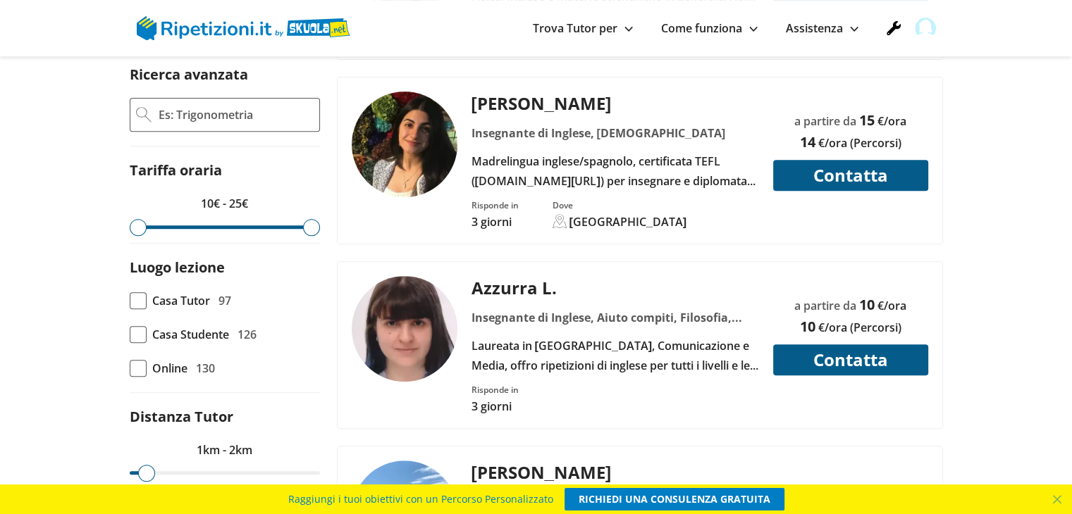
click at [555, 151] on div "Madrelingua inglese/spagnolo, certificata TEFL ([DOMAIN_NAME][URL]) per insegna…" at bounding box center [615, 170] width 298 height 39
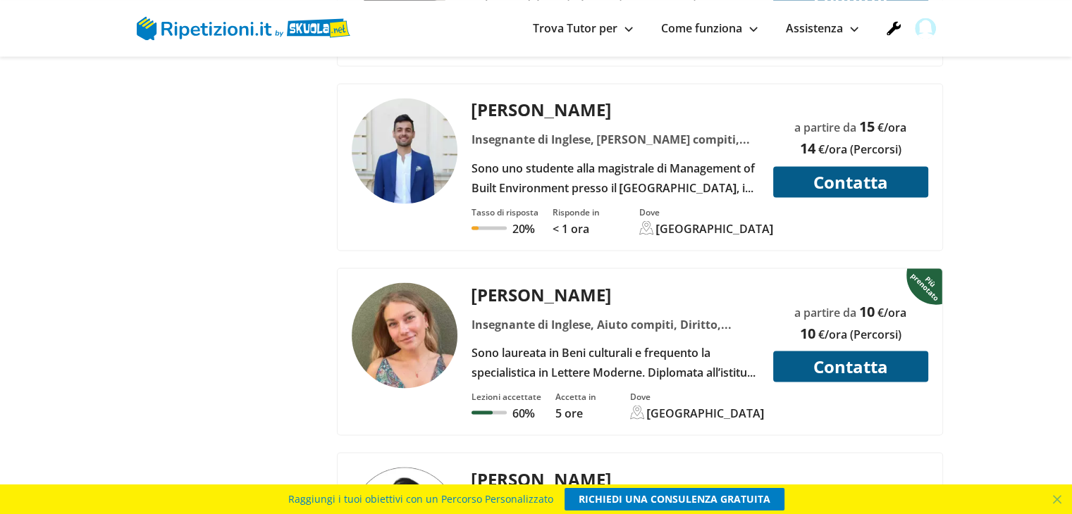
scroll to position [2537, 0]
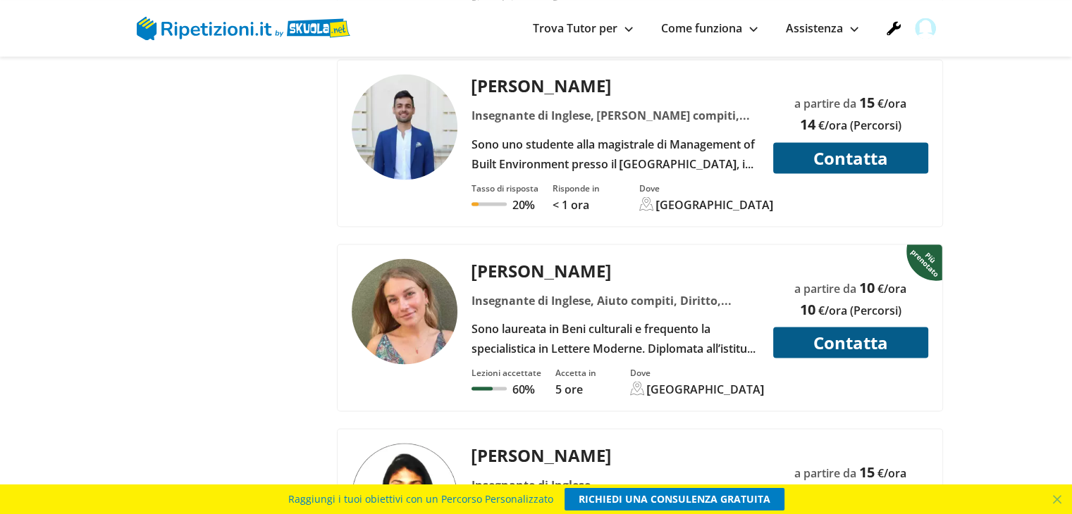
click at [513, 290] on div "Insegnante di Inglese, Aiuto compiti, Diritto, Geografia, Italiano, Matematica,…" at bounding box center [615, 300] width 298 height 20
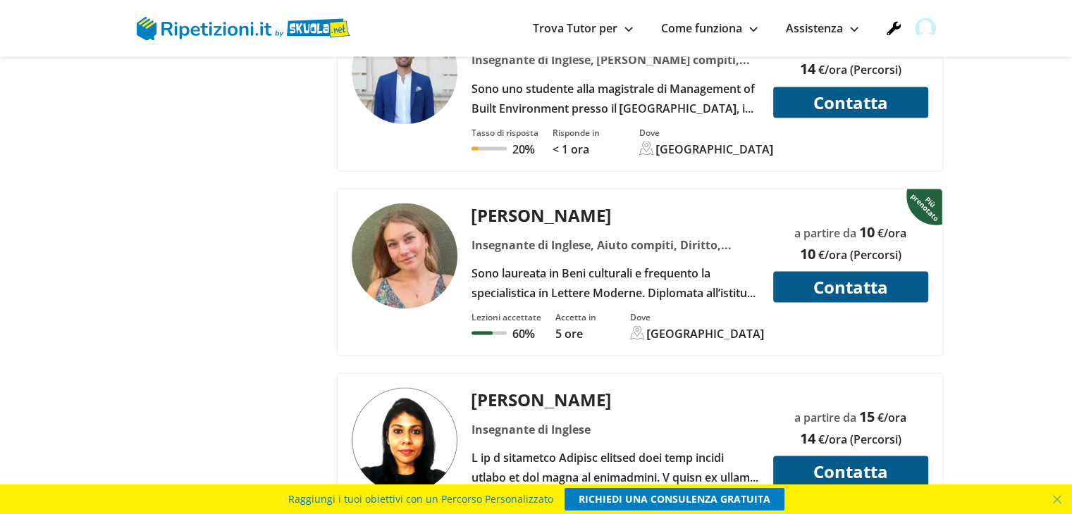
scroll to position [2466, 0]
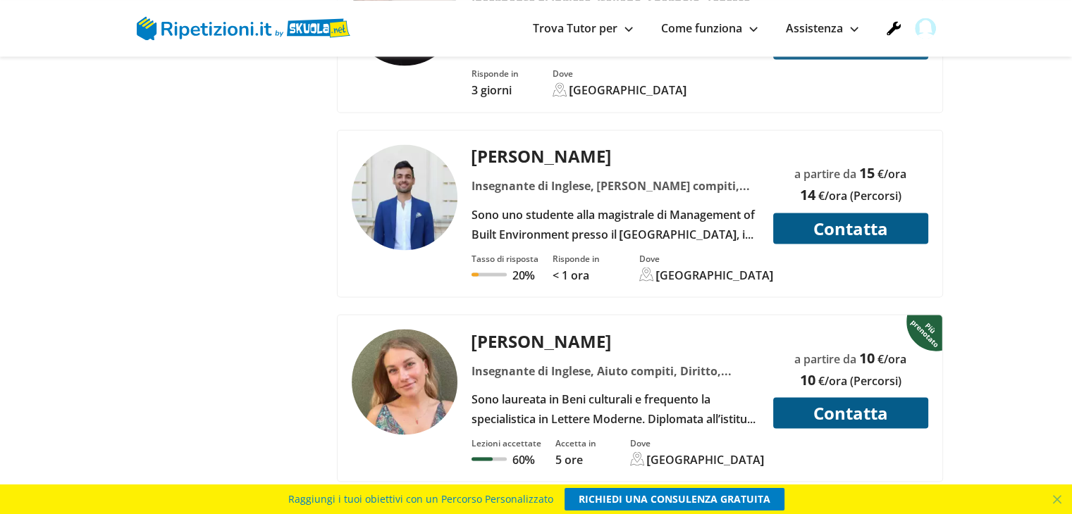
click at [562, 176] on div "Insegnante di Inglese, [PERSON_NAME] compiti, [PERSON_NAME]" at bounding box center [615, 186] width 298 height 20
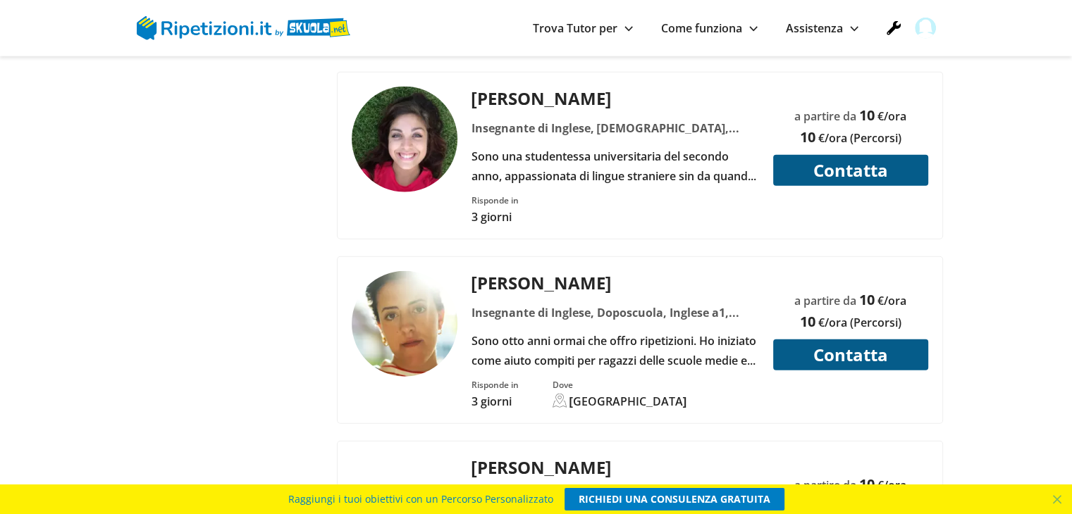
scroll to position [3593, 0]
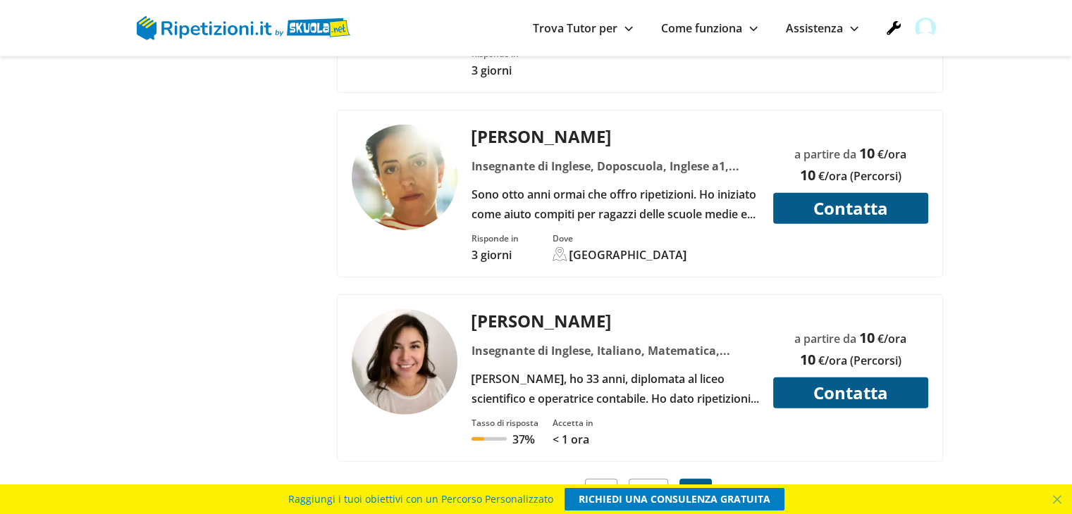
click at [541, 341] on div "Insegnante di Inglese, Italiano, Matematica, Spagnolo, Storia" at bounding box center [615, 351] width 298 height 20
